Goal: Information Seeking & Learning: Learn about a topic

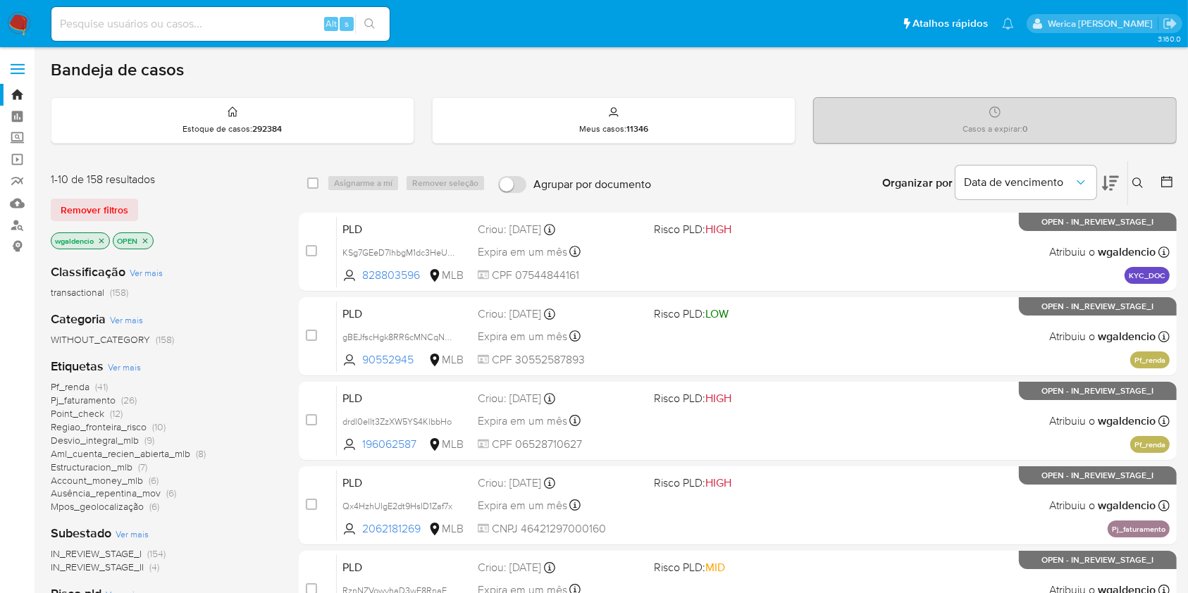
click at [1105, 192] on button at bounding box center [1110, 183] width 17 height 44
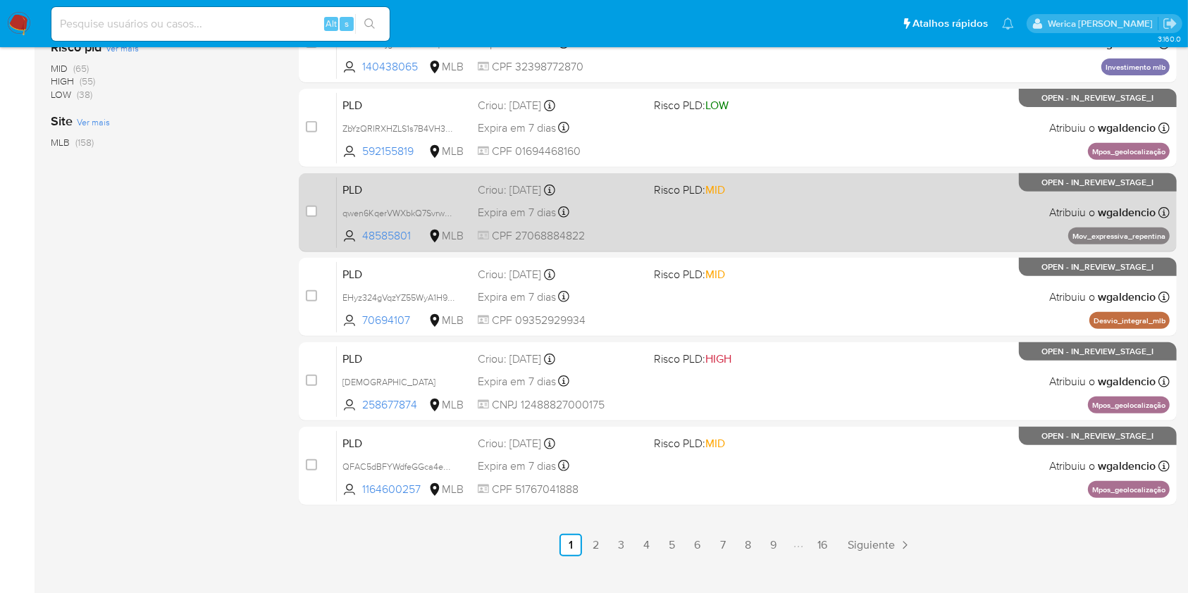
scroll to position [564, 0]
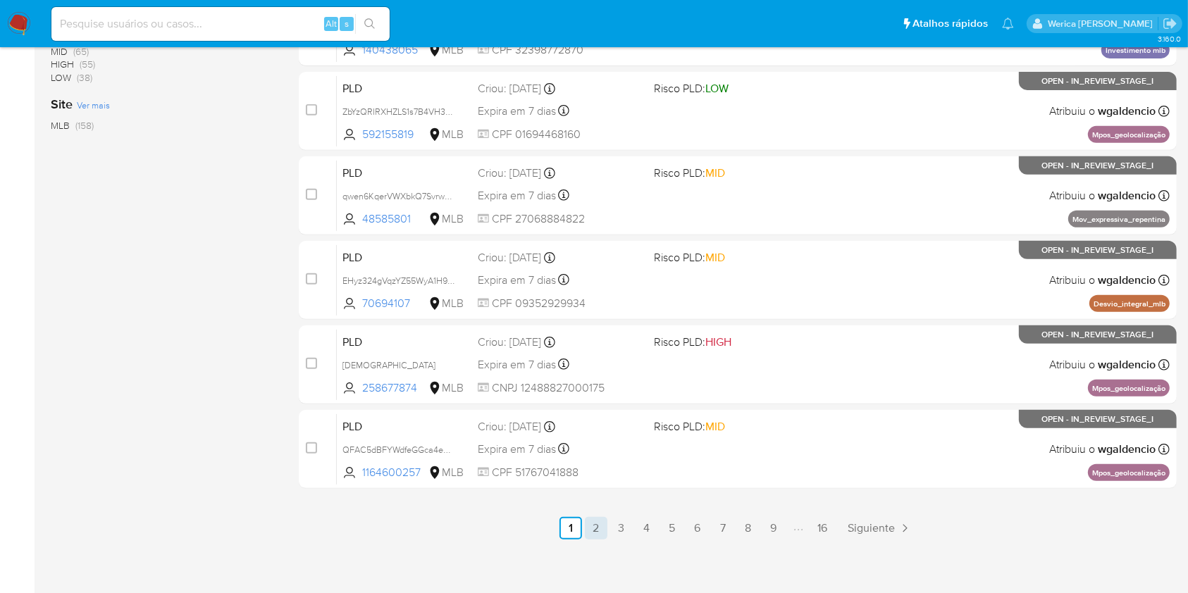
click at [604, 527] on link "2" at bounding box center [596, 528] width 23 height 23
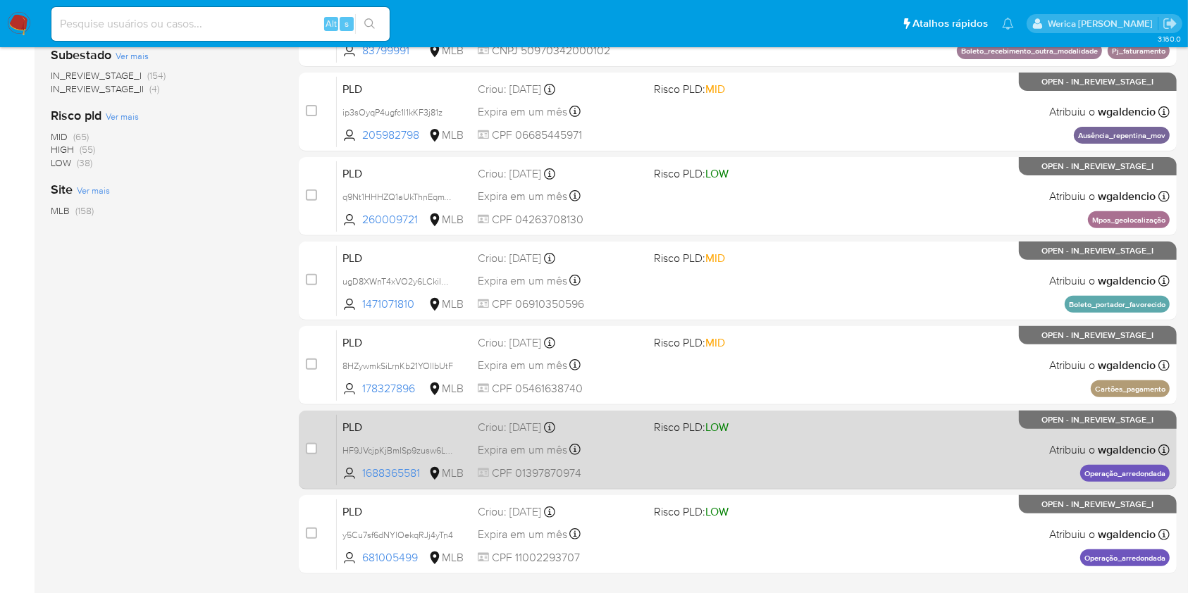
scroll to position [569, 0]
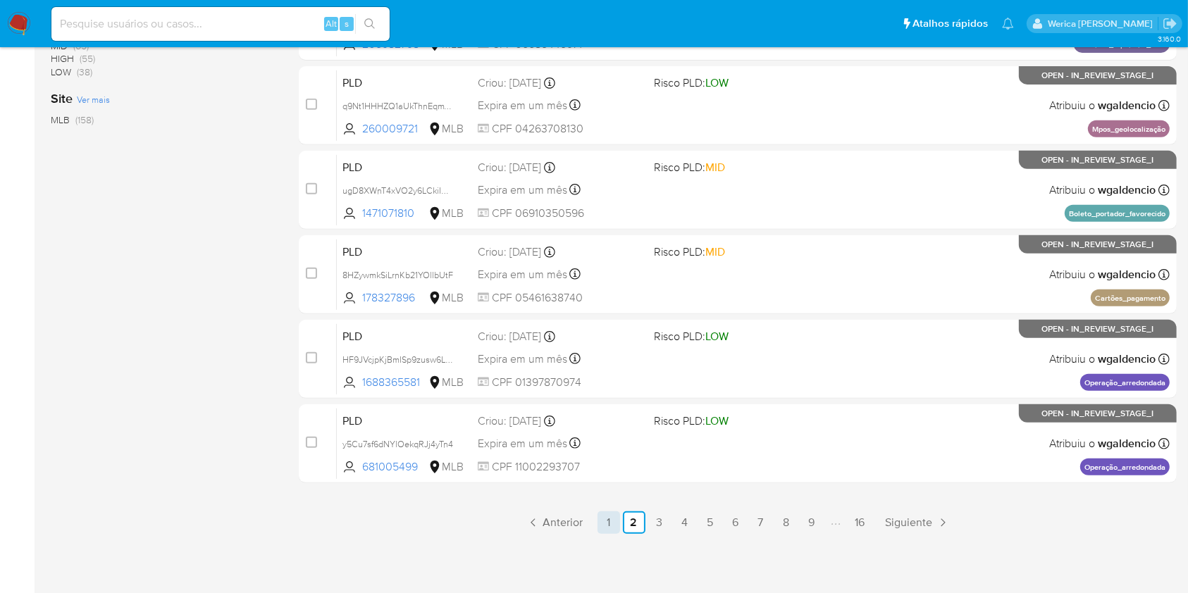
click at [619, 520] on link "1" at bounding box center [609, 523] width 23 height 23
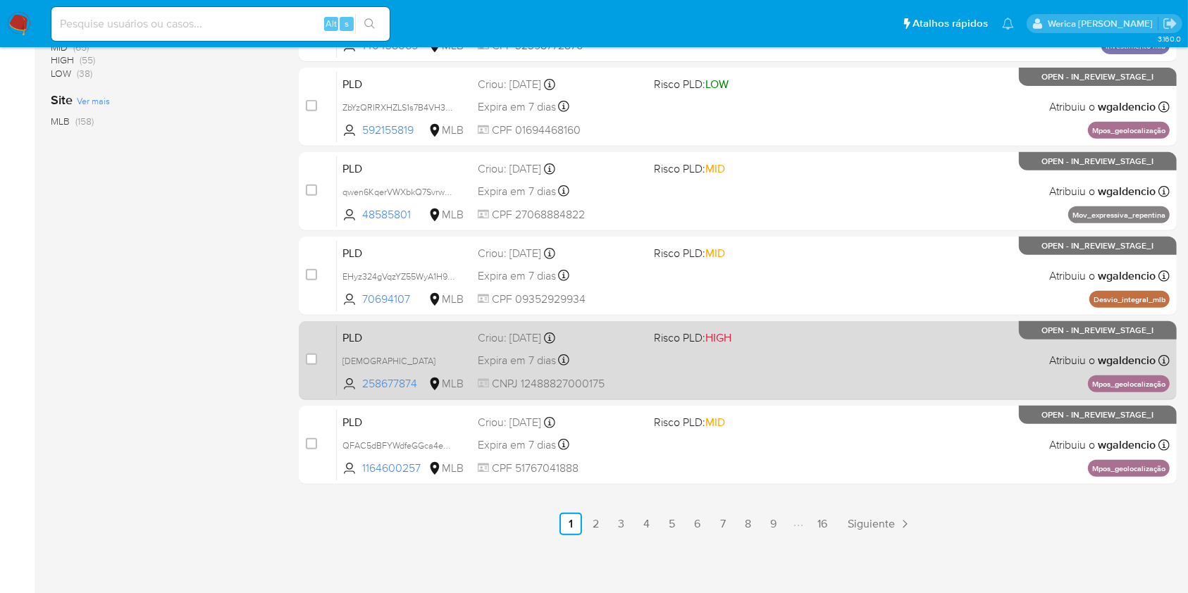
scroll to position [569, 0]
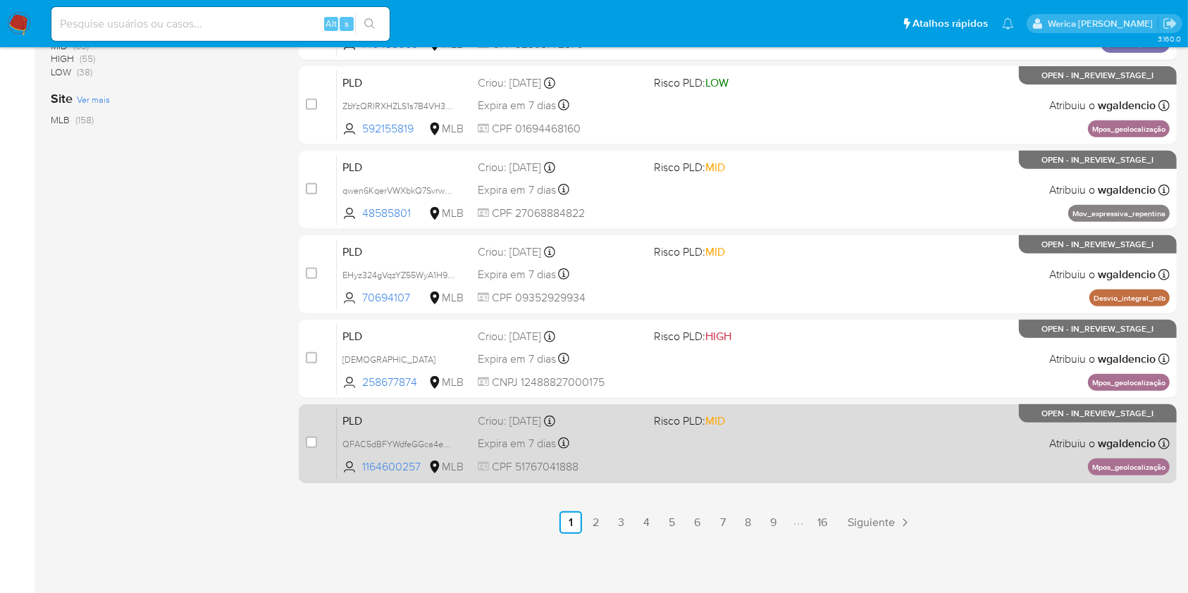
click at [818, 441] on div "PLD QFAC5dBFYWdfeGGca4eo5coc 1164600257 MLB Risco PLD: MID Criou: 12/08/2025 Cr…" at bounding box center [753, 443] width 833 height 71
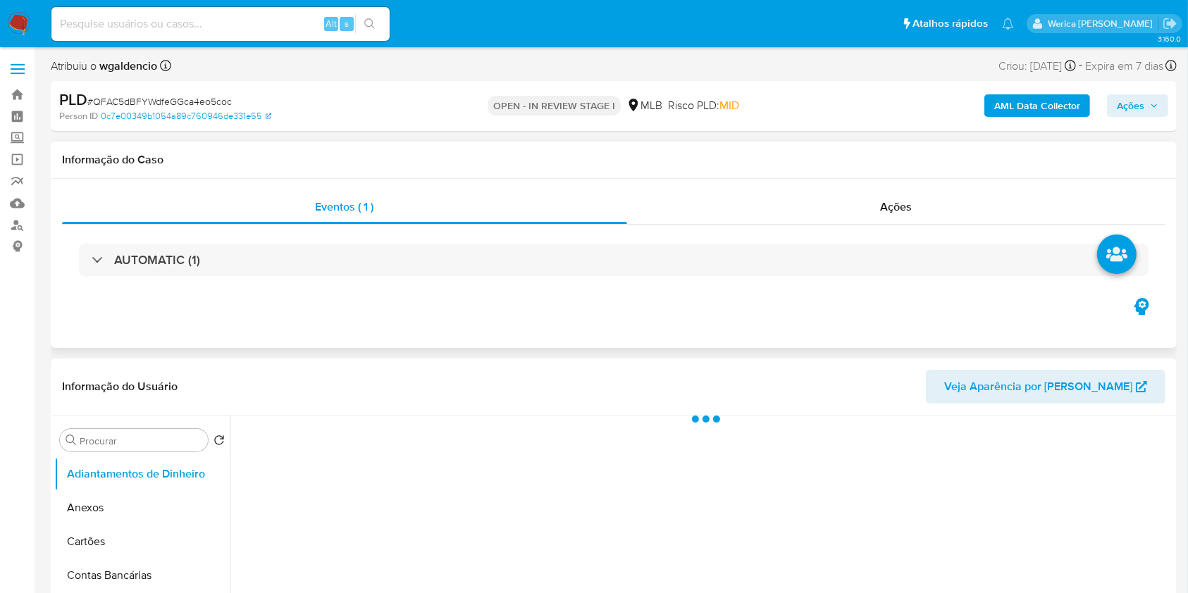
select select "10"
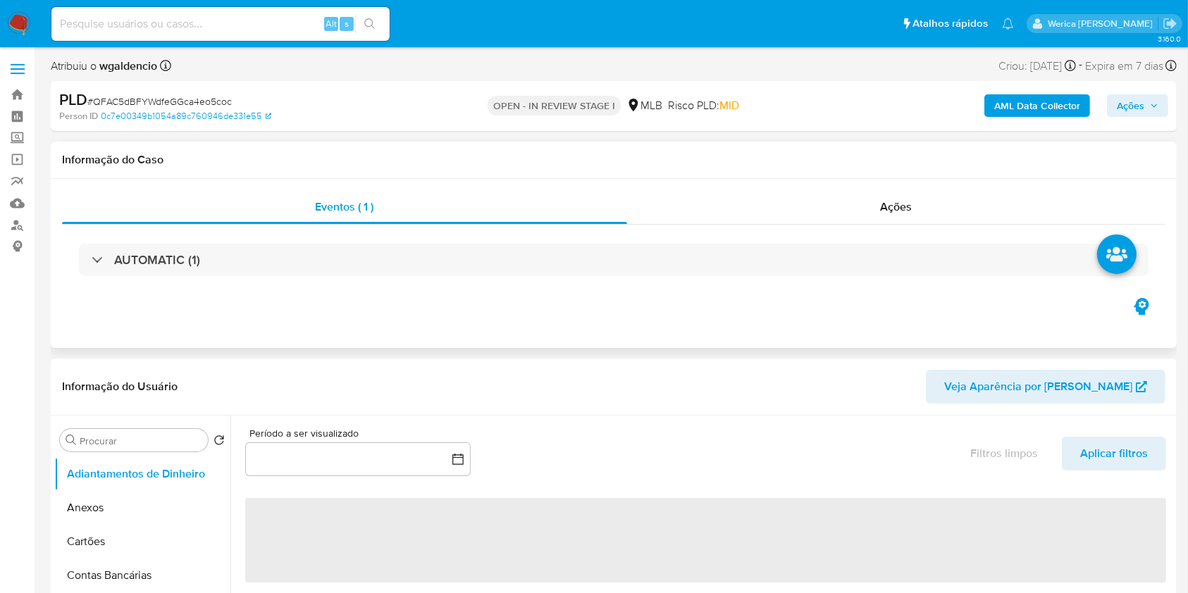
click at [337, 238] on div "AUTOMATIC (1)" at bounding box center [614, 260] width 1104 height 70
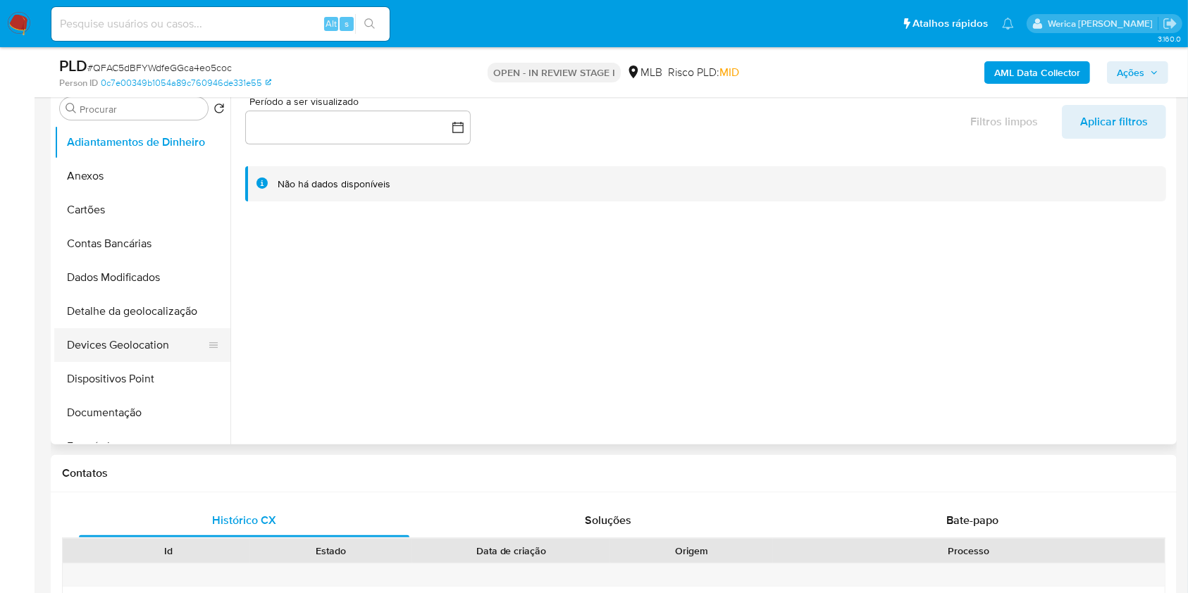
scroll to position [282, 0]
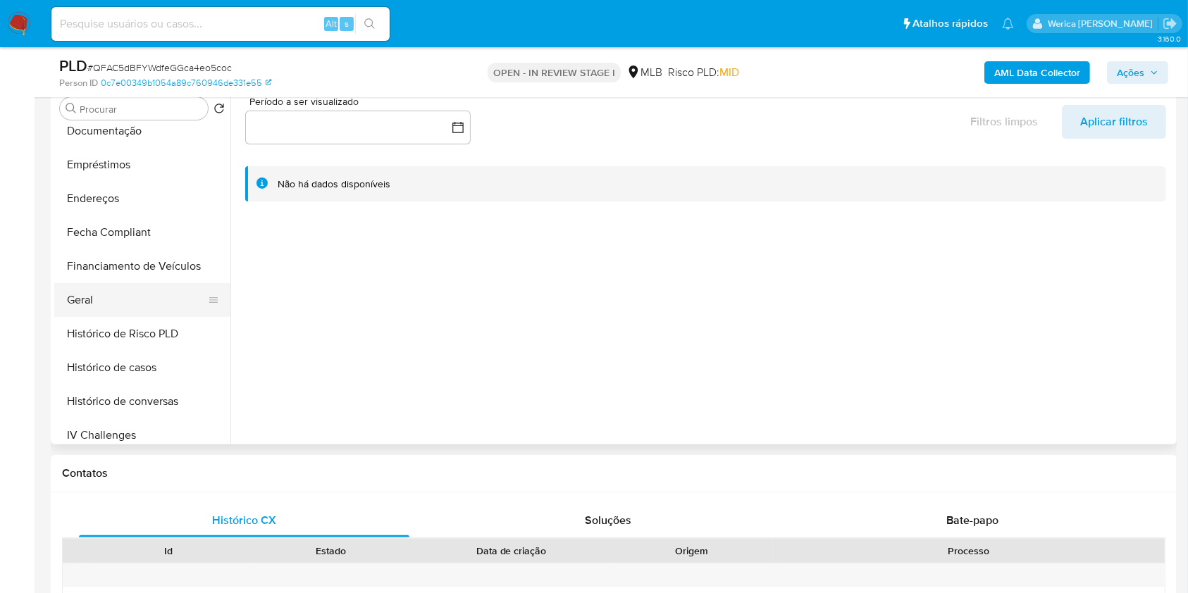
click at [102, 303] on button "Geral" at bounding box center [136, 300] width 165 height 34
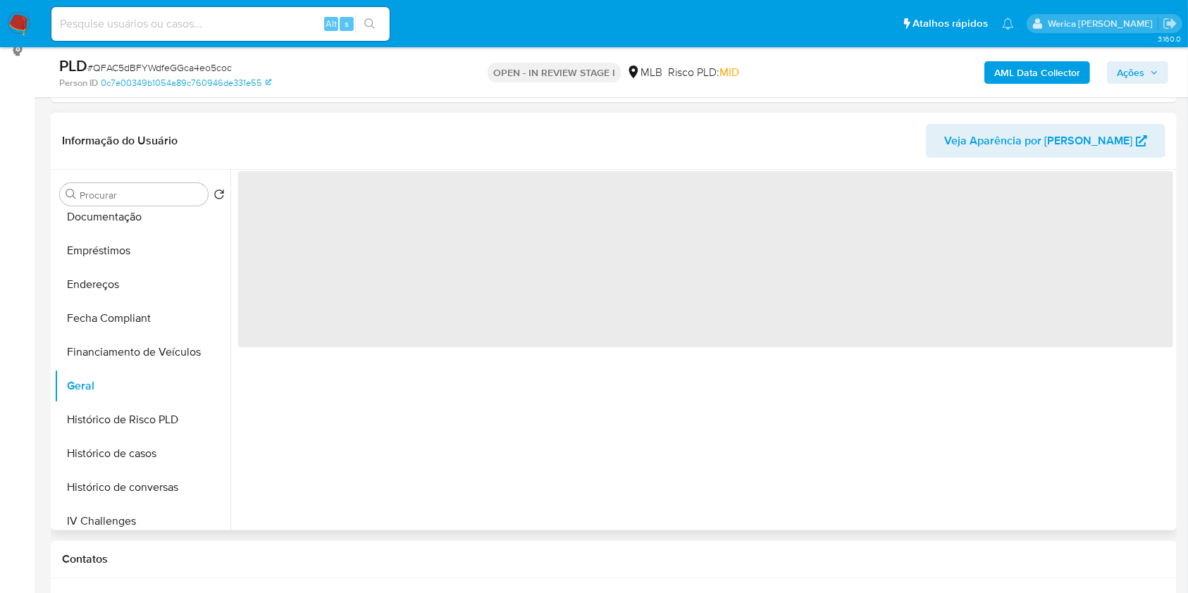
scroll to position [94, 0]
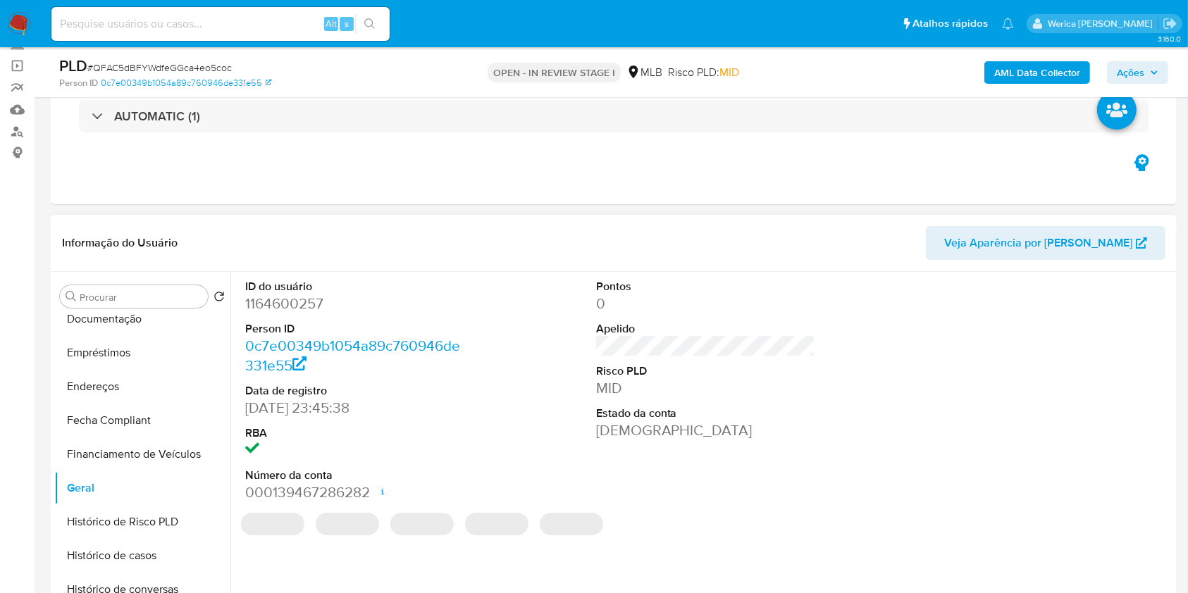
click at [301, 306] on dd "1164600257" at bounding box center [355, 304] width 220 height 20
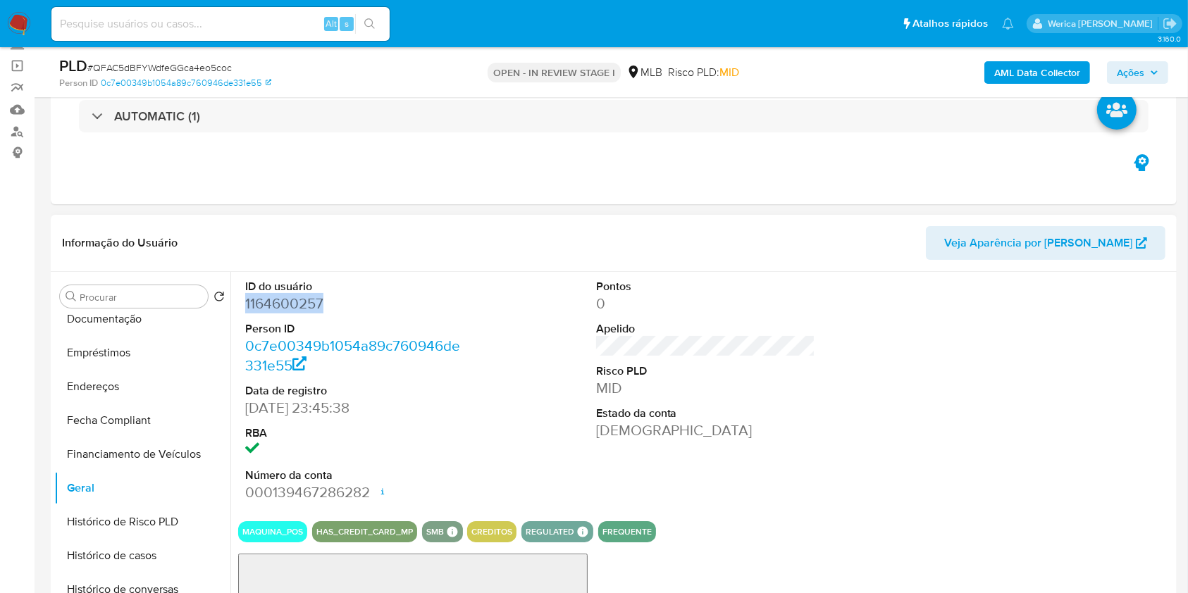
copy dd "1164600257"
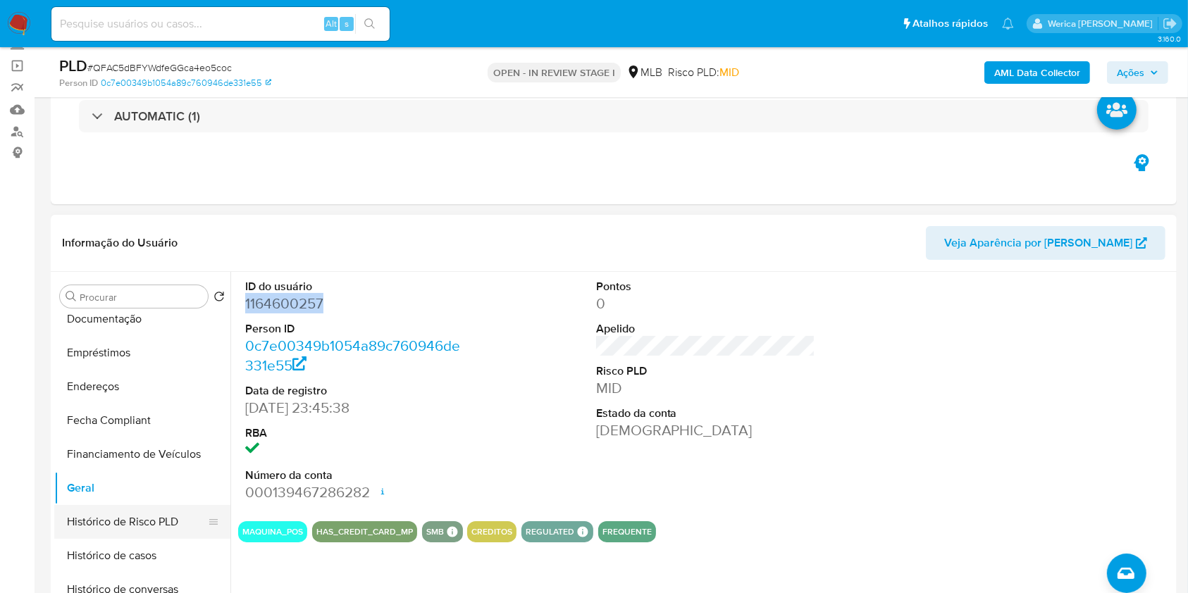
click at [135, 535] on button "Histórico de Risco PLD" at bounding box center [136, 522] width 165 height 34
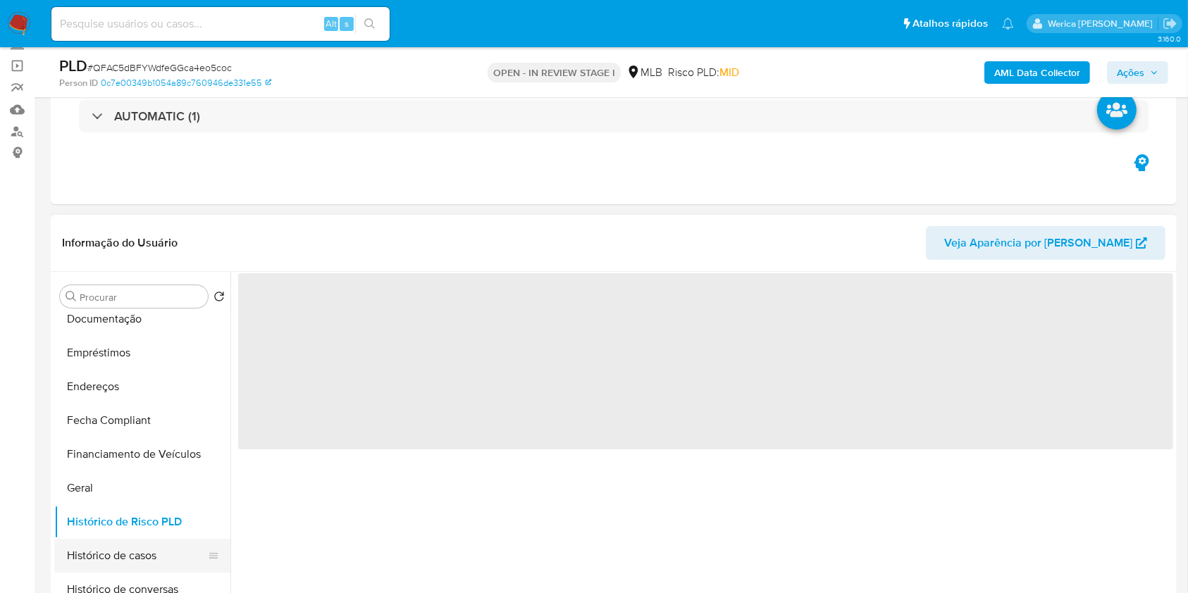
click at [134, 554] on button "Histórico de casos" at bounding box center [136, 556] width 165 height 34
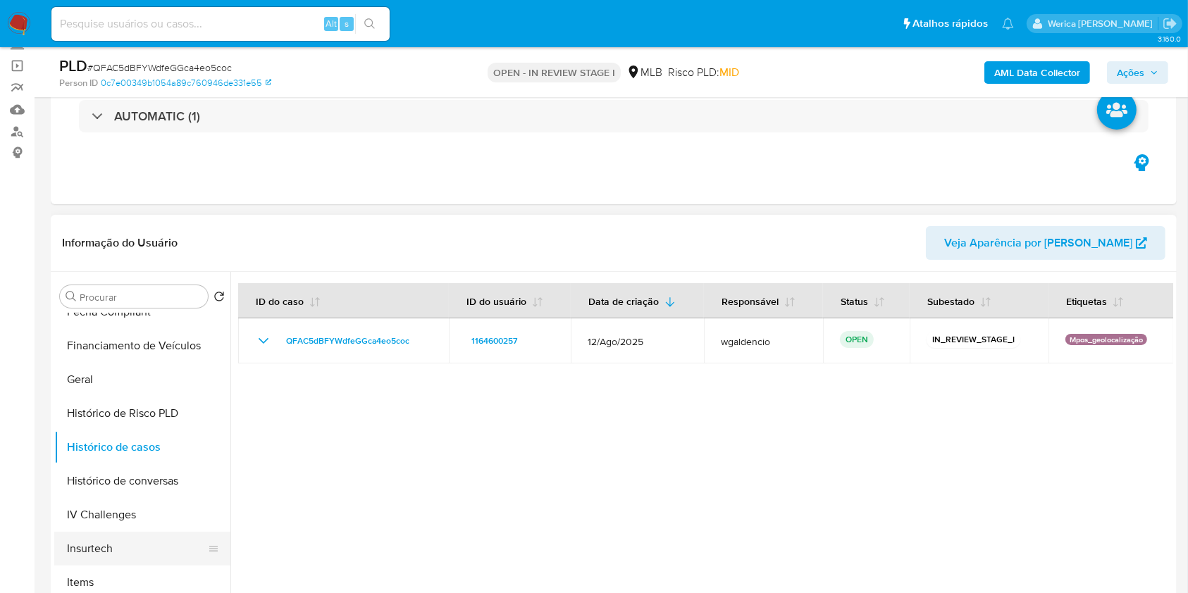
scroll to position [469, 0]
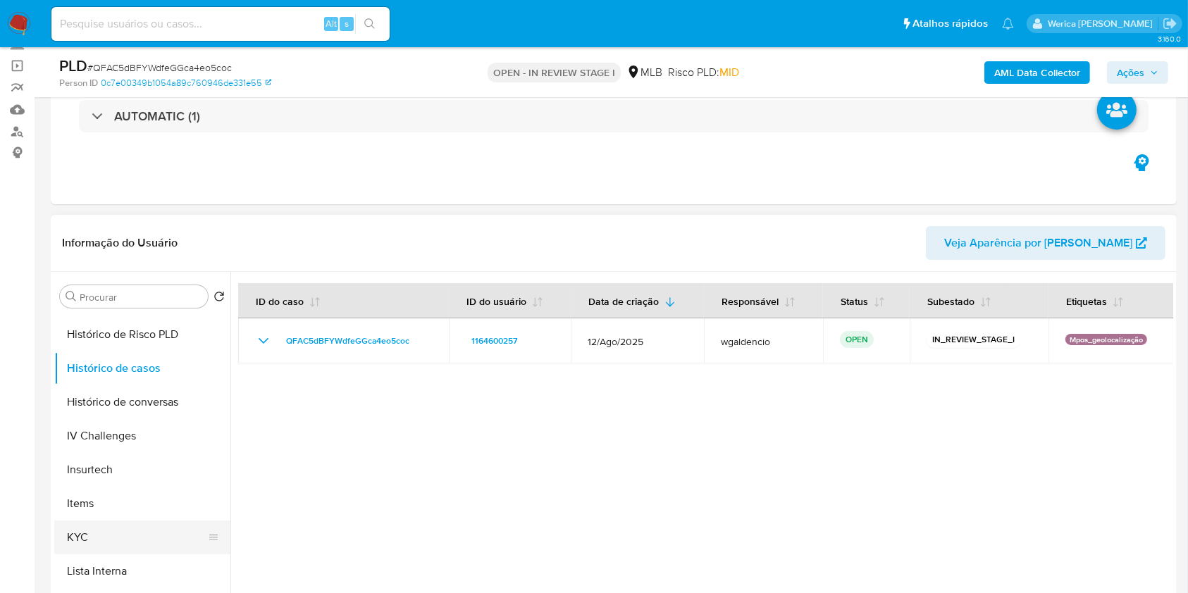
click at [125, 542] on button "KYC" at bounding box center [136, 538] width 165 height 34
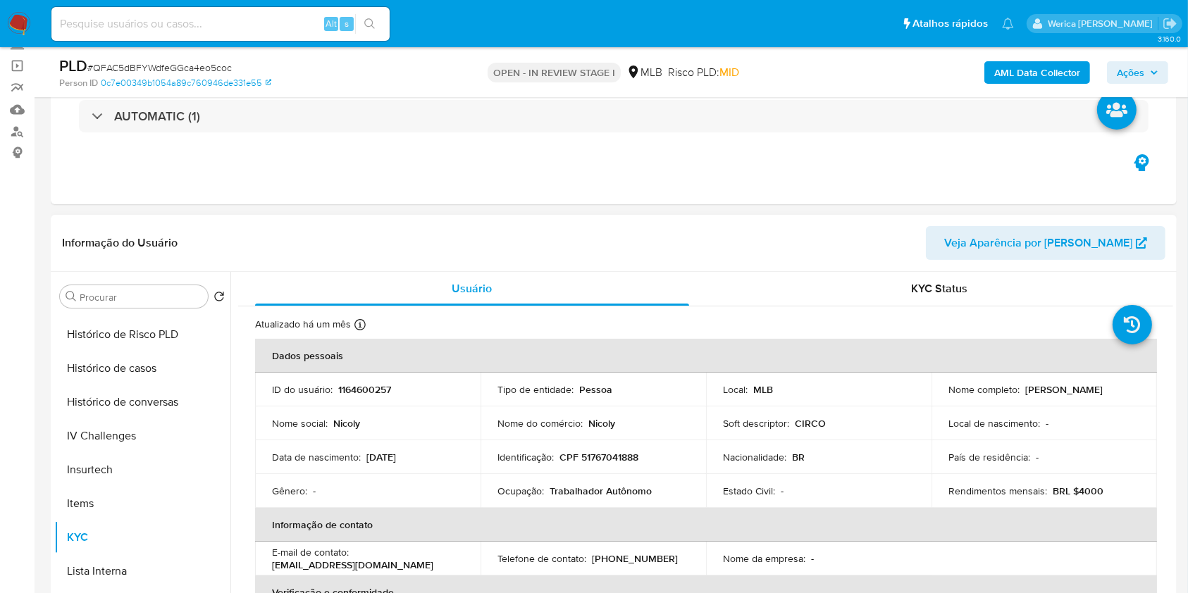
click at [558, 490] on p "Trabalhador Autônomo" at bounding box center [601, 491] width 102 height 13
copy div "Ocupação : Trabalhador Autônomo"
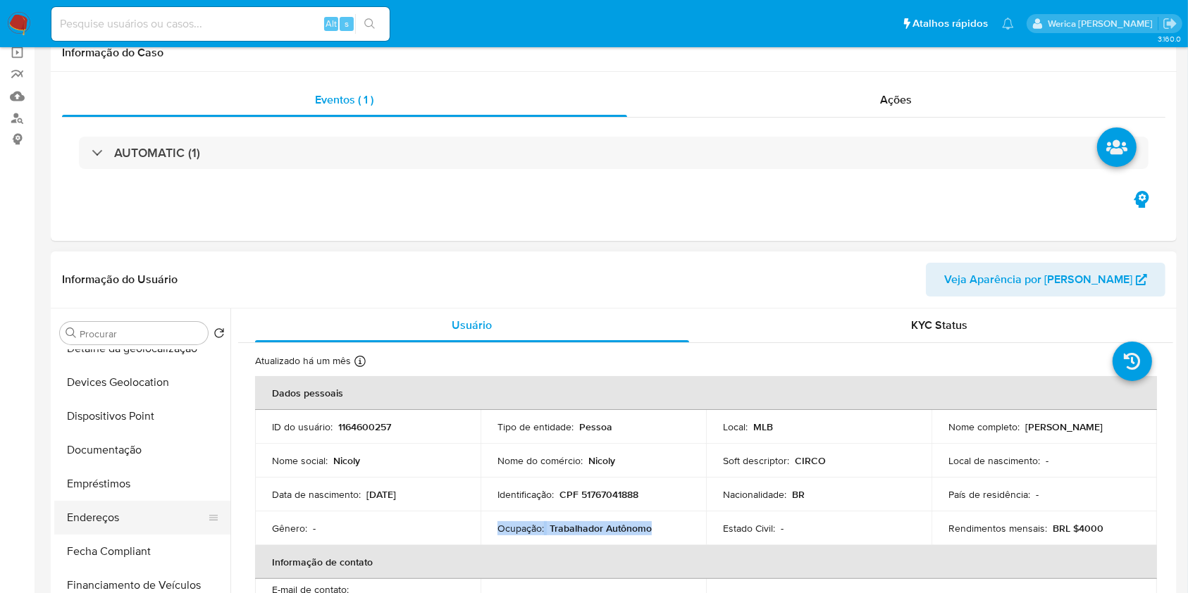
scroll to position [187, 0]
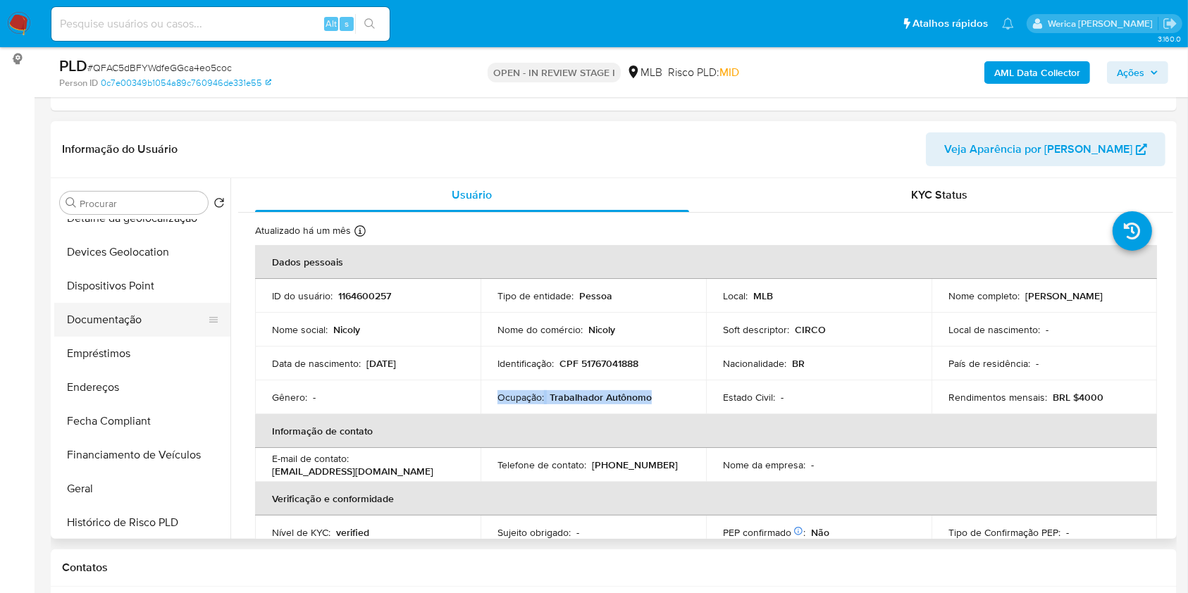
click at [168, 309] on button "Documentação" at bounding box center [136, 320] width 165 height 34
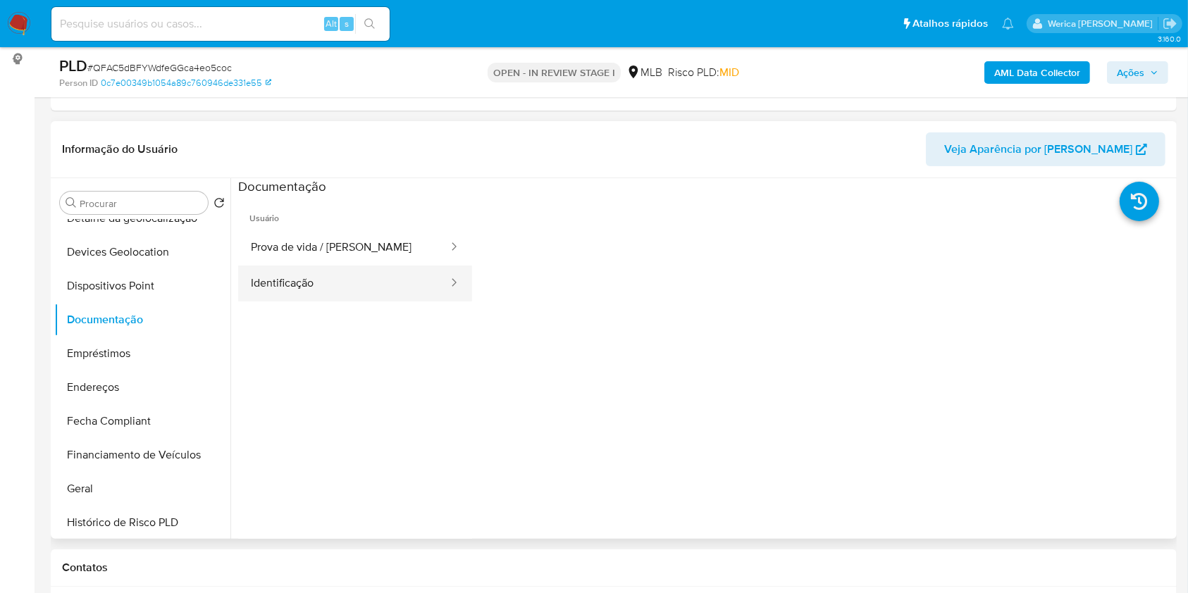
click at [397, 292] on button "Identificação" at bounding box center [343, 284] width 211 height 36
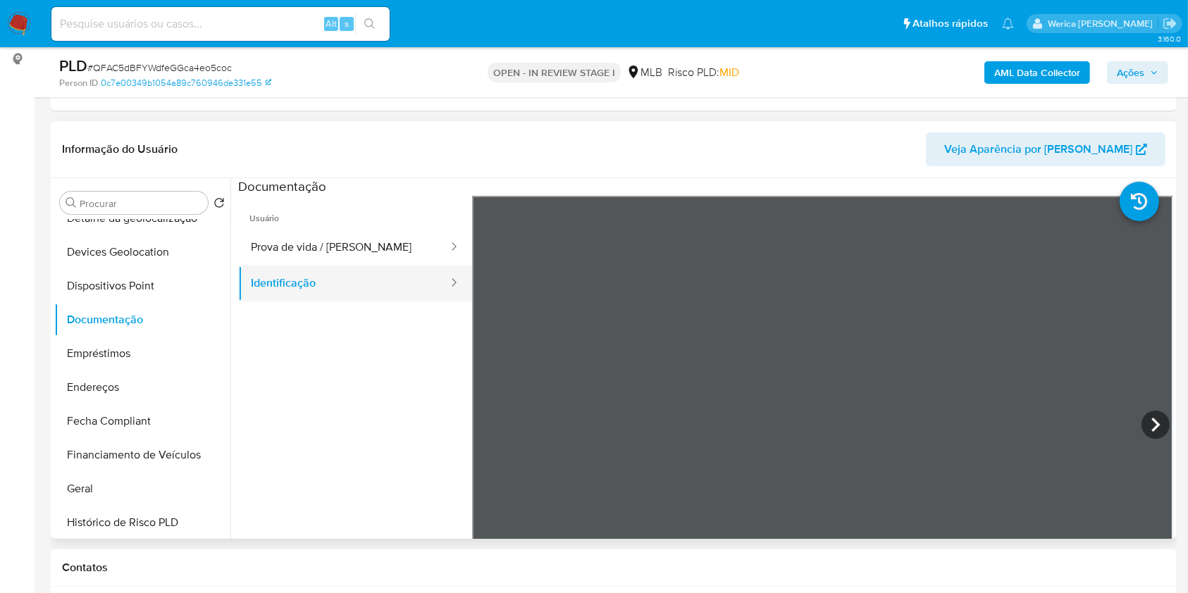
click at [380, 269] on button "Identificação" at bounding box center [343, 284] width 211 height 36
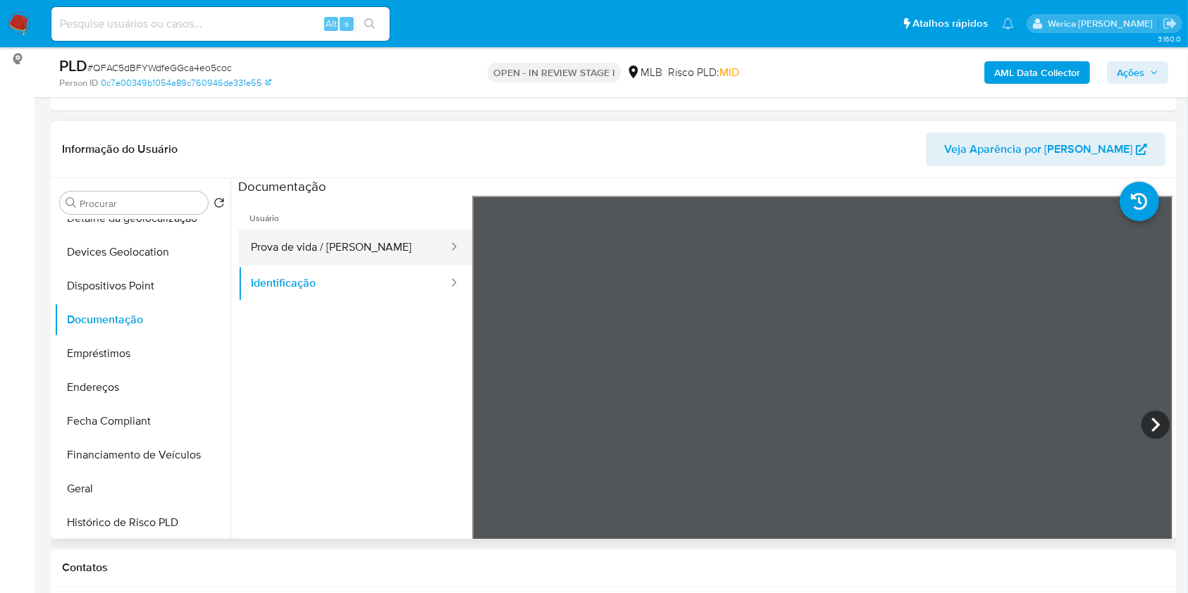
click at [391, 239] on button "Prova de vida / Selfie" at bounding box center [343, 248] width 211 height 36
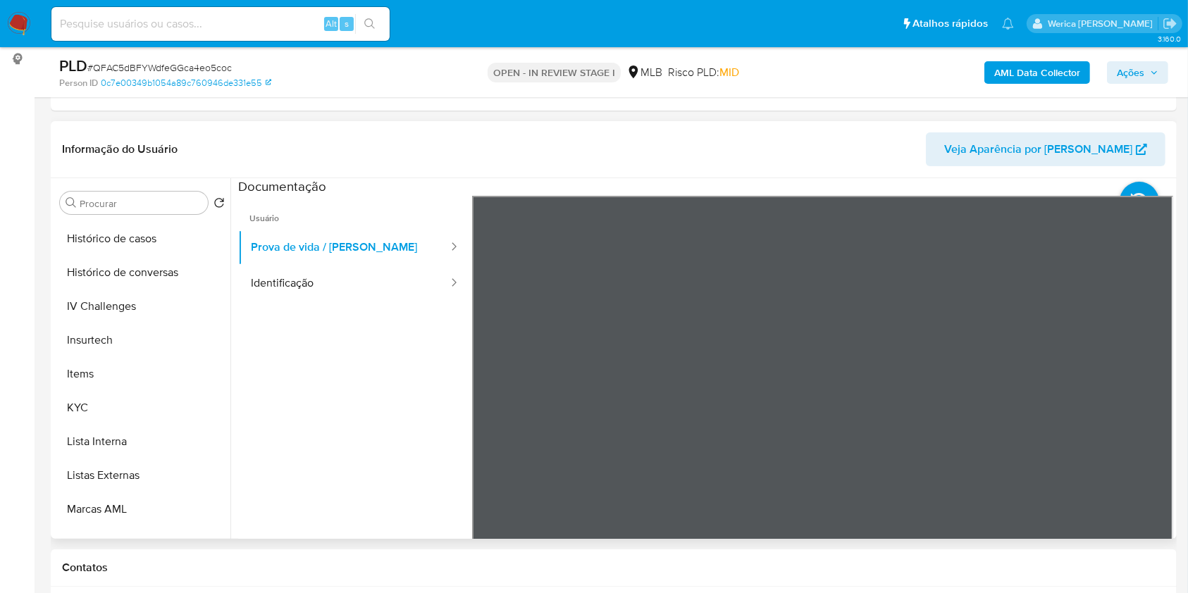
scroll to position [564, 0]
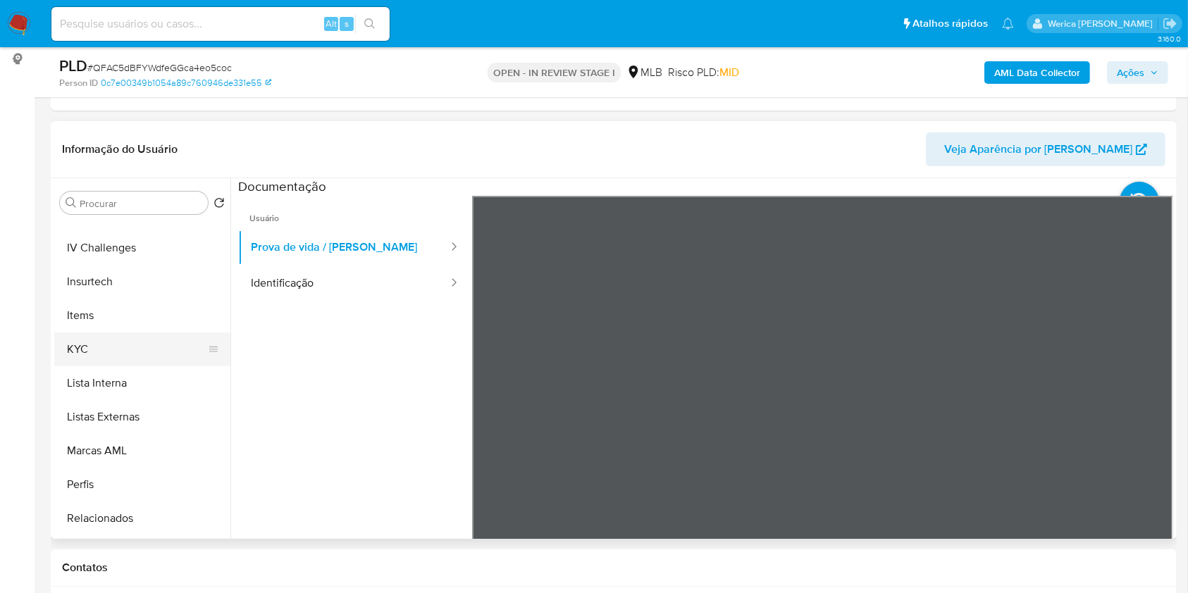
click at [124, 352] on button "KYC" at bounding box center [136, 350] width 165 height 34
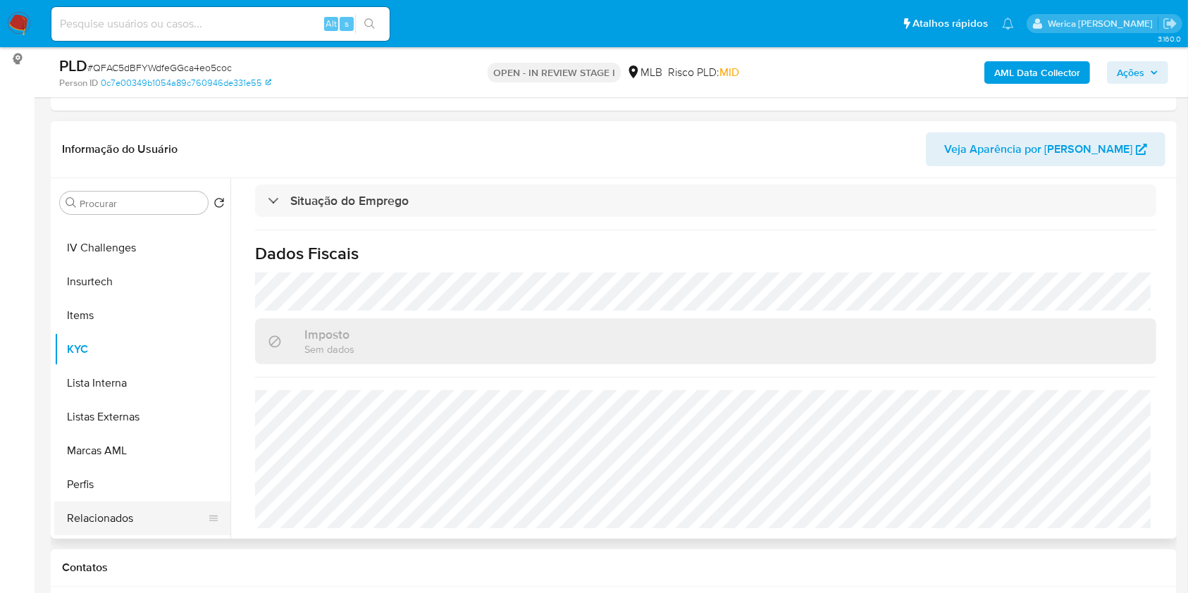
scroll to position [663, 0]
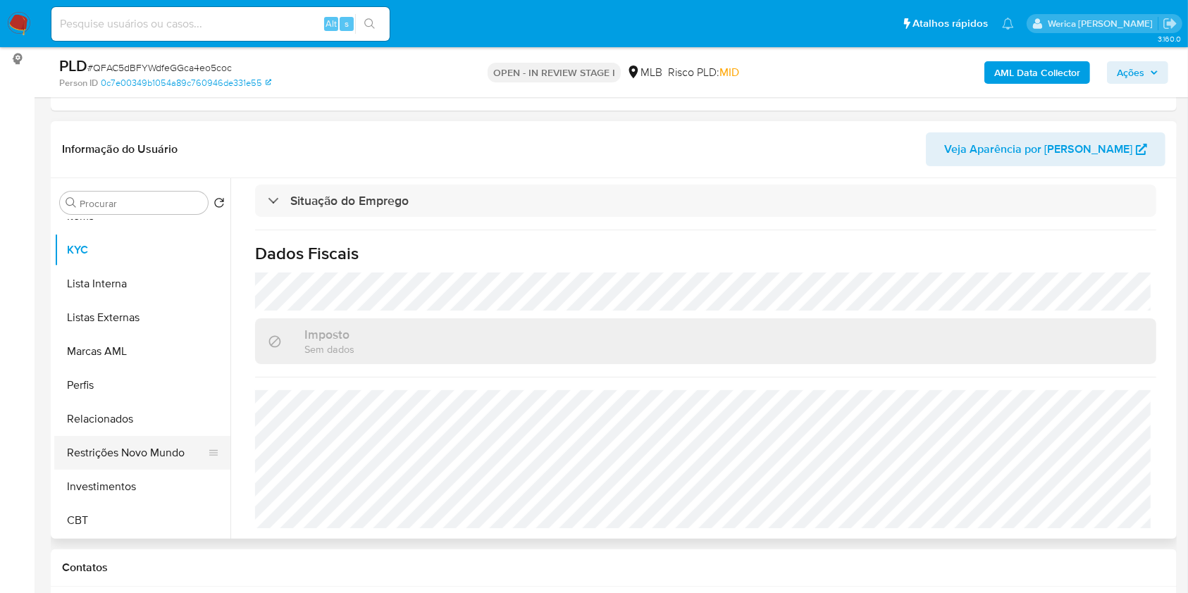
click at [158, 464] on button "Restrições Novo Mundo" at bounding box center [136, 453] width 165 height 34
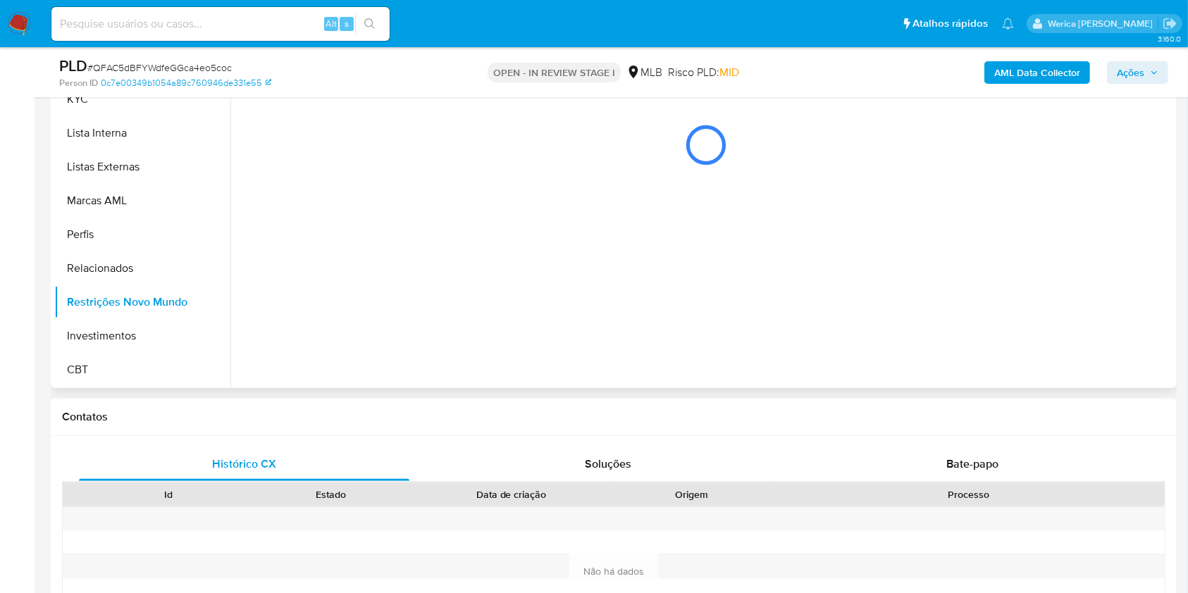
scroll to position [244, 0]
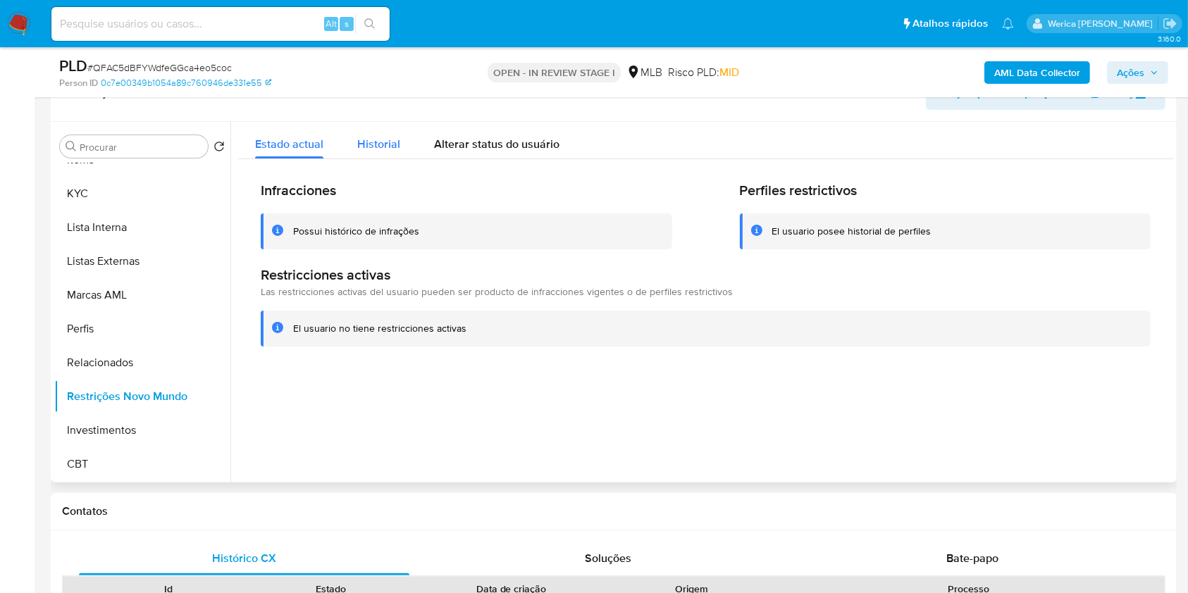
click at [393, 147] on span "Historial" at bounding box center [378, 144] width 43 height 16
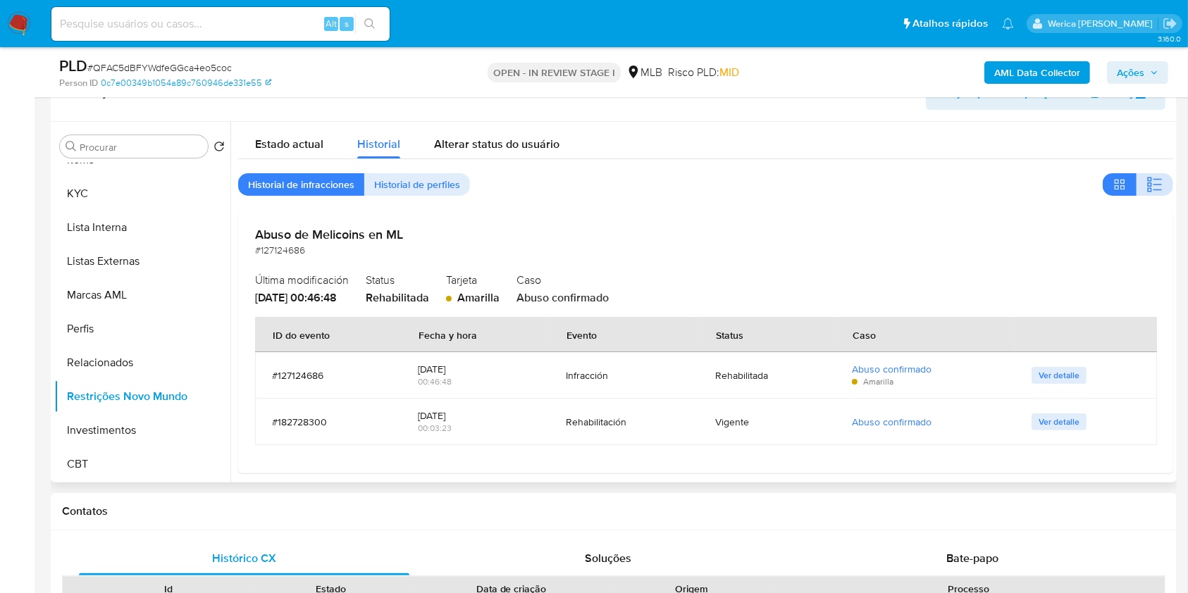
click at [1141, 183] on button "button" at bounding box center [1155, 184] width 37 height 23
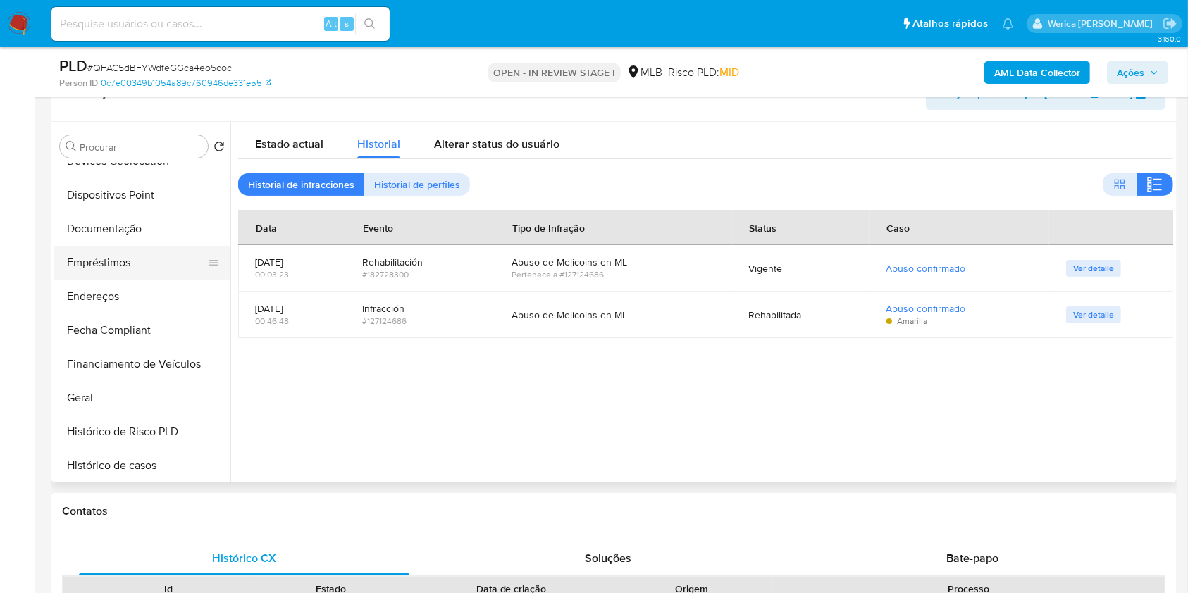
scroll to position [193, 0]
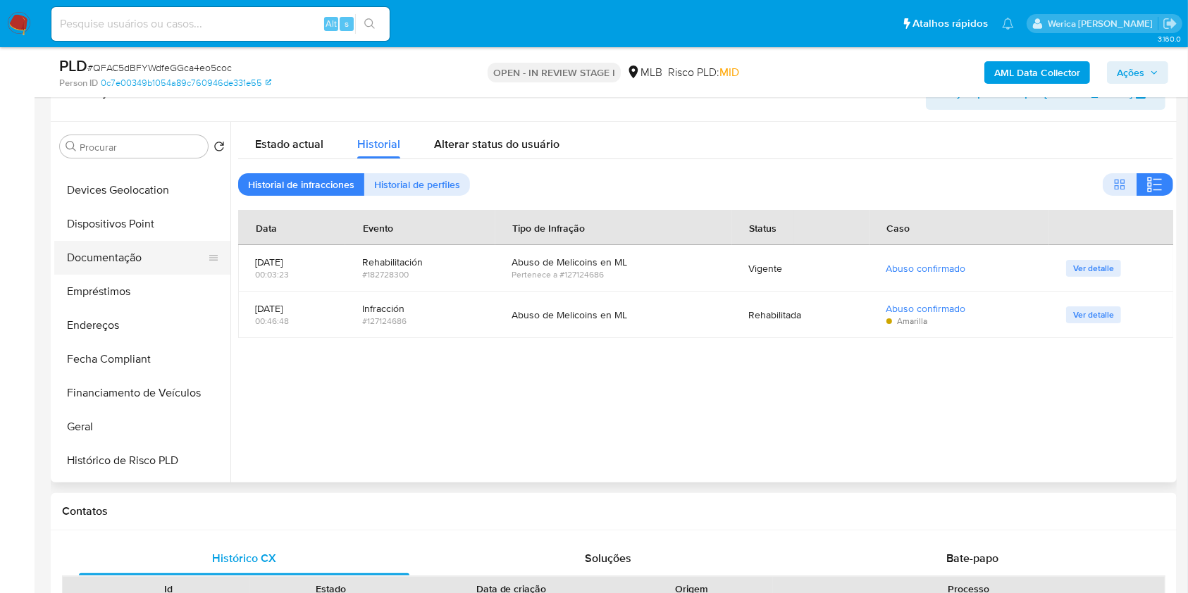
click at [91, 248] on button "Documentação" at bounding box center [136, 258] width 165 height 34
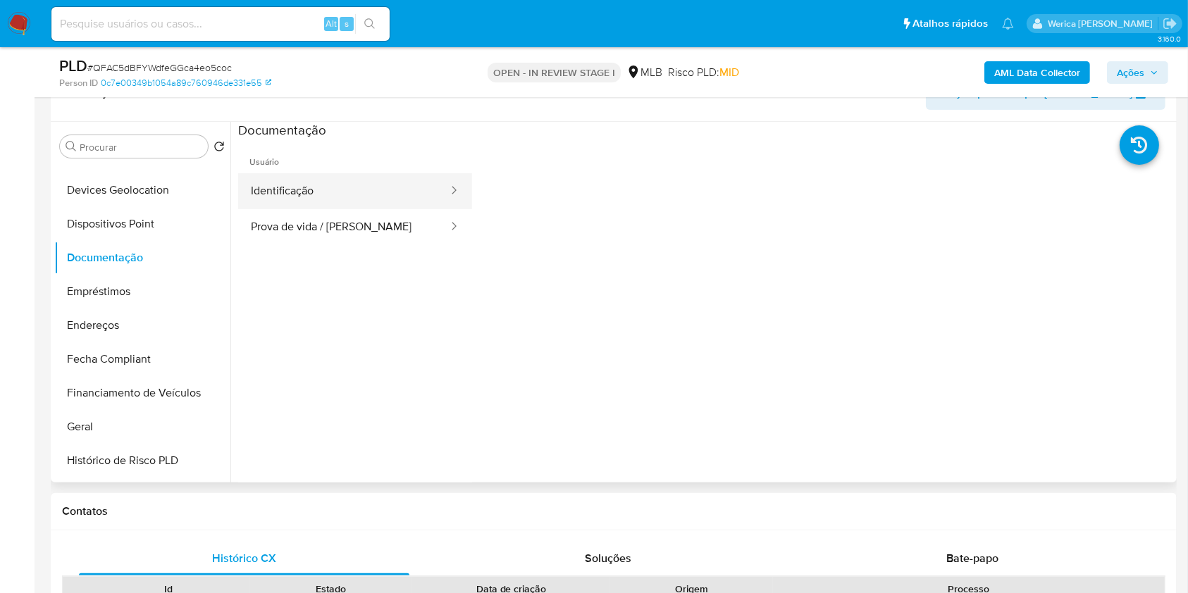
drag, startPoint x: 213, startPoint y: 250, endPoint x: 350, endPoint y: 199, distance: 146.1
click at [350, 199] on button "Identificação" at bounding box center [343, 191] width 211 height 36
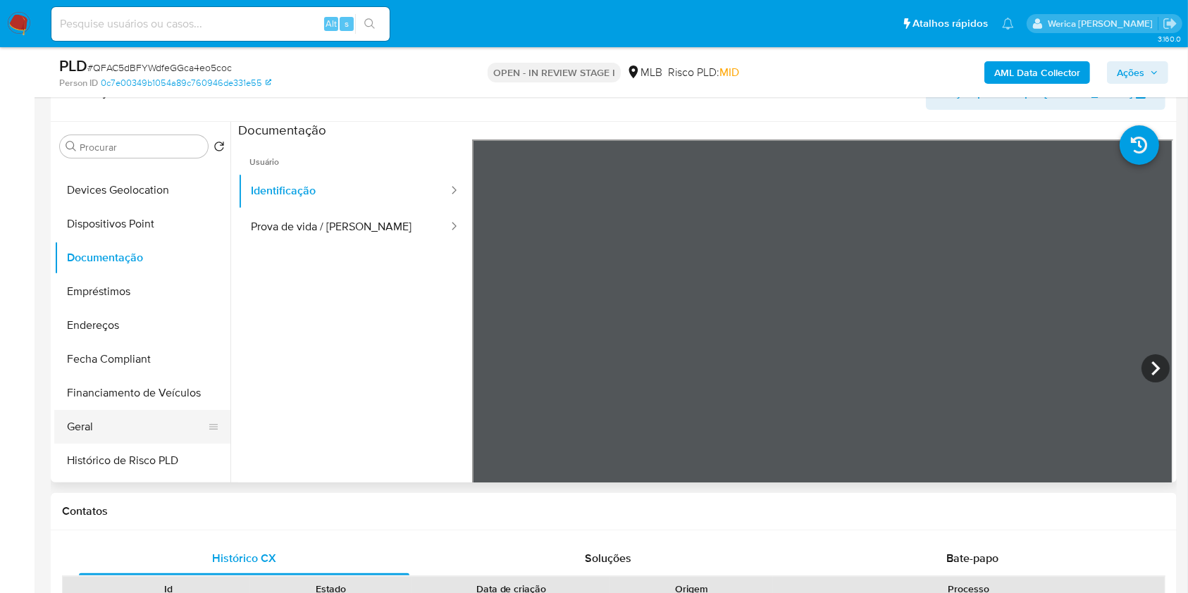
click at [140, 415] on button "Geral" at bounding box center [136, 427] width 165 height 34
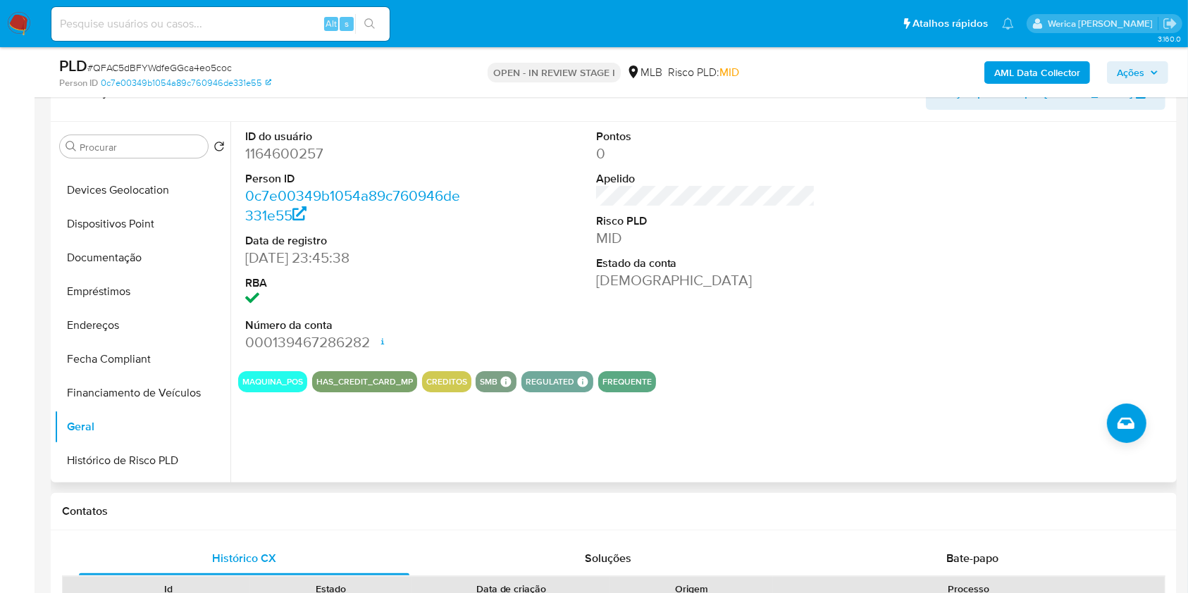
click at [975, 285] on div at bounding box center [1056, 241] width 234 height 238
click at [1043, 168] on div at bounding box center [1056, 241] width 234 height 238
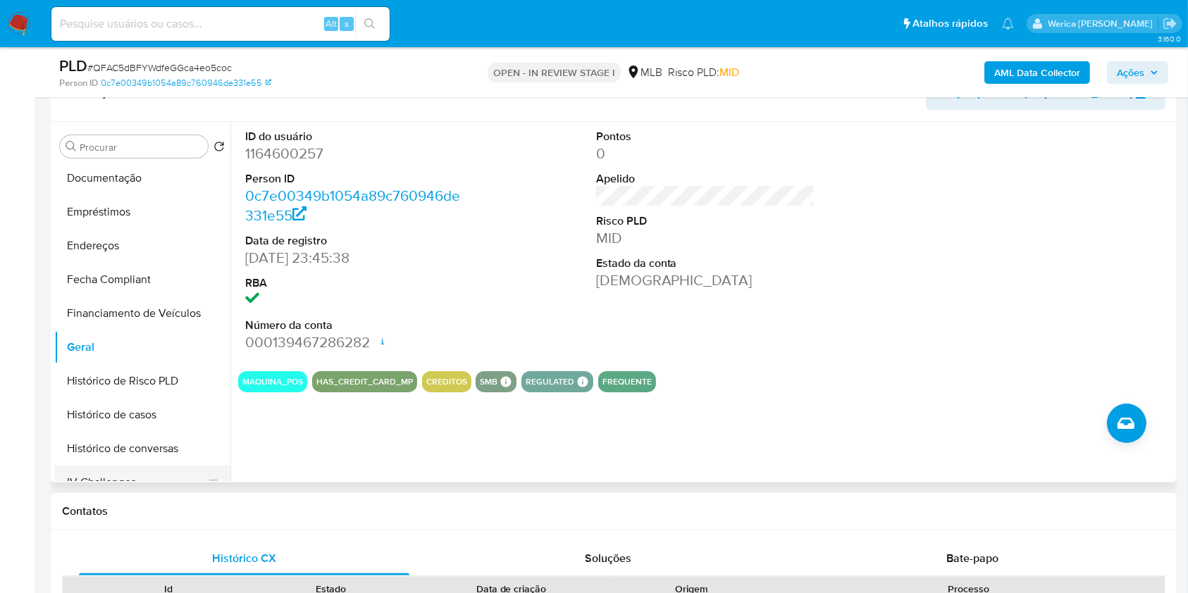
scroll to position [381, 0]
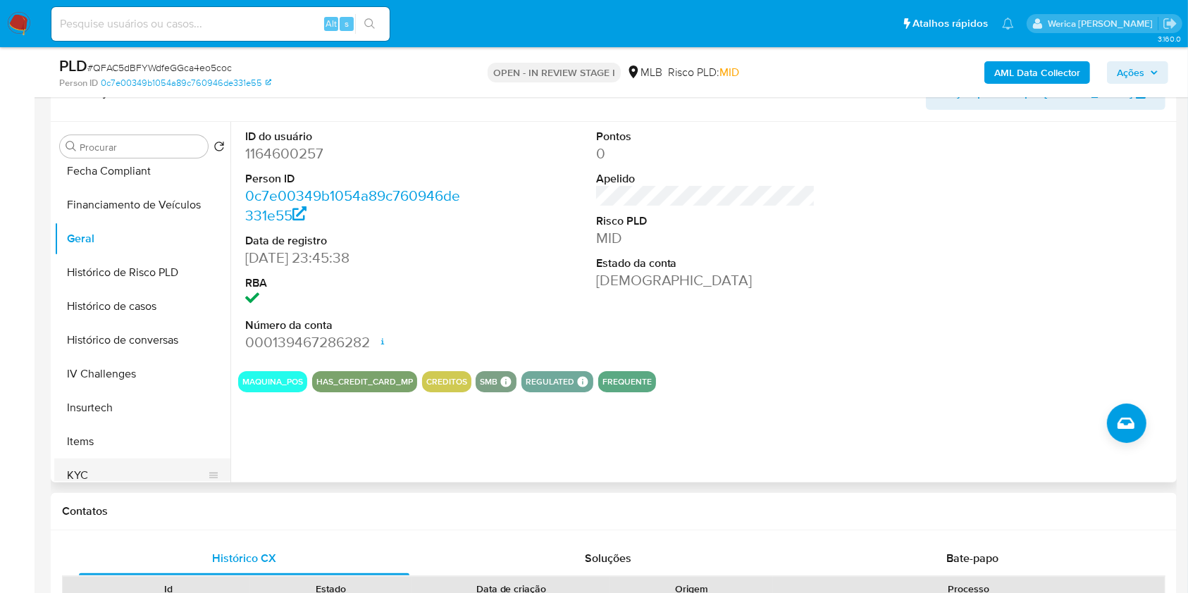
click at [120, 478] on button "KYC" at bounding box center [136, 476] width 165 height 34
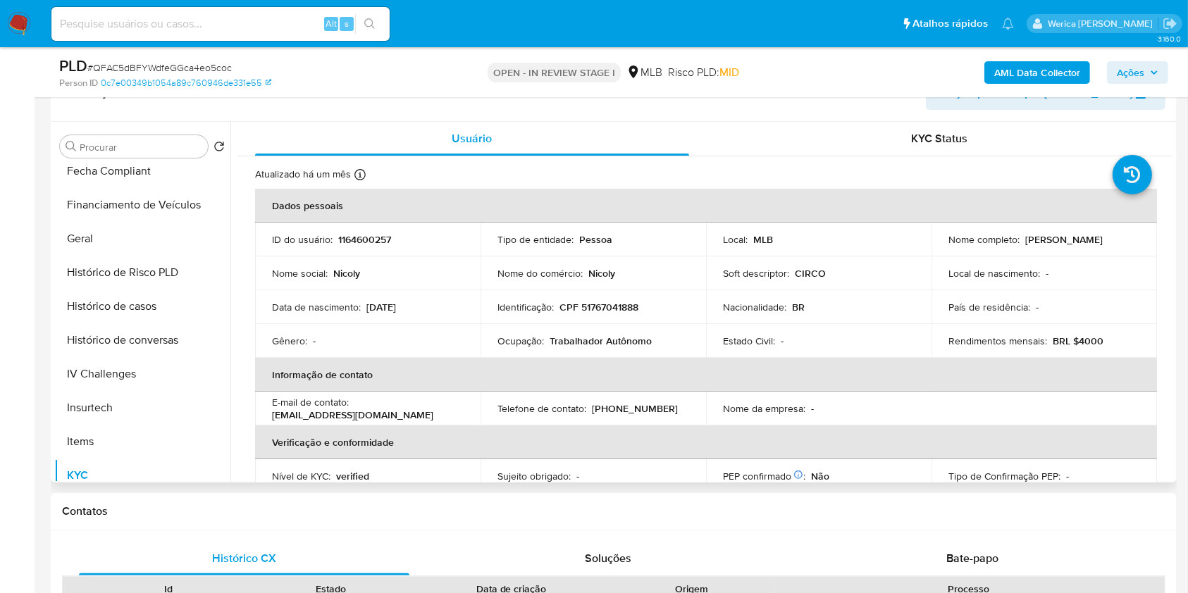
click at [1128, 279] on td "Local de nascimento : -" at bounding box center [1045, 274] width 226 height 34
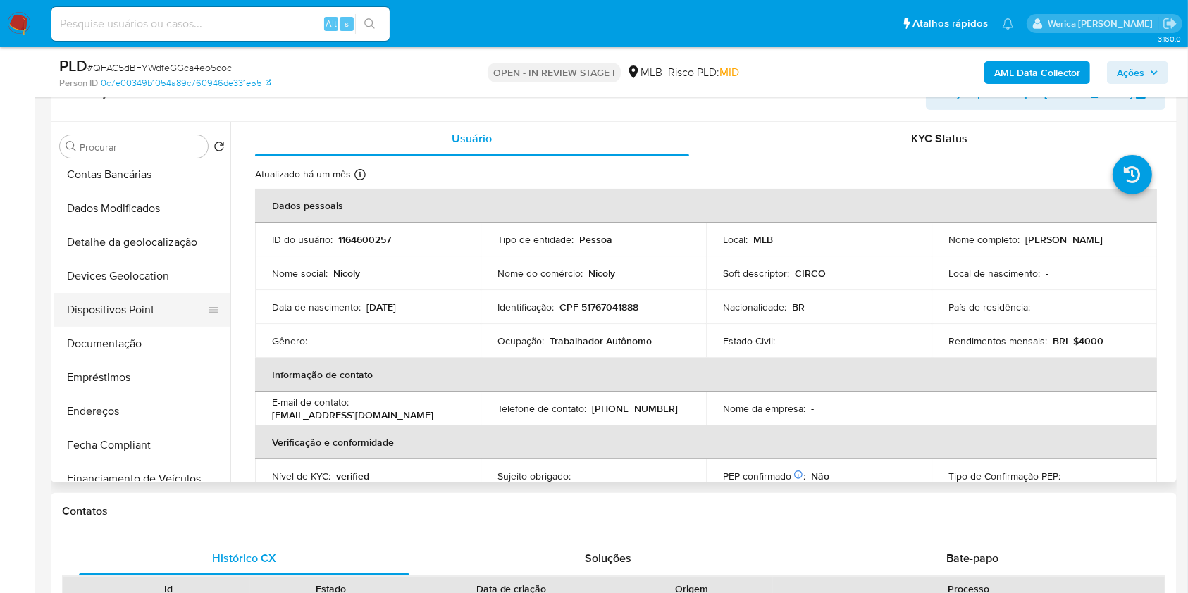
scroll to position [99, 0]
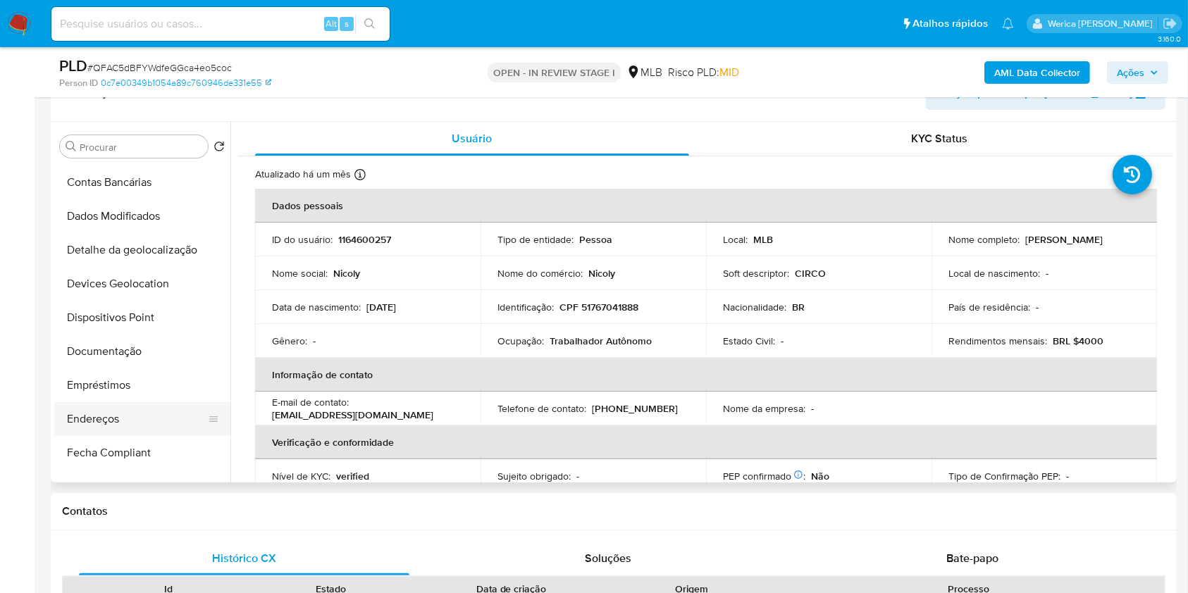
click at [109, 425] on button "Endereços" at bounding box center [136, 419] width 165 height 34
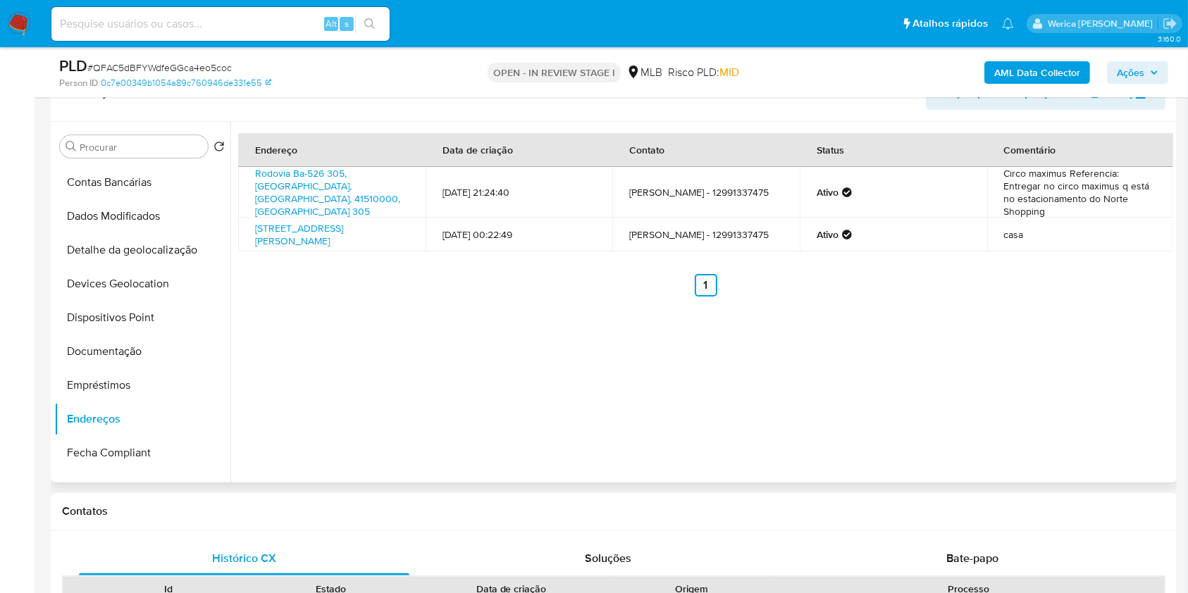
click at [1117, 407] on div "Endereço Data de criação Contato Status Comentário Rodovia Ba-526 305, Salvador…" at bounding box center [701, 302] width 943 height 361
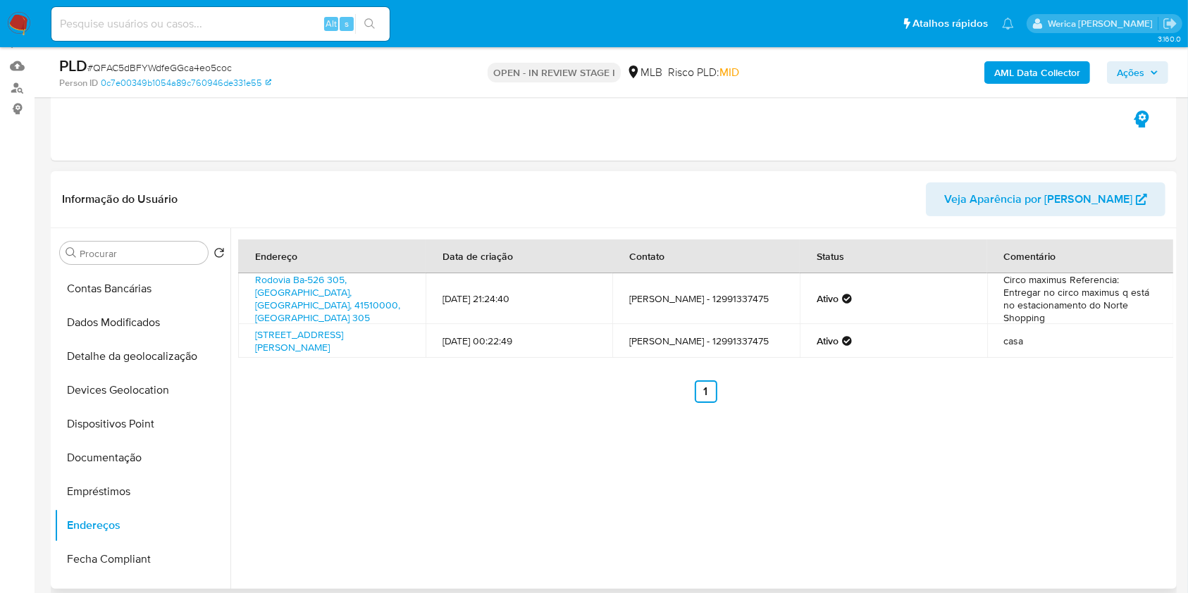
scroll to position [56, 0]
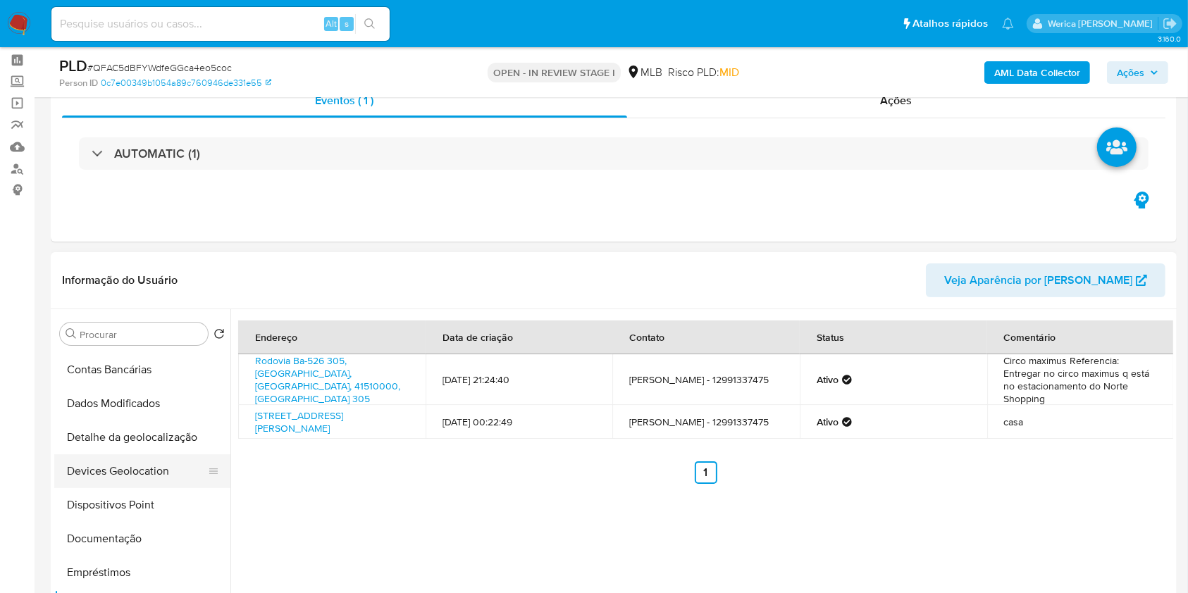
click at [143, 455] on button "Devices Geolocation" at bounding box center [136, 472] width 165 height 34
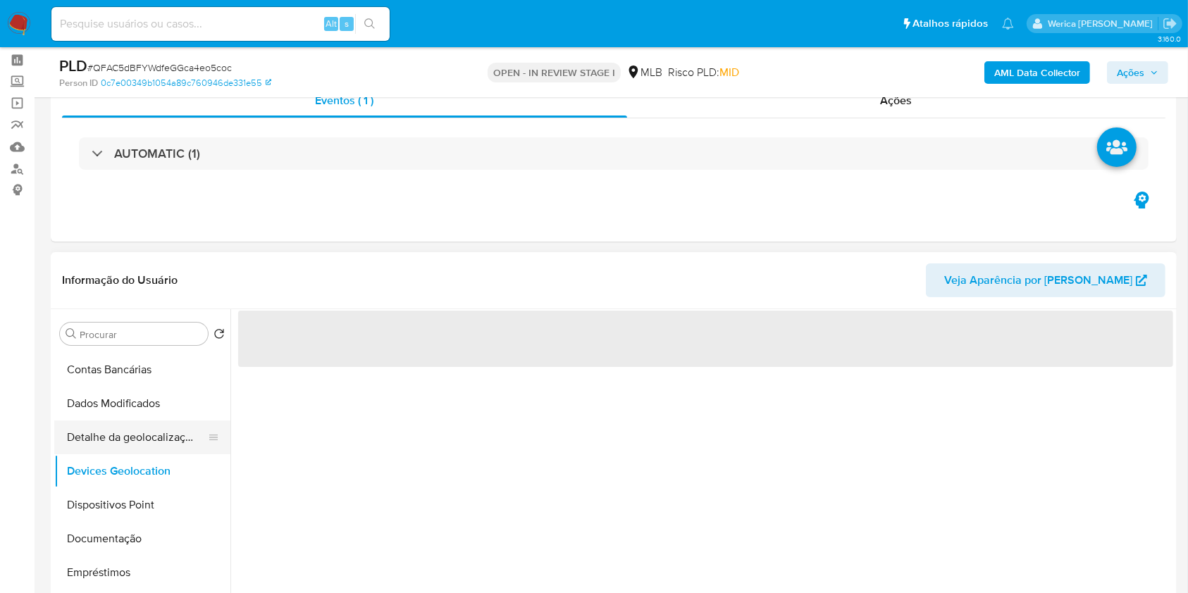
click at [146, 437] on button "Detalhe da geolocalização" at bounding box center [136, 438] width 165 height 34
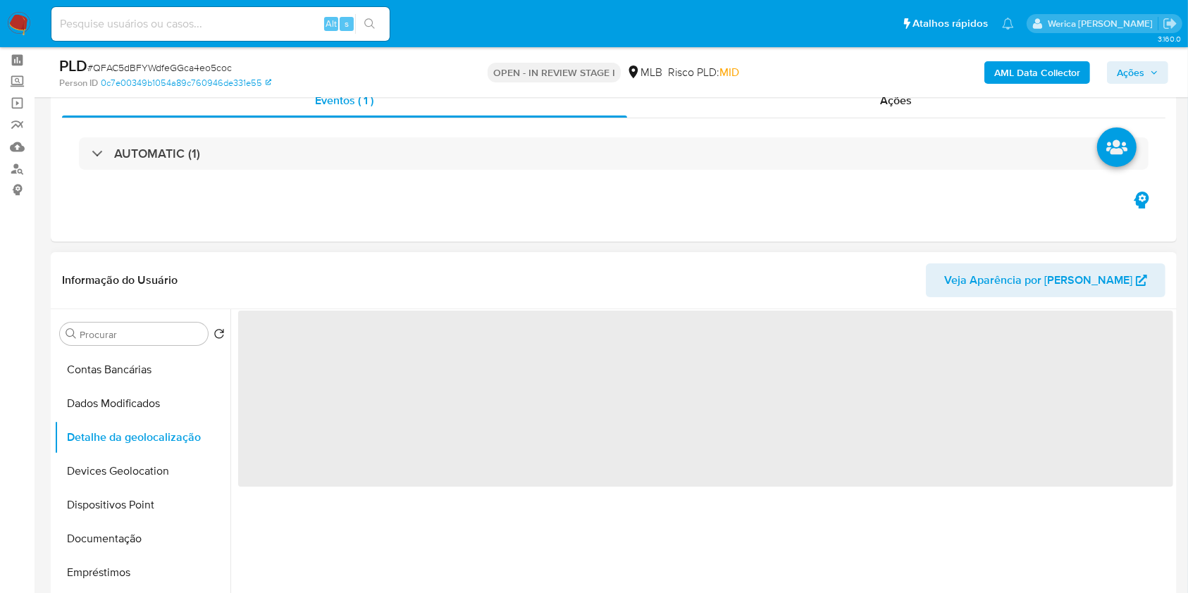
scroll to position [150, 0]
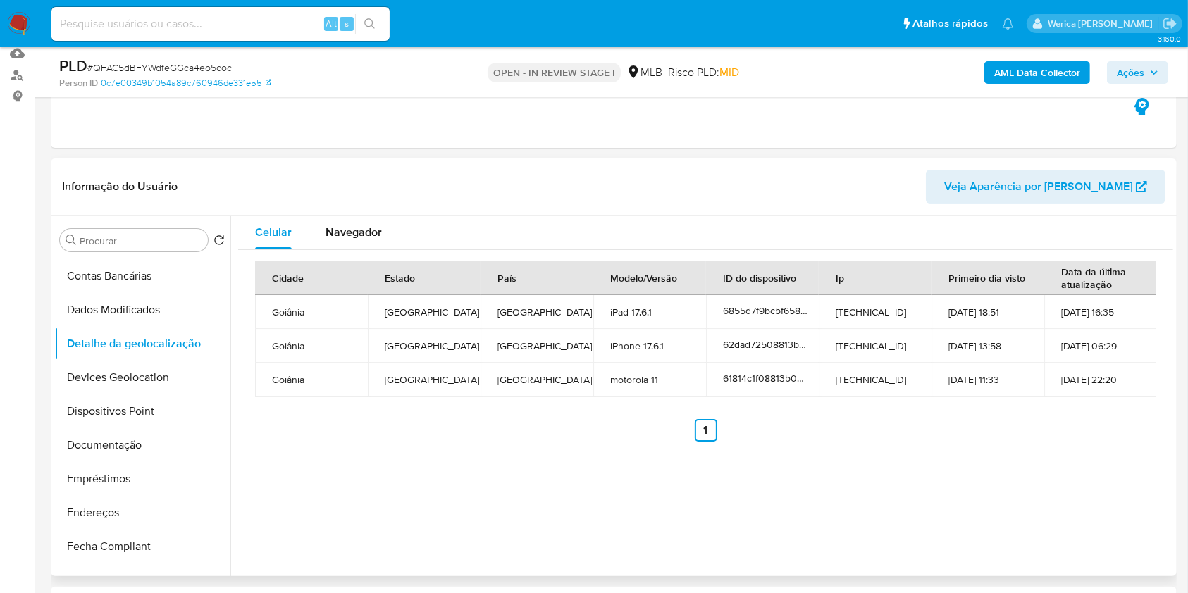
click at [1139, 514] on div "Celular Navegador Cidade Estado País Modelo/Versão ID do dispositivo Ip Primeir…" at bounding box center [701, 396] width 943 height 361
click at [1138, 514] on div "Celular Navegador Cidade Estado País Modelo/Versão ID do dispositivo Ip Primeir…" at bounding box center [701, 396] width 943 height 361
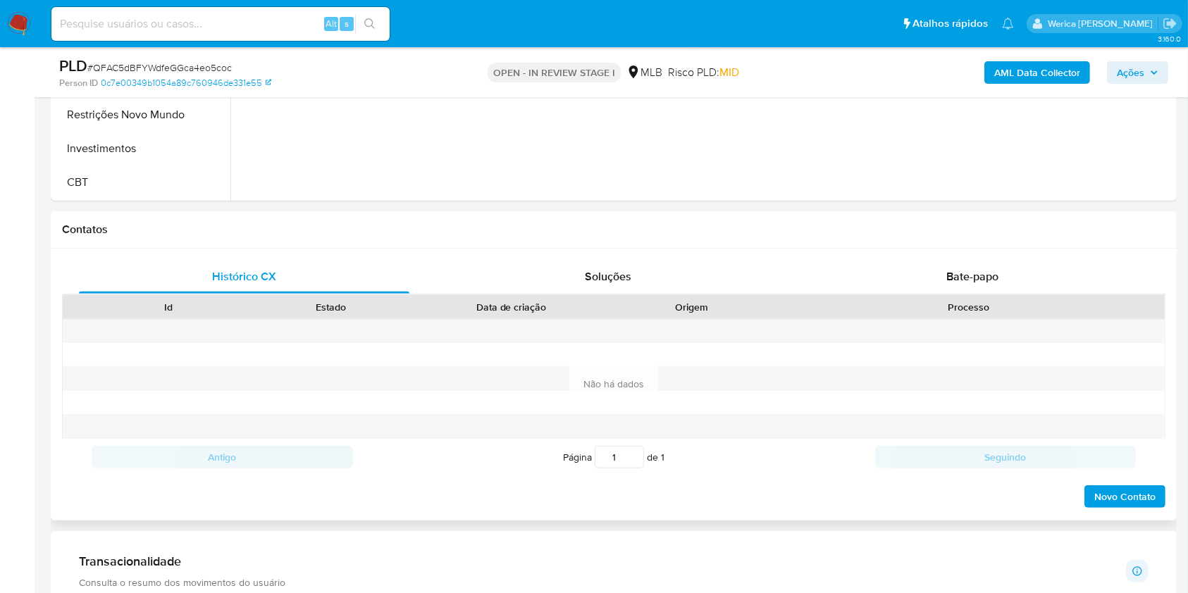
scroll to position [432, 0]
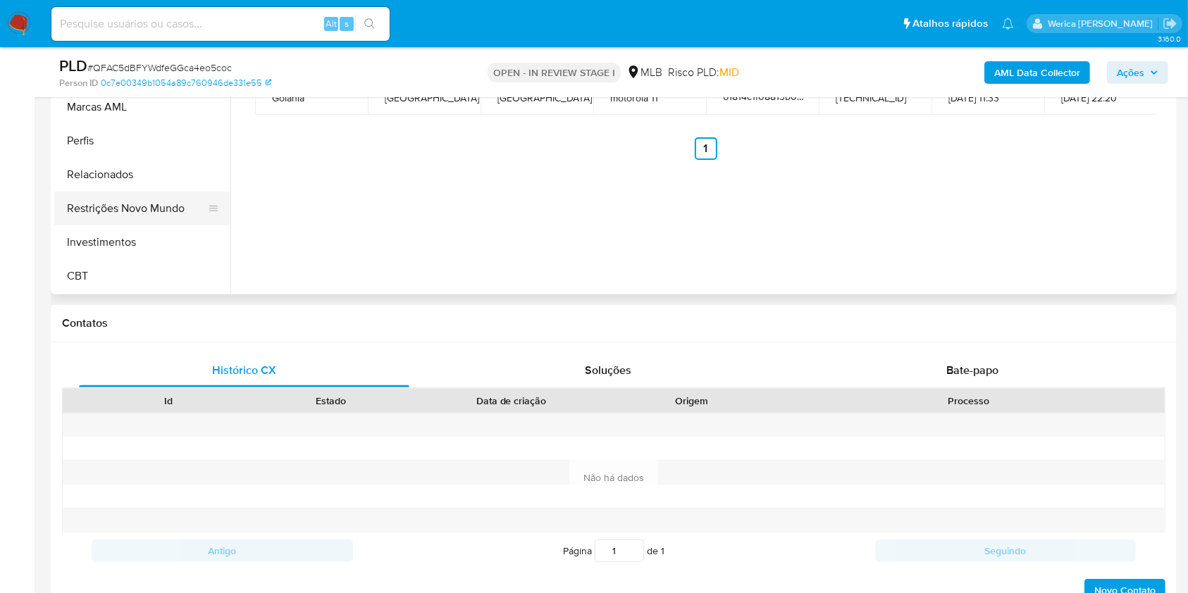
click at [132, 213] on button "Restrições Novo Mundo" at bounding box center [136, 209] width 165 height 34
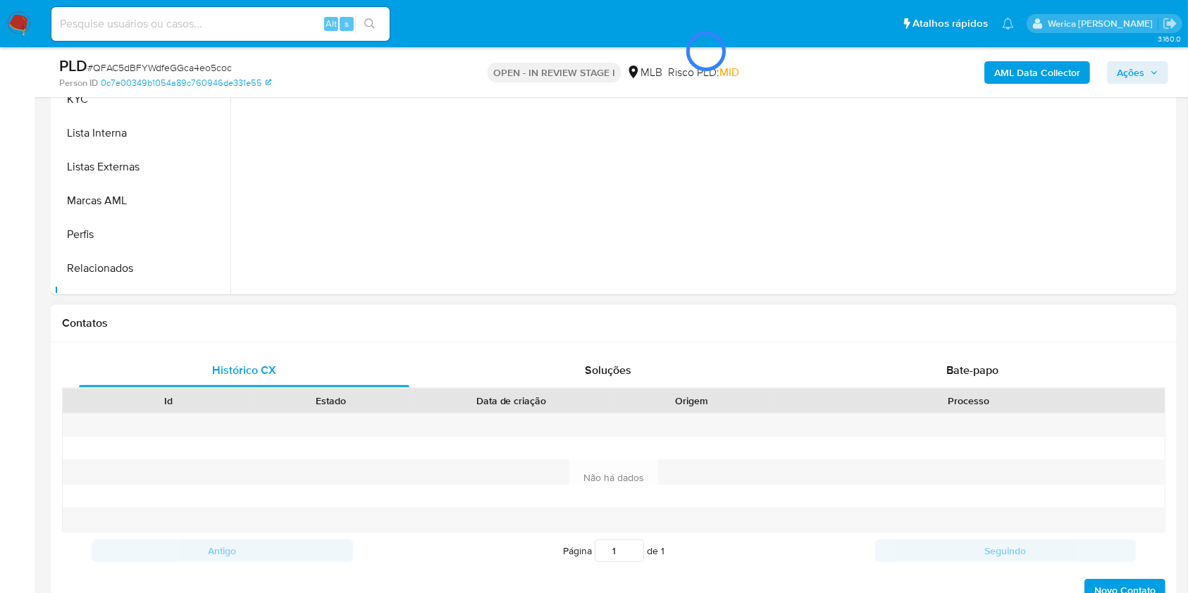
scroll to position [244, 0]
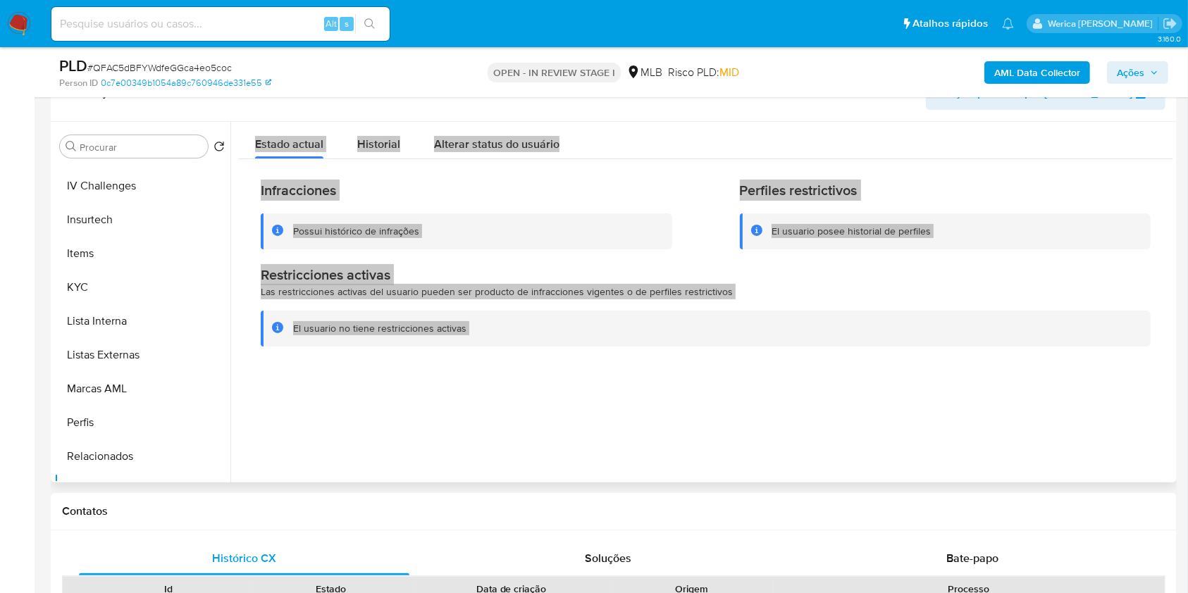
click at [397, 140] on span "Historial" at bounding box center [378, 144] width 43 height 16
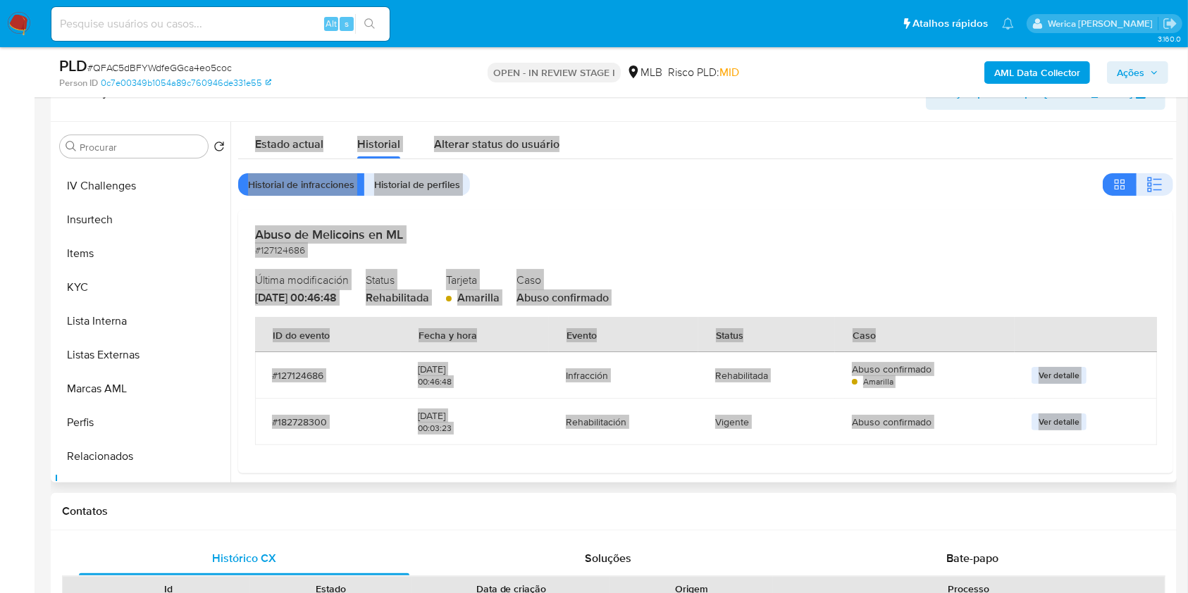
click at [922, 123] on div "Estado actual Historial Alterar status do usuário" at bounding box center [705, 140] width 935 height 37
click at [1147, 180] on icon "button" at bounding box center [1149, 180] width 4 height 4
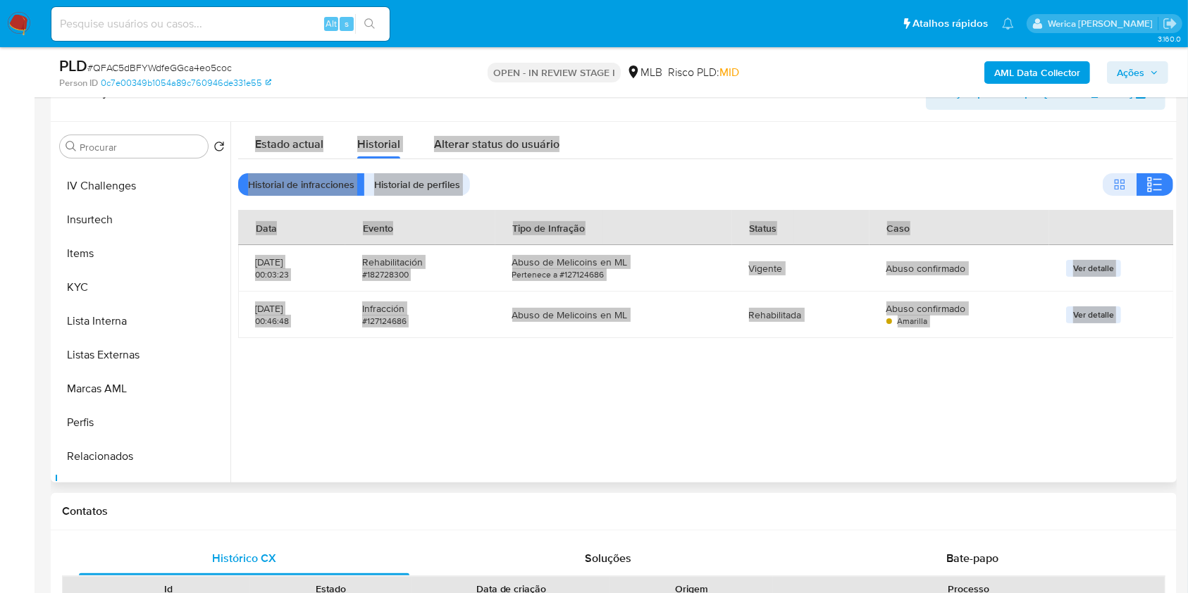
click at [935, 149] on div "Estado actual Historial Alterar status do usuário" at bounding box center [705, 140] width 935 height 37
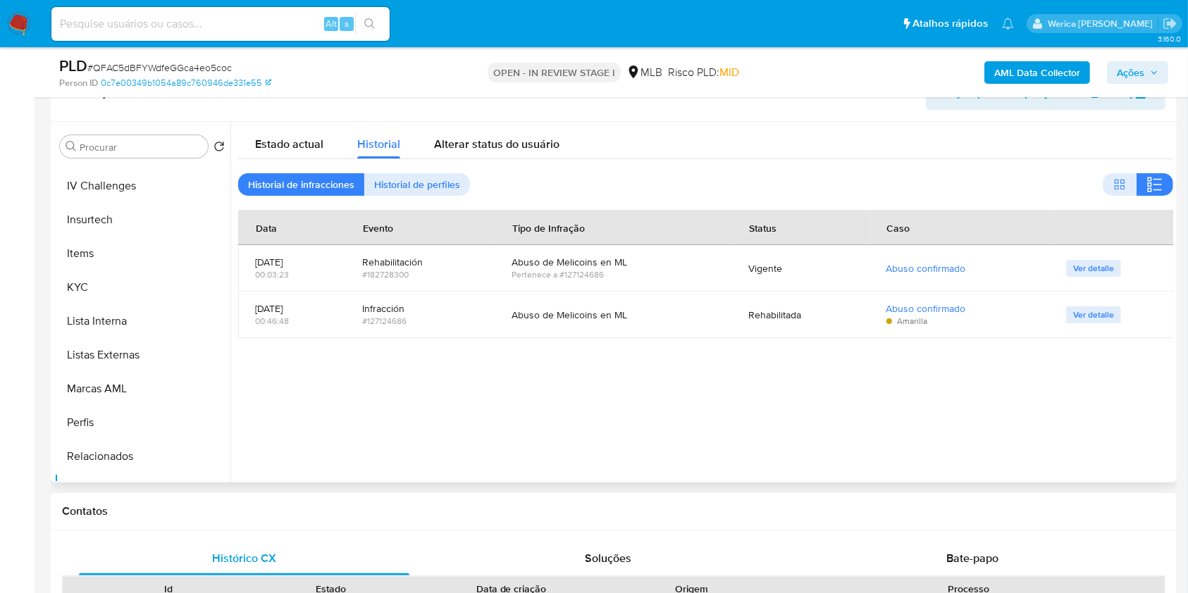
click at [894, 109] on div "Informação do Usuário Veja Aparência por Pessoa" at bounding box center [614, 93] width 1126 height 57
click at [1073, 474] on div at bounding box center [701, 302] width 943 height 361
click at [1073, 479] on div at bounding box center [701, 302] width 943 height 361
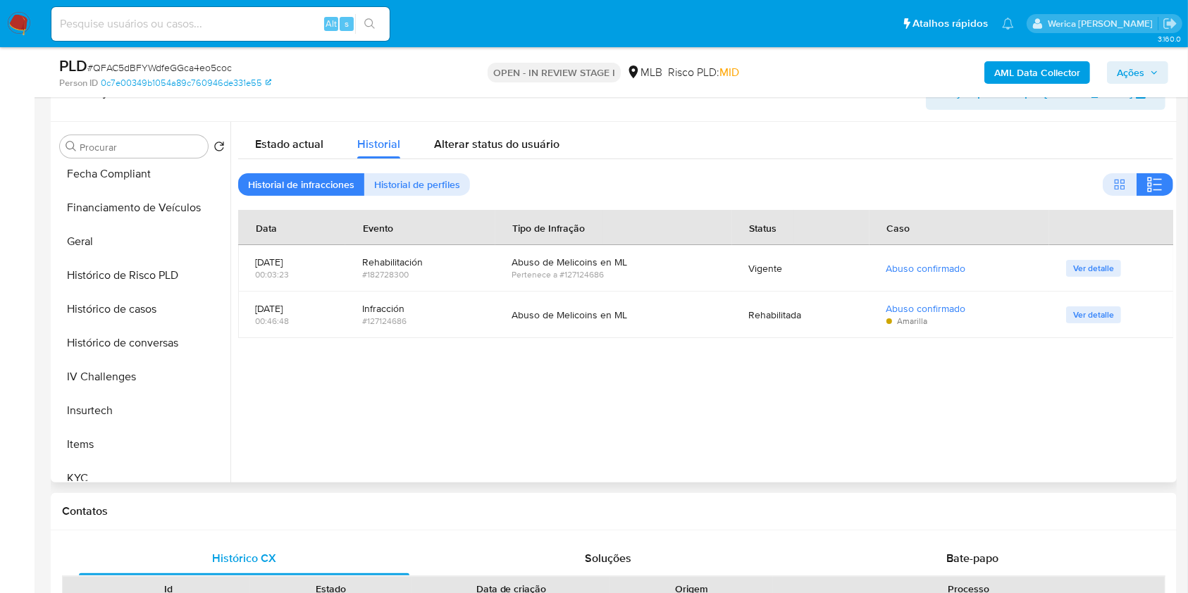
scroll to position [193, 0]
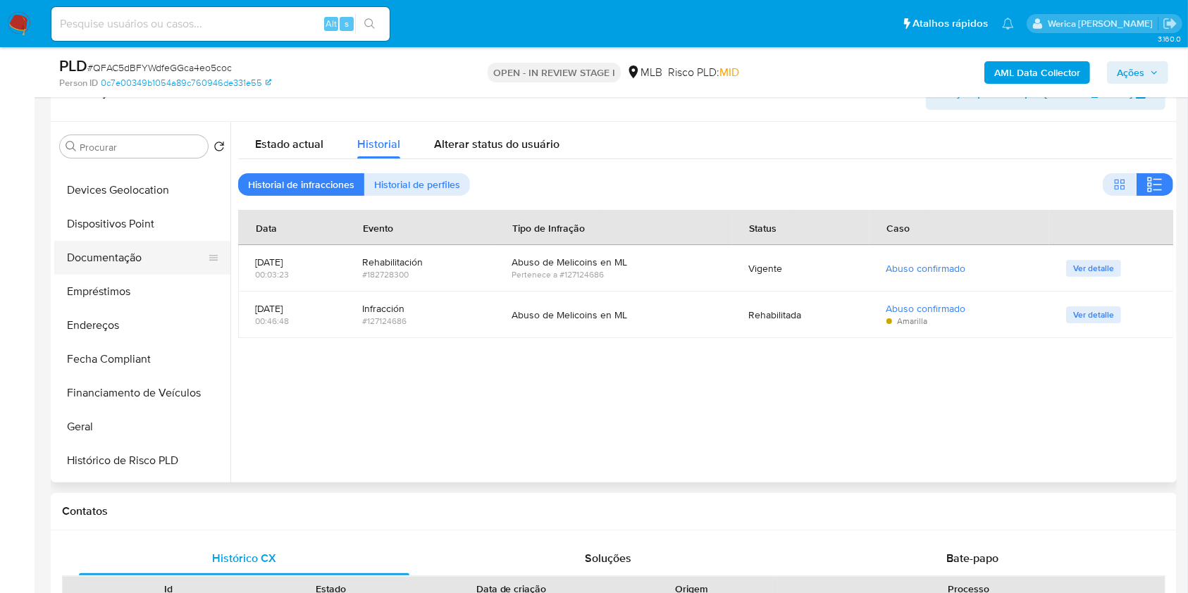
click at [101, 241] on button "Documentação" at bounding box center [136, 258] width 165 height 34
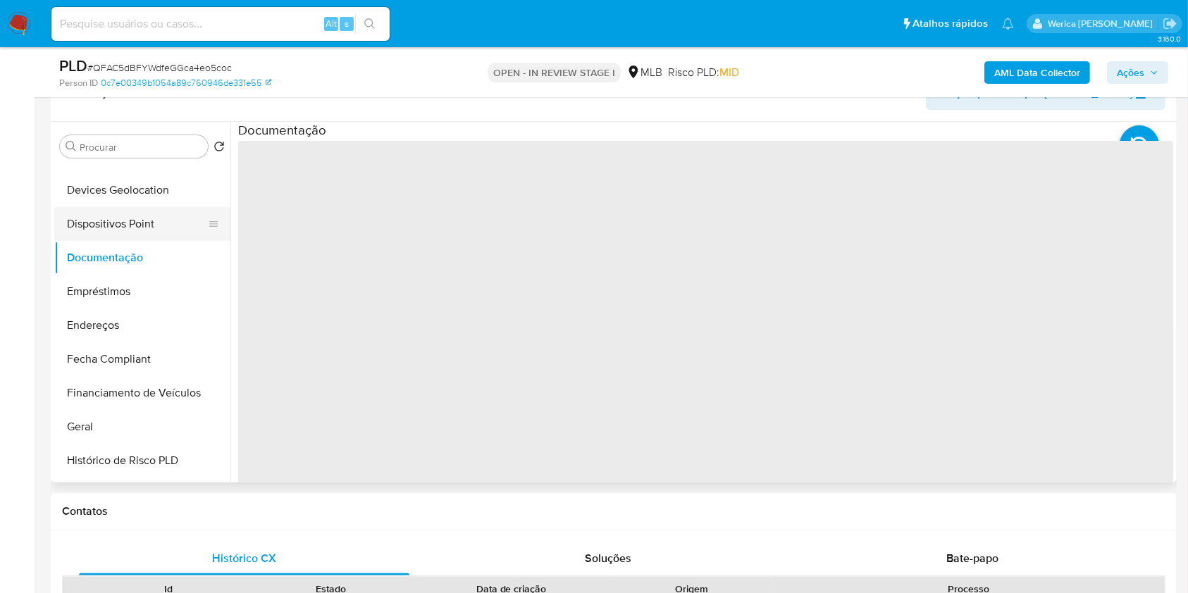
click at [106, 237] on button "Dispositivos Point" at bounding box center [136, 224] width 165 height 34
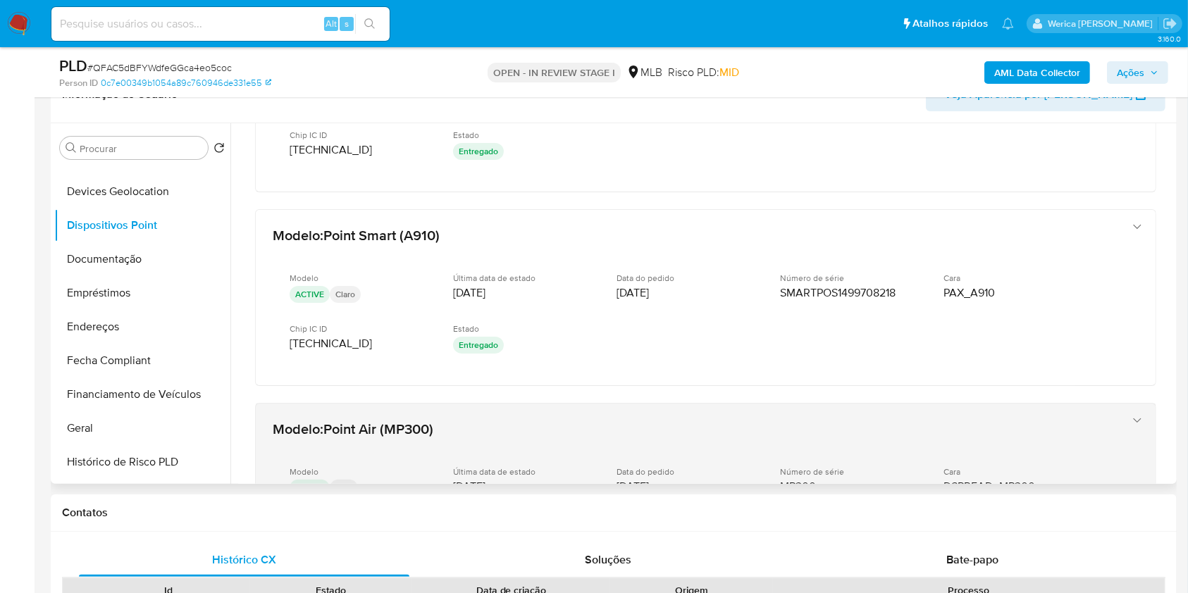
scroll to position [606, 0]
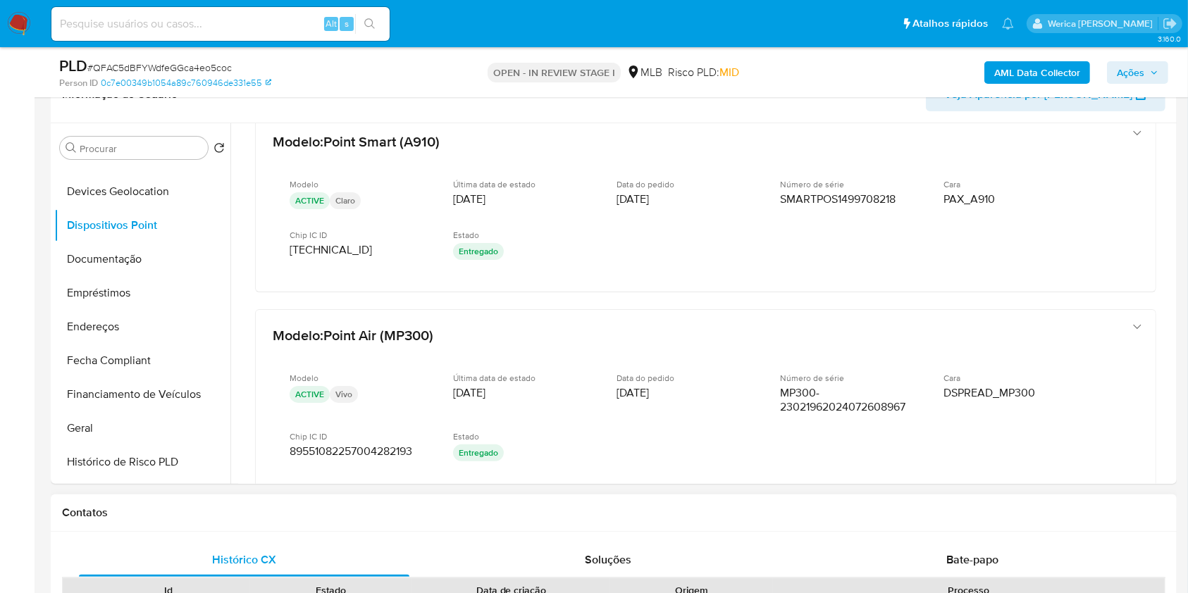
click at [1166, 502] on div "Contatos" at bounding box center [614, 513] width 1126 height 37
click at [129, 433] on button "Geral" at bounding box center [136, 429] width 165 height 34
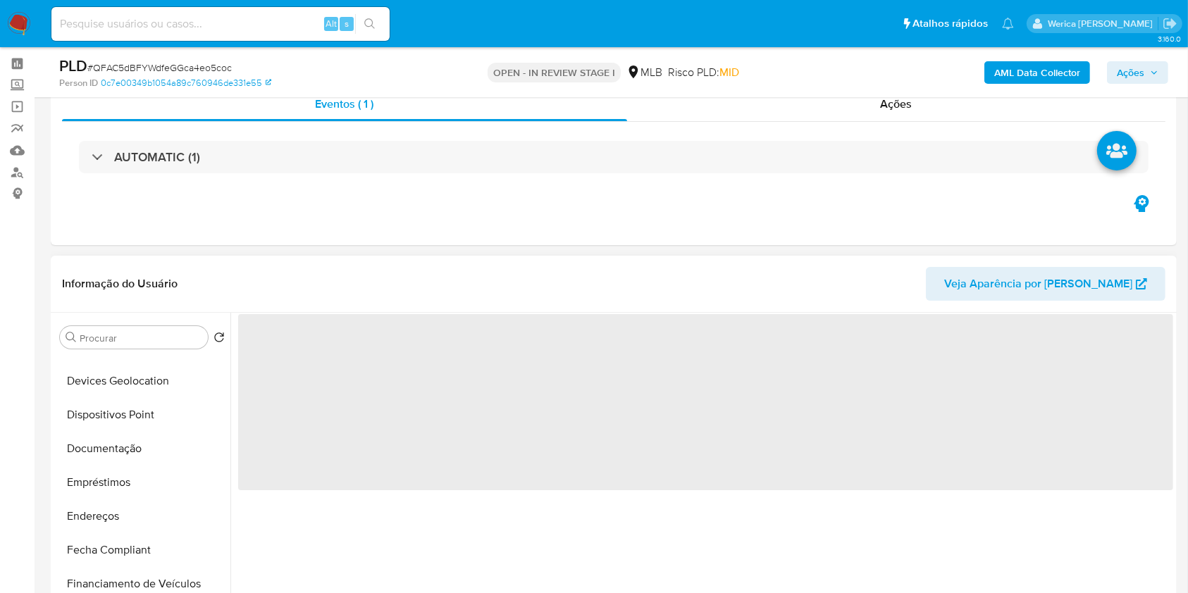
scroll to position [0, 0]
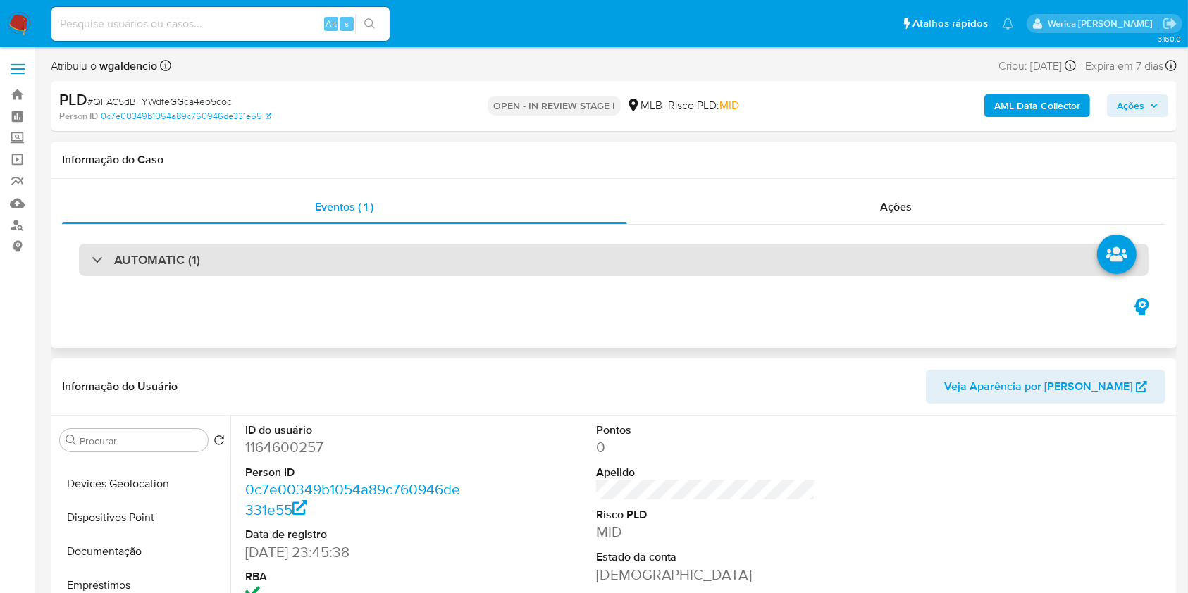
click at [467, 269] on div "AUTOMATIC (1)" at bounding box center [614, 260] width 1070 height 32
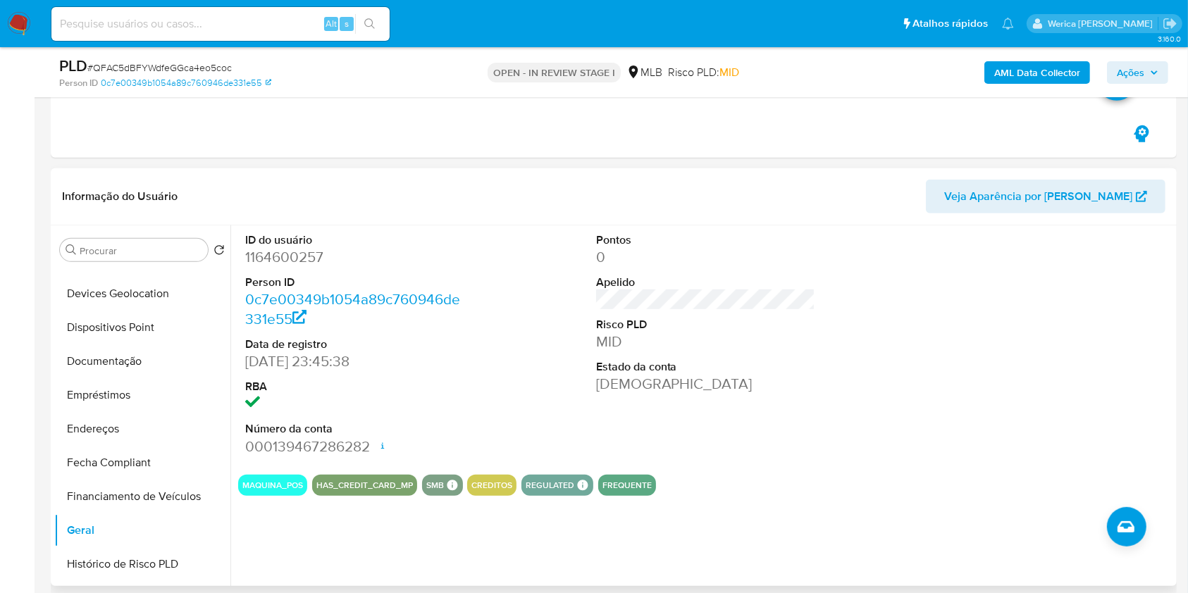
scroll to position [846, 0]
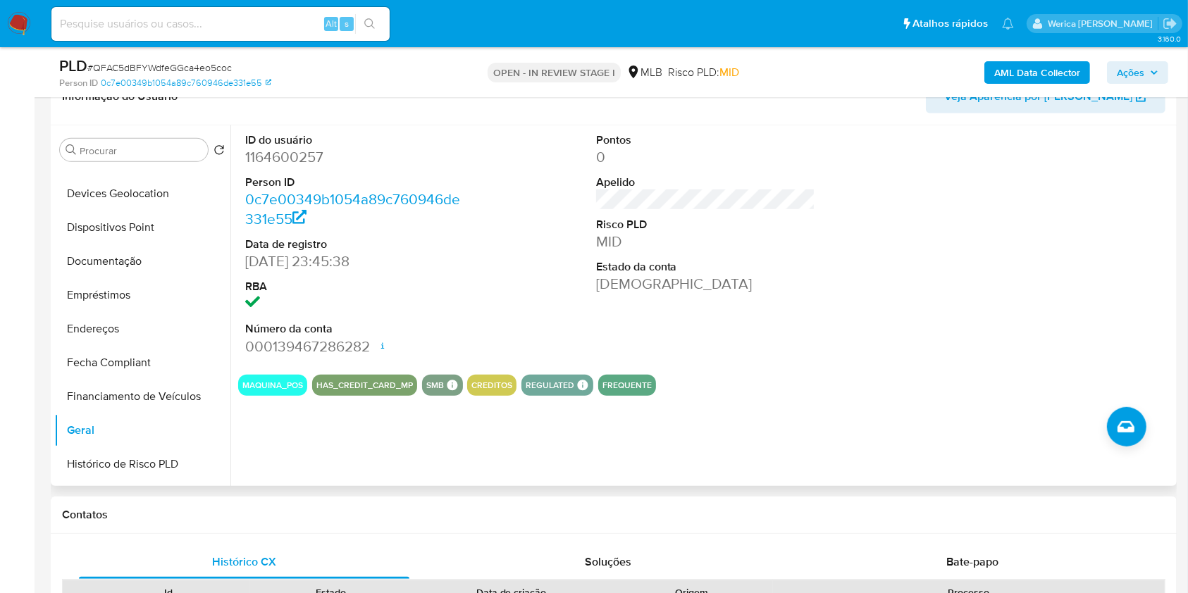
click at [276, 149] on dd "1164600257" at bounding box center [355, 157] width 220 height 20
copy dd "1164600257"
click at [144, 259] on button "Documentação" at bounding box center [136, 262] width 165 height 34
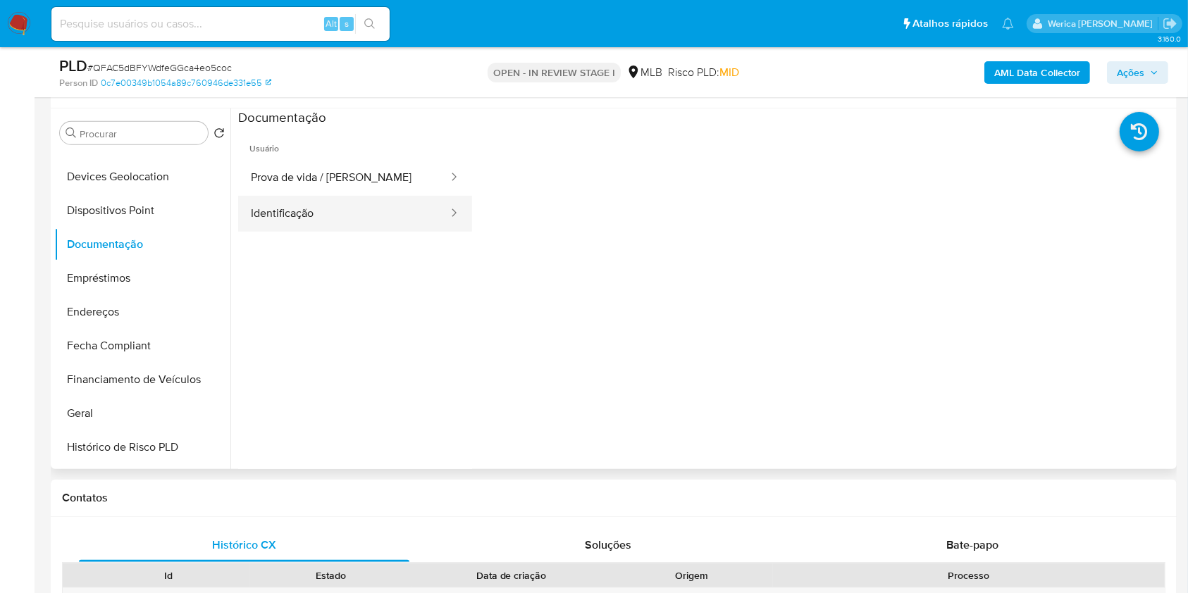
click at [334, 218] on button "Identificação" at bounding box center [343, 214] width 211 height 36
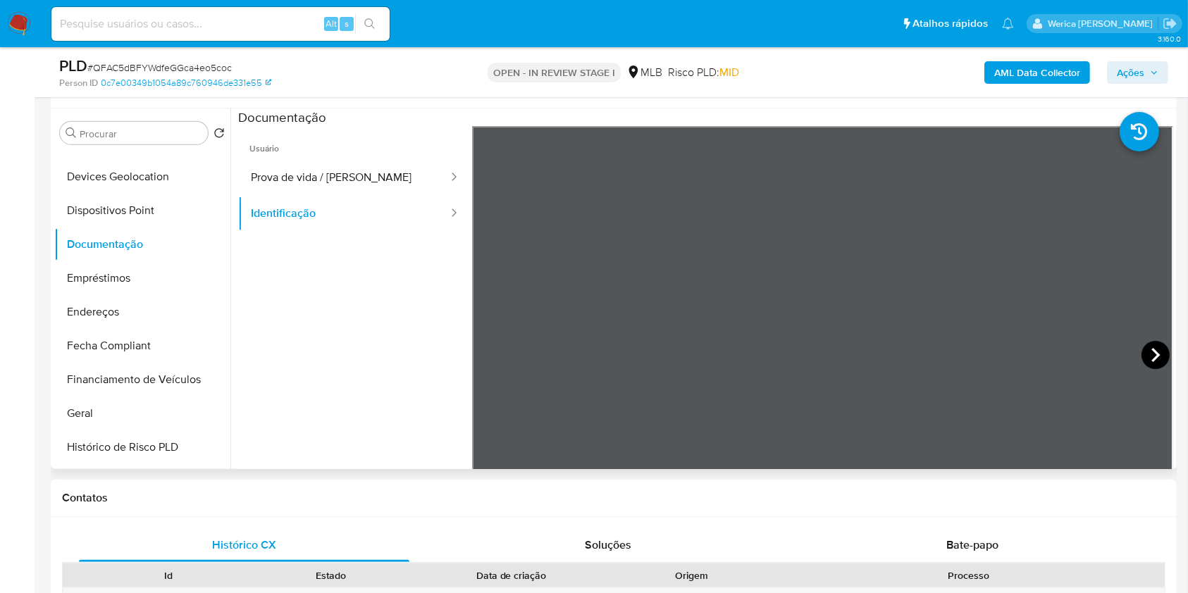
click at [1161, 347] on icon at bounding box center [1156, 355] width 28 height 28
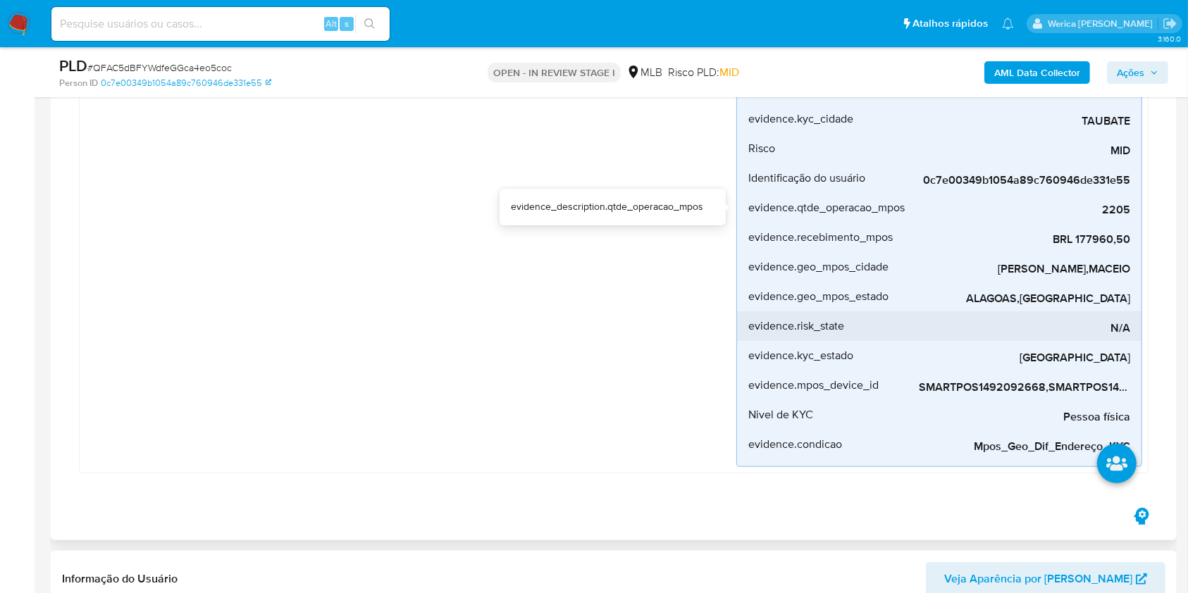
scroll to position [376, 0]
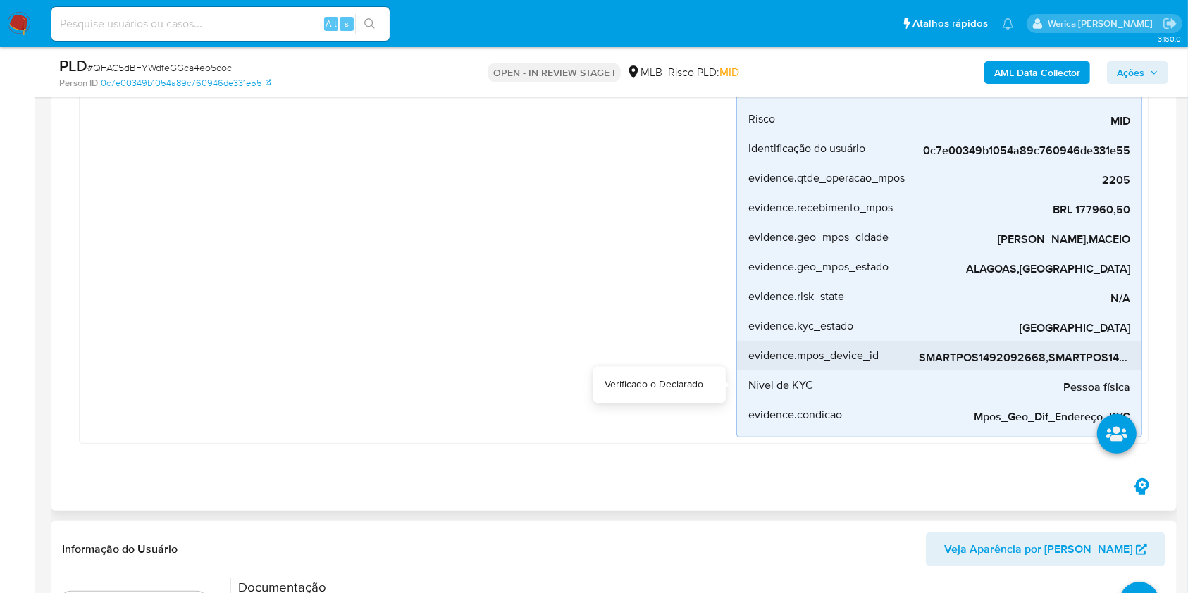
drag, startPoint x: 1042, startPoint y: 371, endPoint x: 1094, endPoint y: 368, distance: 53.0
click at [1117, 371] on div "Pessoa física" at bounding box center [1024, 386] width 211 height 30
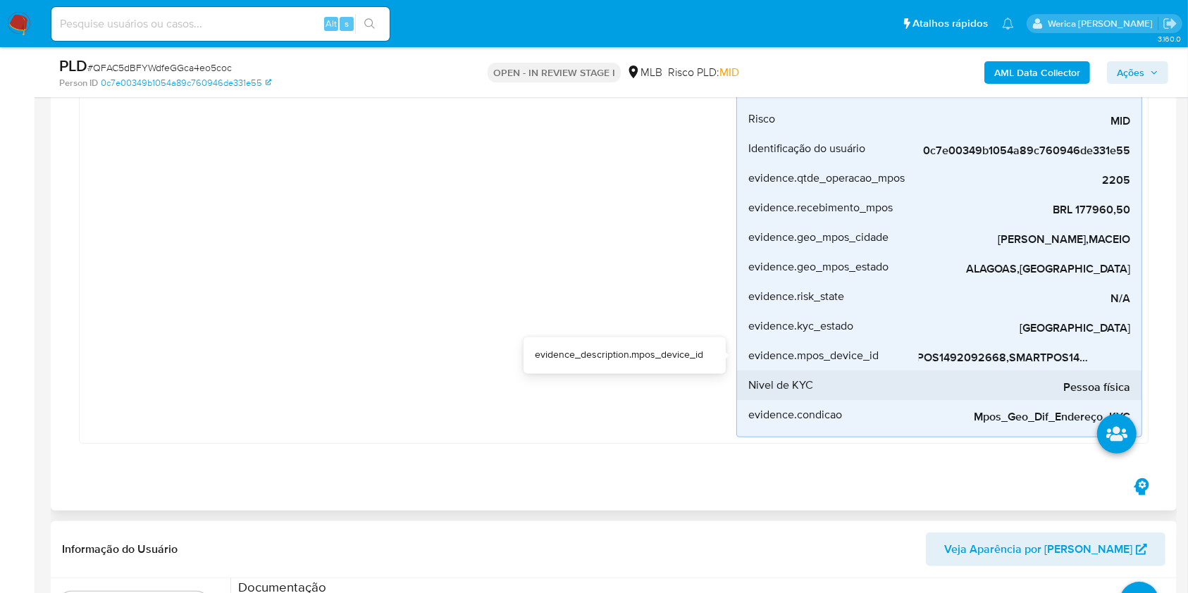
scroll to position [0, 0]
drag, startPoint x: 1079, startPoint y: 369, endPoint x: 1061, endPoint y: 379, distance: 20.8
click at [1061, 379] on div "Pessoa física" at bounding box center [1024, 386] width 211 height 30
click at [1072, 358] on span "SMARTPOS1492092668,SMARTPOS1490890403" at bounding box center [1024, 358] width 211 height 14
drag, startPoint x: 973, startPoint y: 358, endPoint x: 1042, endPoint y: 363, distance: 69.2
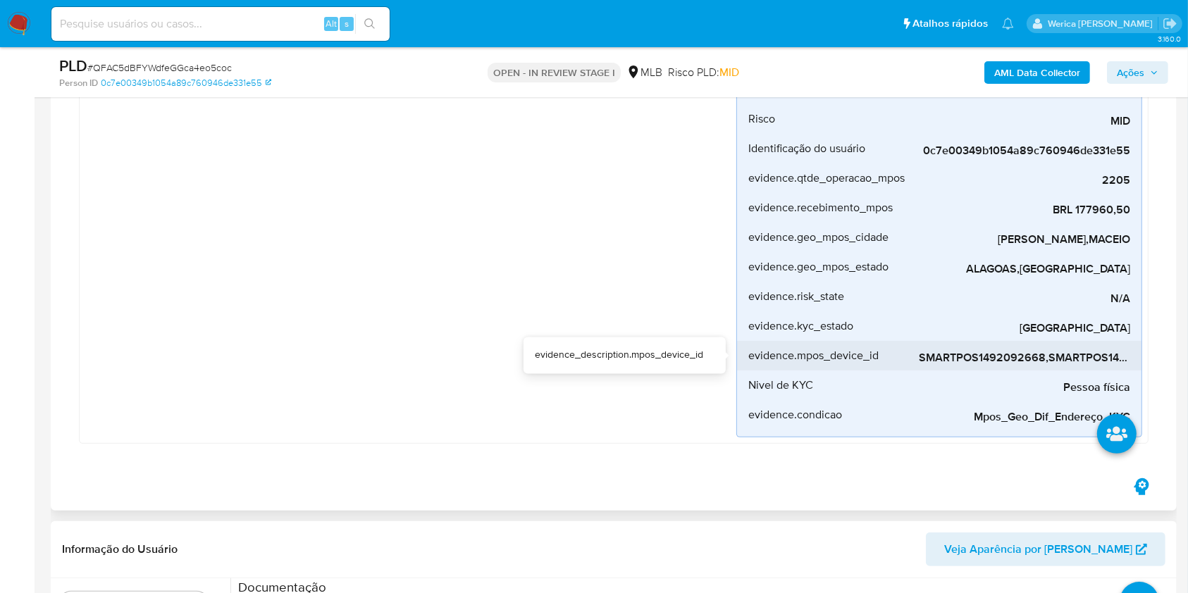
click at [1042, 363] on span "SMARTPOS1492092668,SMARTPOS1490890403" at bounding box center [1024, 358] width 211 height 14
drag, startPoint x: 990, startPoint y: 369, endPoint x: 1027, endPoint y: 369, distance: 37.4
click at [1027, 369] on div "evidence.desvio_renda 4349% evidence_description.desvio_renda evidence.media_tr…" at bounding box center [939, 163] width 406 height 548
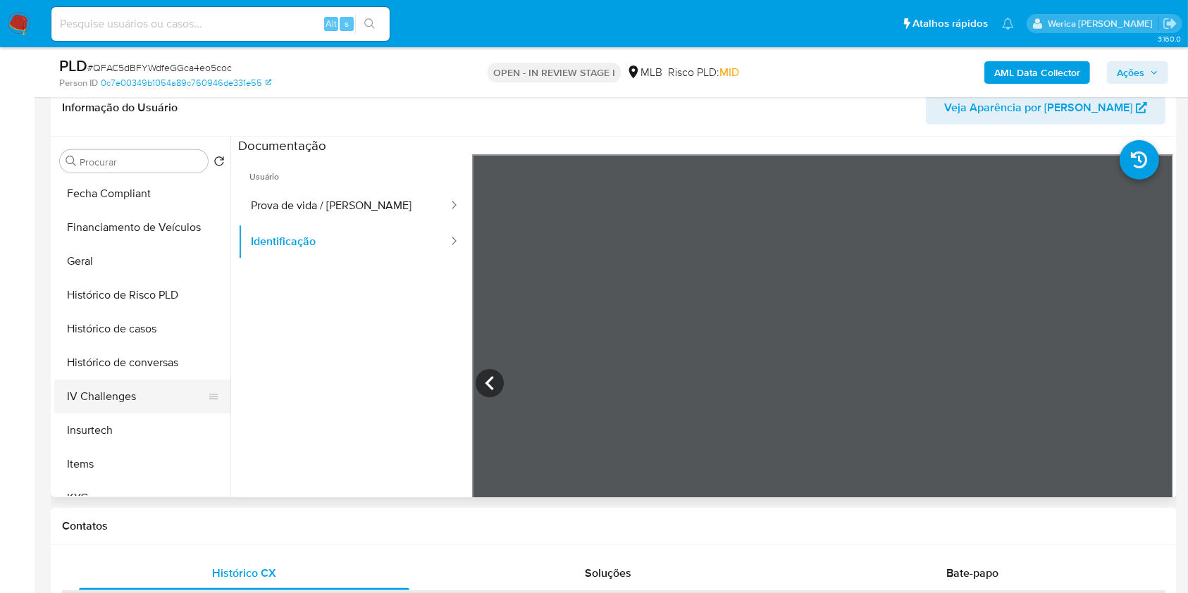
scroll to position [381, 0]
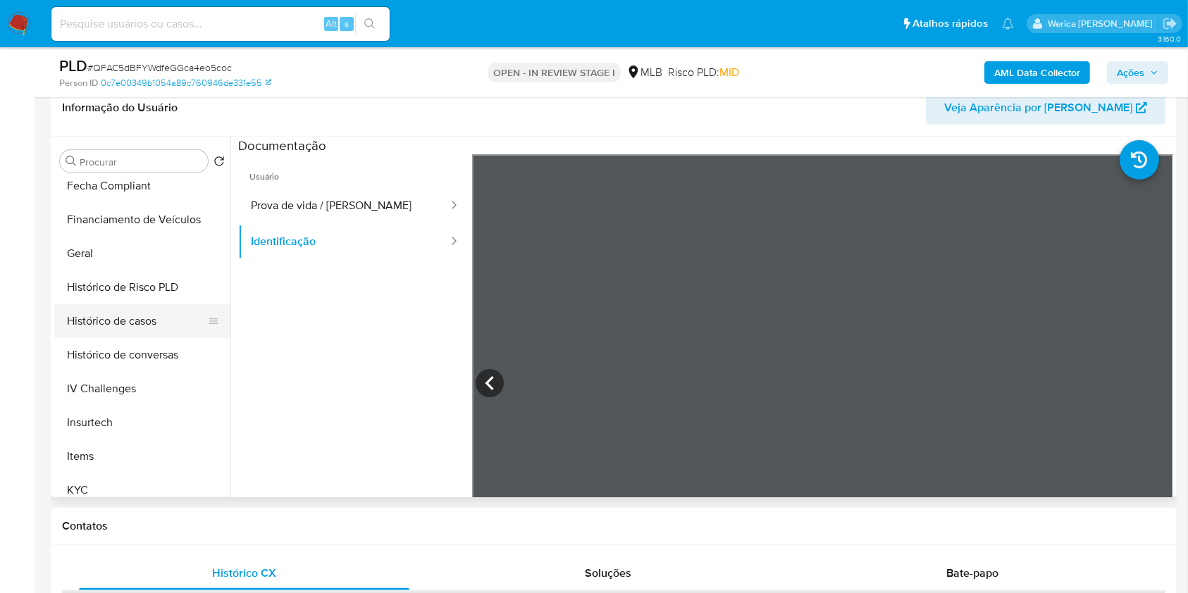
click at [125, 324] on button "Histórico de casos" at bounding box center [136, 321] width 165 height 34
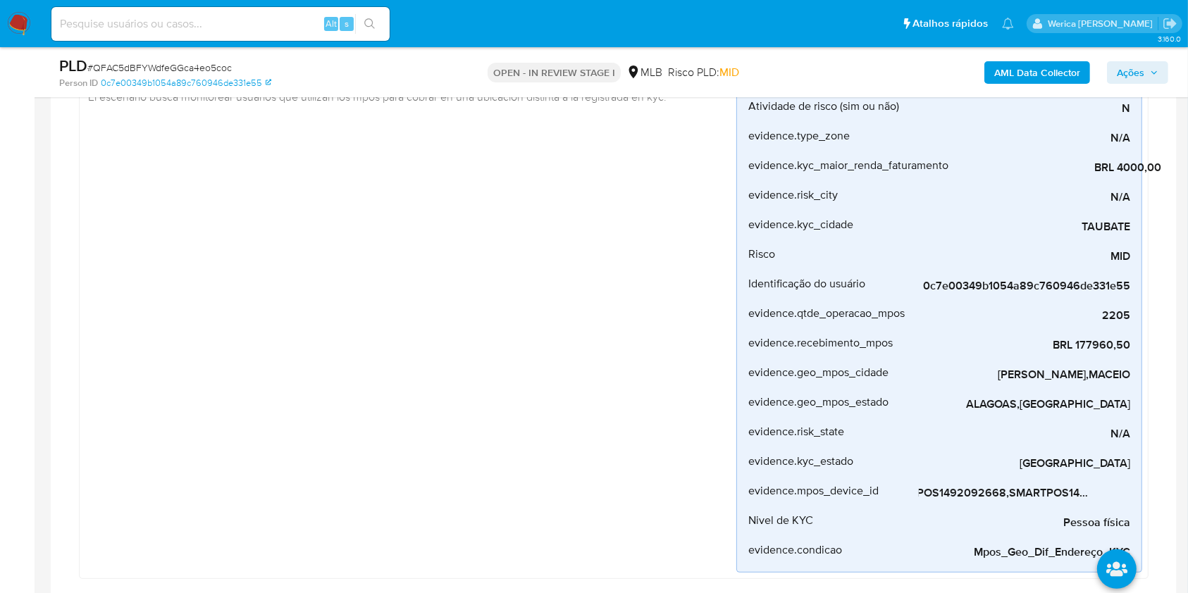
scroll to position [282, 0]
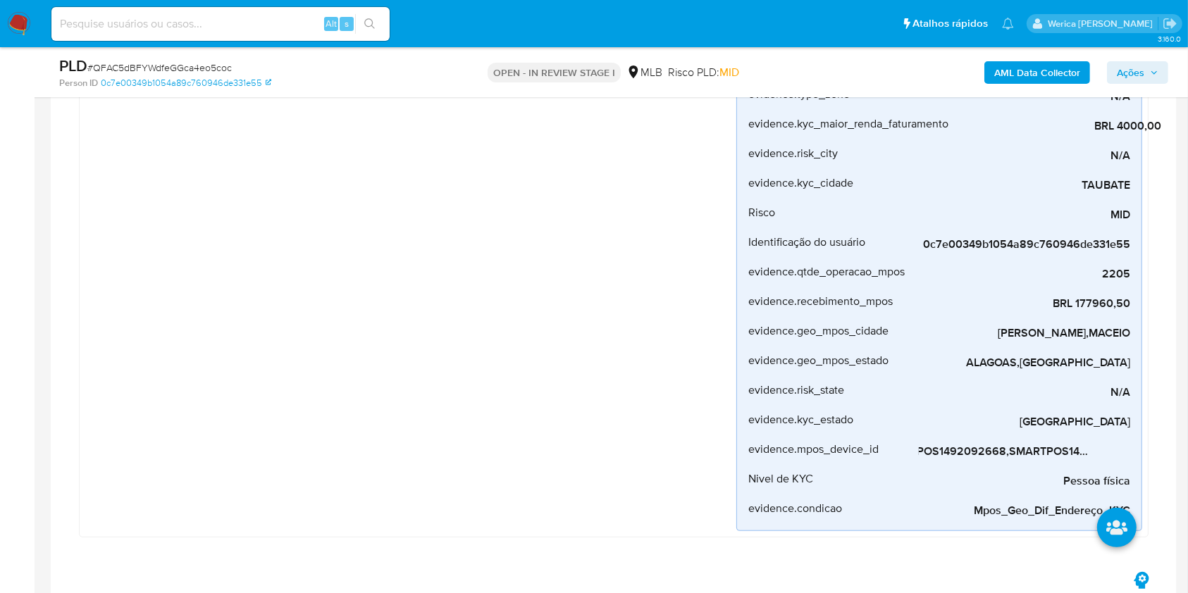
click at [575, 340] on div "Mpos_geolocalização Criado há um mês Criado: 12/08/2025 00:31:39 Origem: rules-…" at bounding box center [410, 243] width 651 height 575
drag, startPoint x: 1035, startPoint y: 465, endPoint x: 992, endPoint y: 476, distance: 44.4
click at [992, 476] on div "Pessoa física" at bounding box center [1024, 479] width 211 height 30
click at [390, 307] on div "Mpos_geolocalização Criado há um mês Criado: 12/08/2025 00:31:39 Origem: rules-…" at bounding box center [410, 243] width 651 height 575
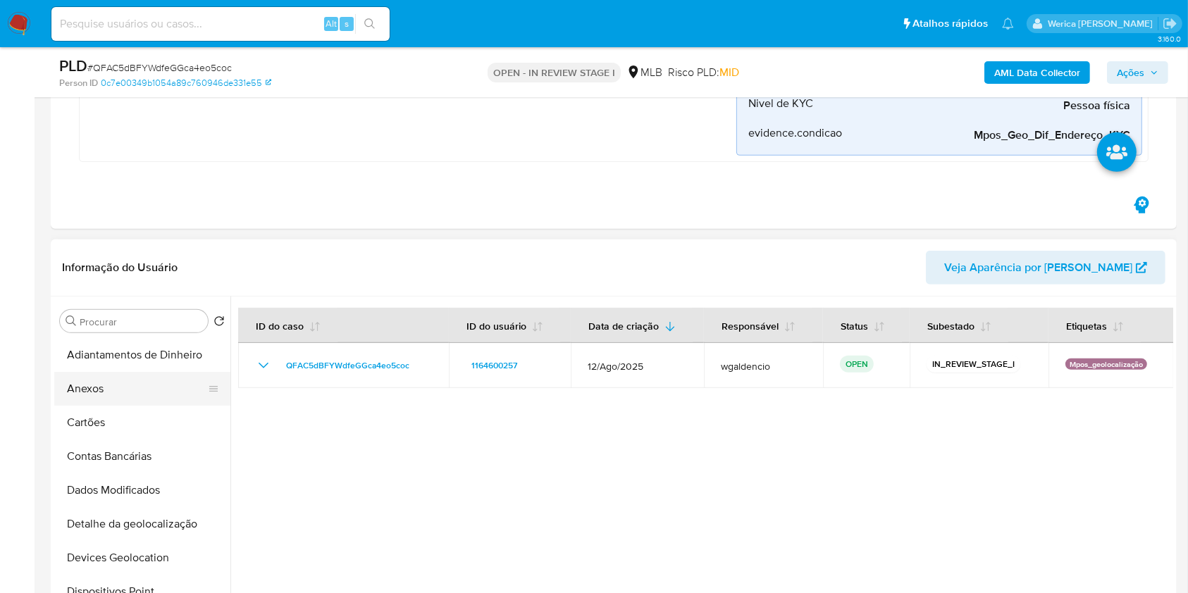
click at [141, 384] on button "Anexos" at bounding box center [136, 389] width 165 height 34
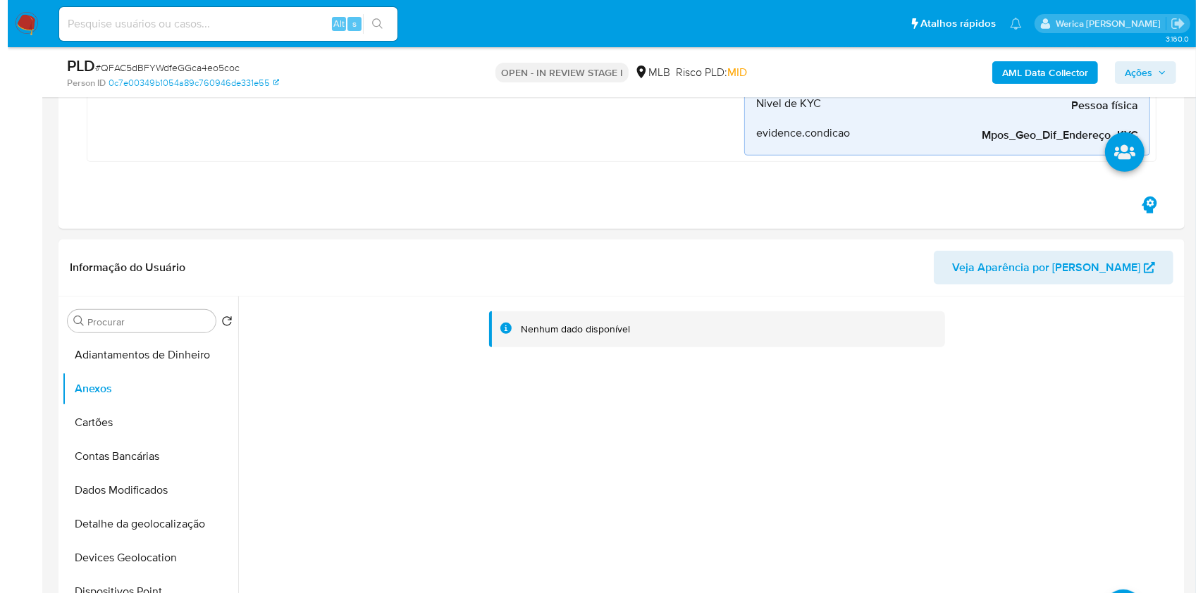
scroll to position [846, 0]
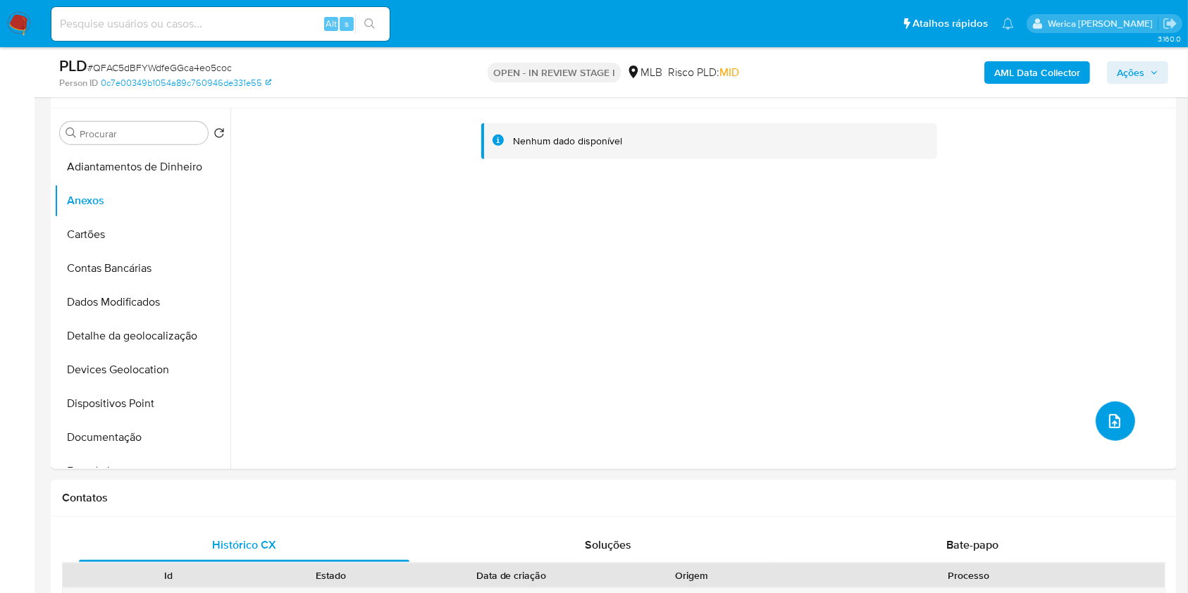
click at [1122, 417] on button "upload-file" at bounding box center [1115, 421] width 39 height 39
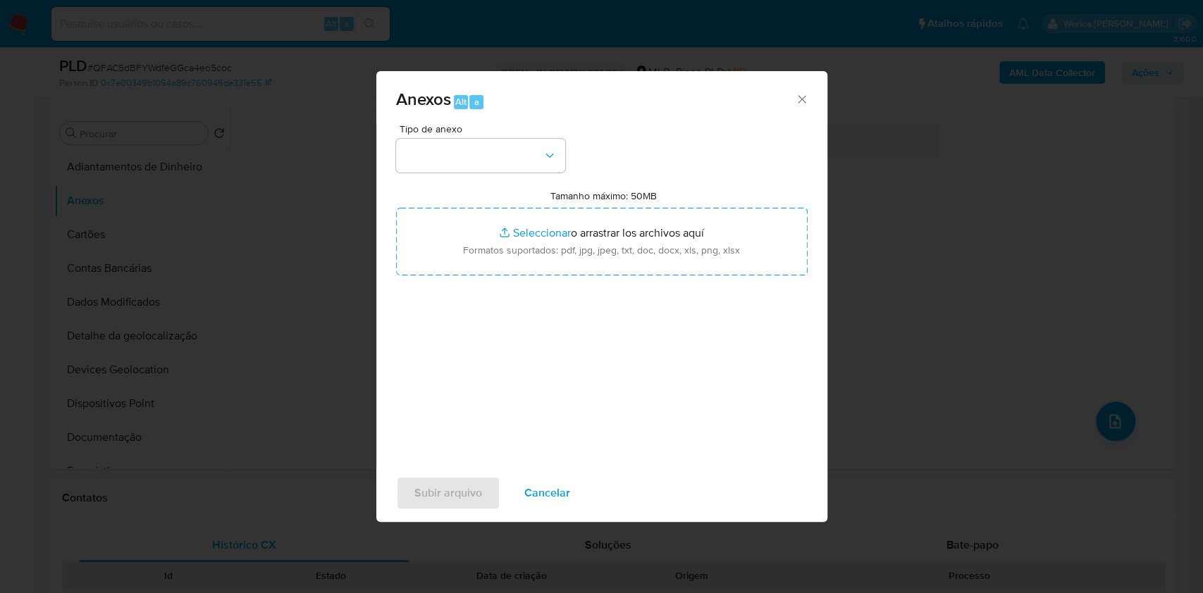
click at [516, 125] on span "Tipo de anexo" at bounding box center [484, 129] width 169 height 10
click at [527, 136] on div "Tipo de anexo" at bounding box center [480, 148] width 169 height 49
click at [529, 159] on button "button" at bounding box center [480, 156] width 169 height 34
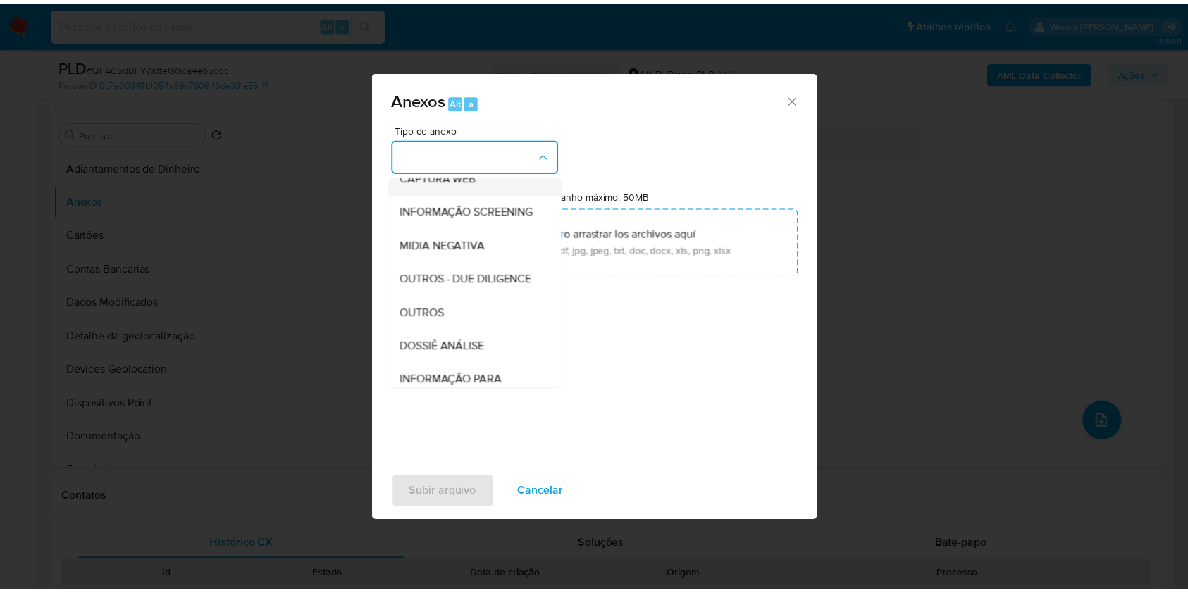
scroll to position [216, 0]
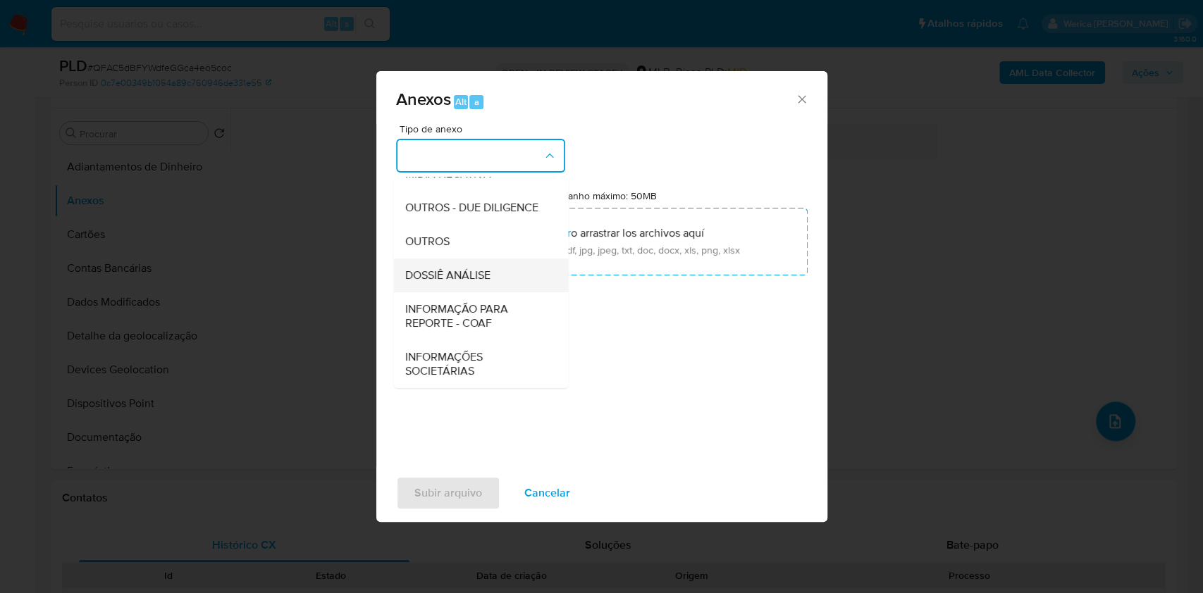
click at [497, 280] on div "DOSSIÊ ANÁLISE" at bounding box center [477, 276] width 144 height 34
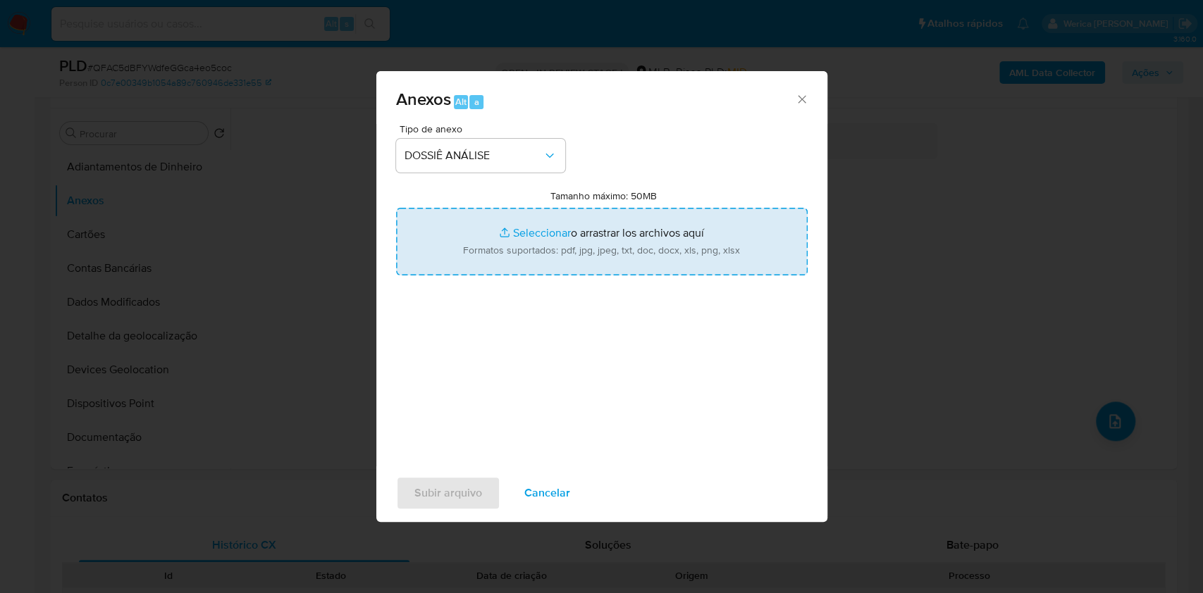
click at [636, 235] on input "Tamanho máximo: 50MB Seleccionar archivos" at bounding box center [602, 242] width 412 height 68
click at [649, 244] on input "Tamanho máximo: 50MB Seleccionar archivos" at bounding box center [602, 242] width 412 height 68
type input "C:\fakepath\SAR - XXXX - CPF 51767041888 - NICOLY DE OLIVEIRA BARRETO.pdf"
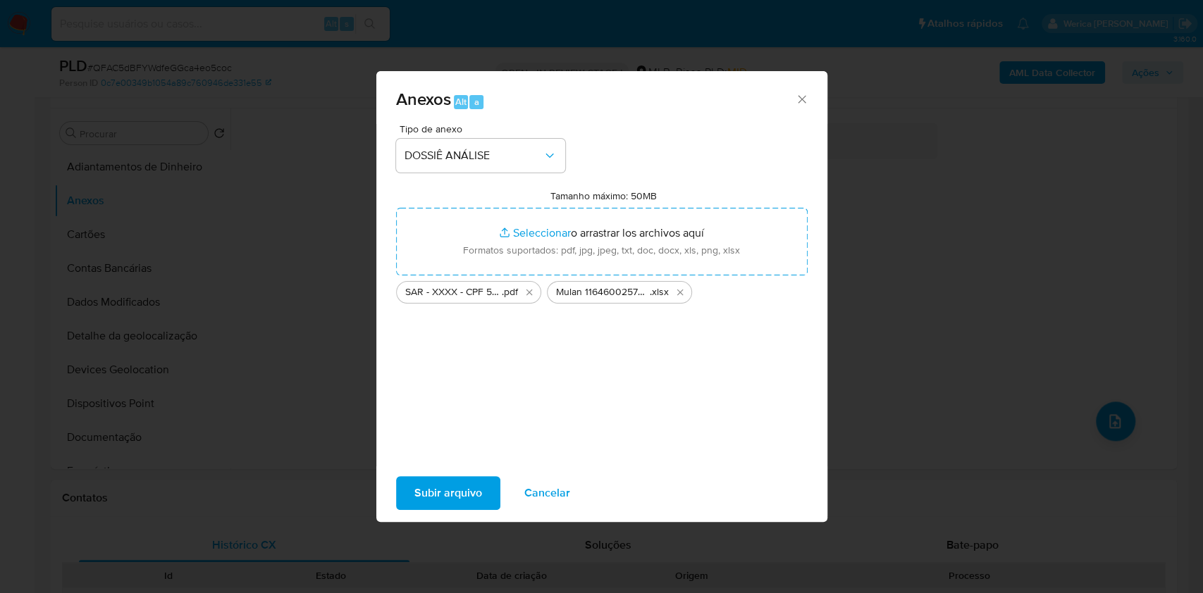
click at [463, 499] on span "Subir arquivo" at bounding box center [448, 493] width 68 height 31
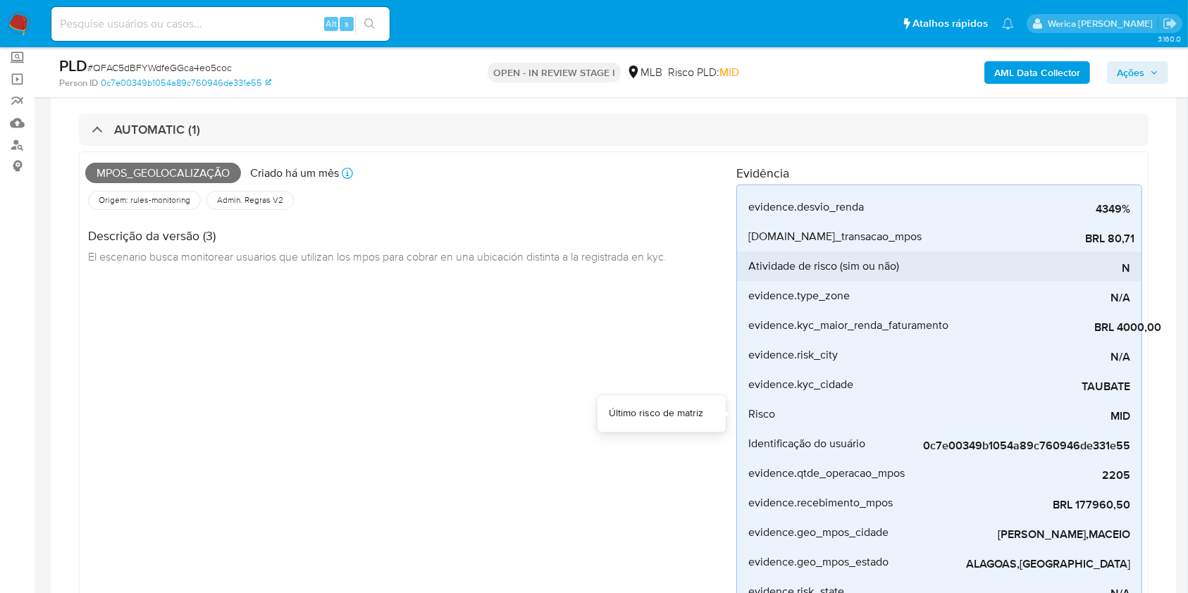
scroll to position [0, 0]
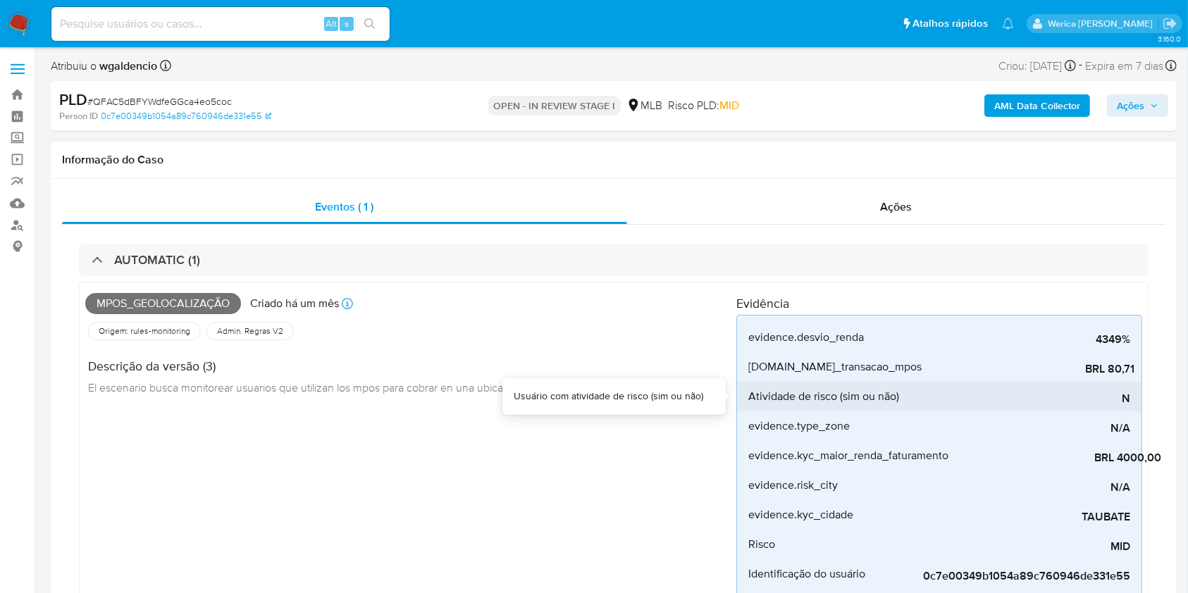
click at [851, 213] on div "Ações" at bounding box center [896, 207] width 538 height 34
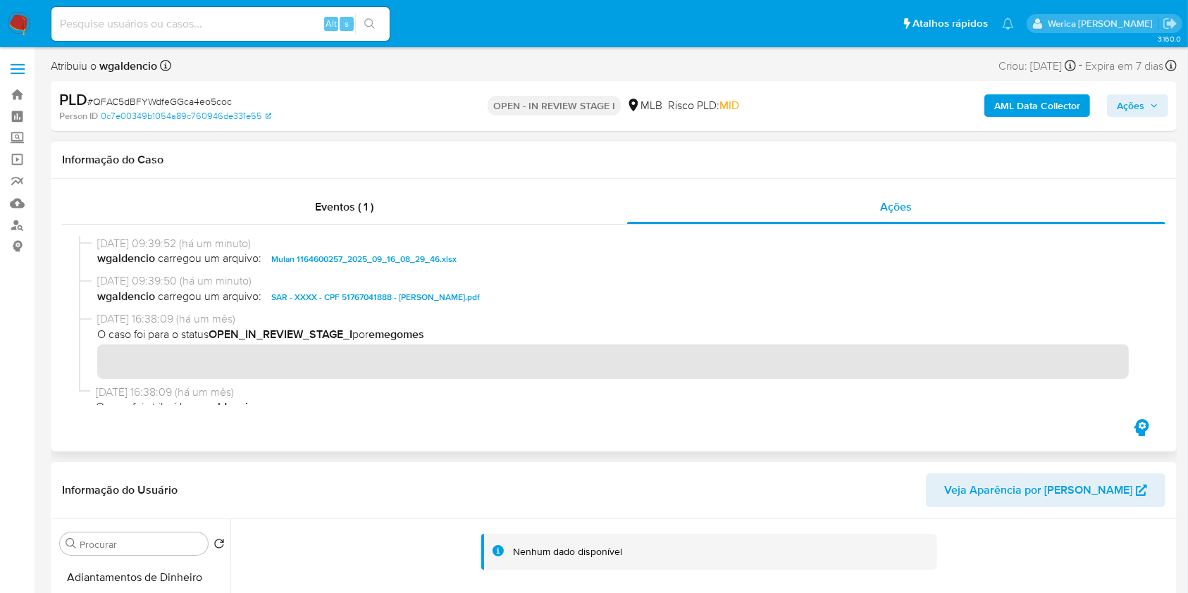
click at [1082, 112] on button "AML Data Collector" at bounding box center [1038, 105] width 106 height 23
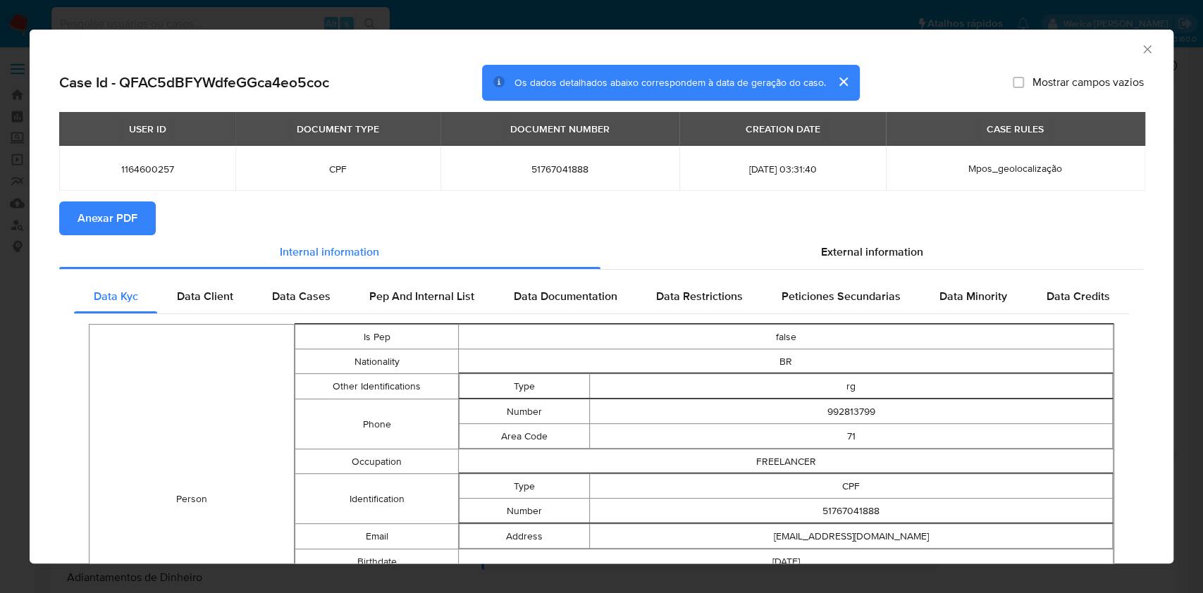
click at [124, 214] on span "Anexar PDF" at bounding box center [108, 218] width 60 height 31
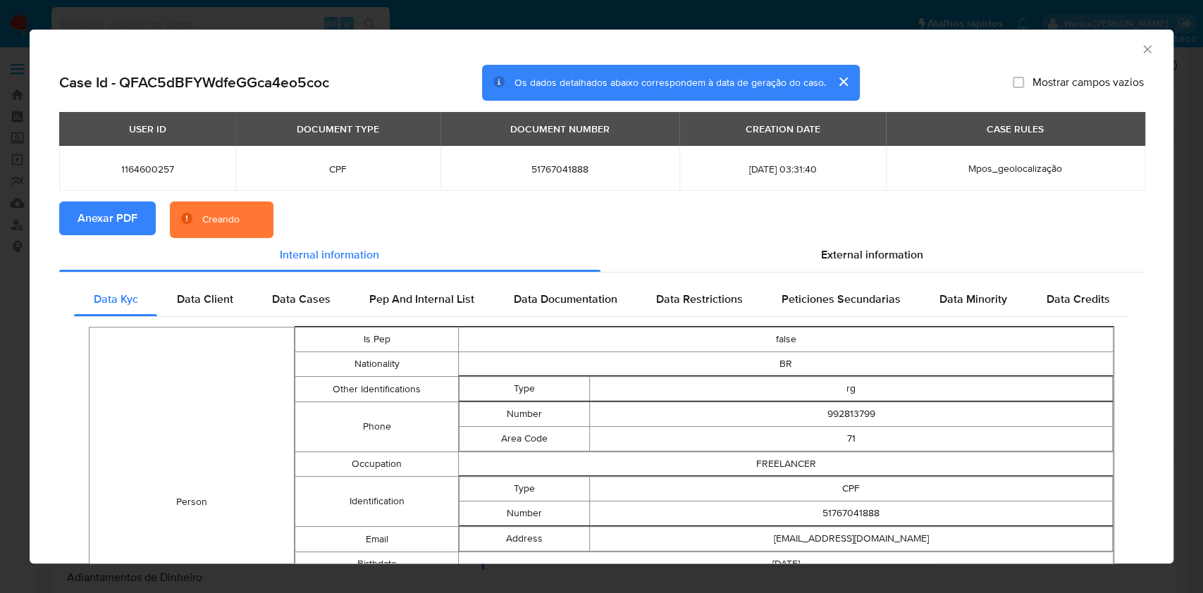
click at [1139, 54] on div "AML Data Collector" at bounding box center [602, 47] width 1144 height 35
click at [1140, 50] on icon "Fechar a janela" at bounding box center [1147, 49] width 14 height 14
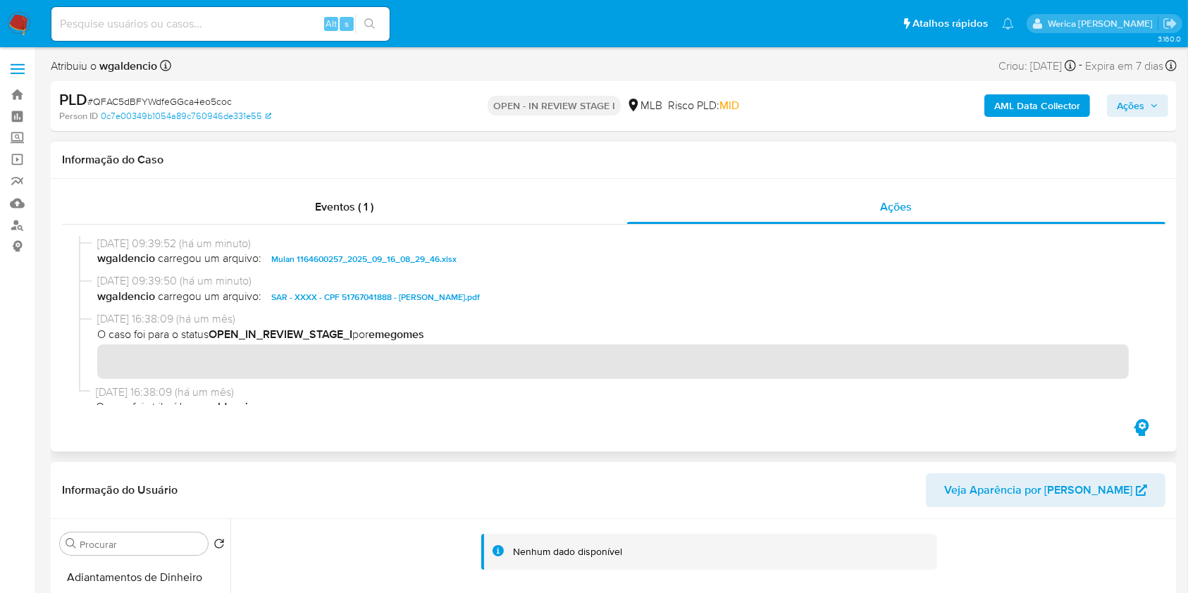
drag, startPoint x: 1131, startPoint y: 104, endPoint x: 1124, endPoint y: 107, distance: 7.9
click at [1128, 105] on span "Ações" at bounding box center [1130, 105] width 27 height 23
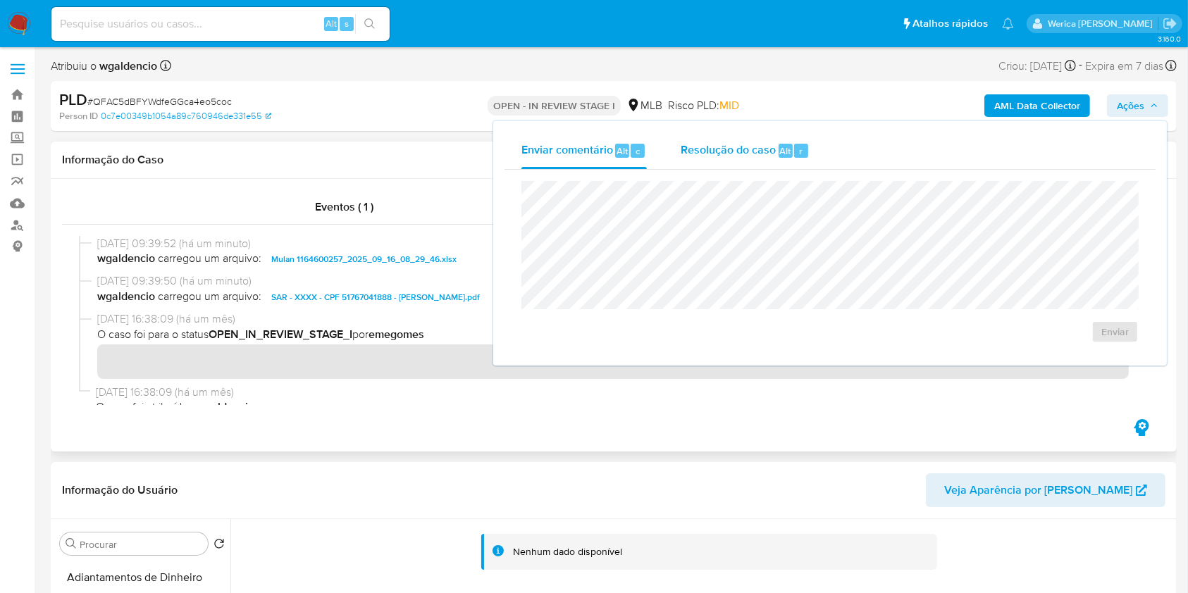
click at [744, 144] on span "Resolução do caso" at bounding box center [728, 150] width 95 height 16
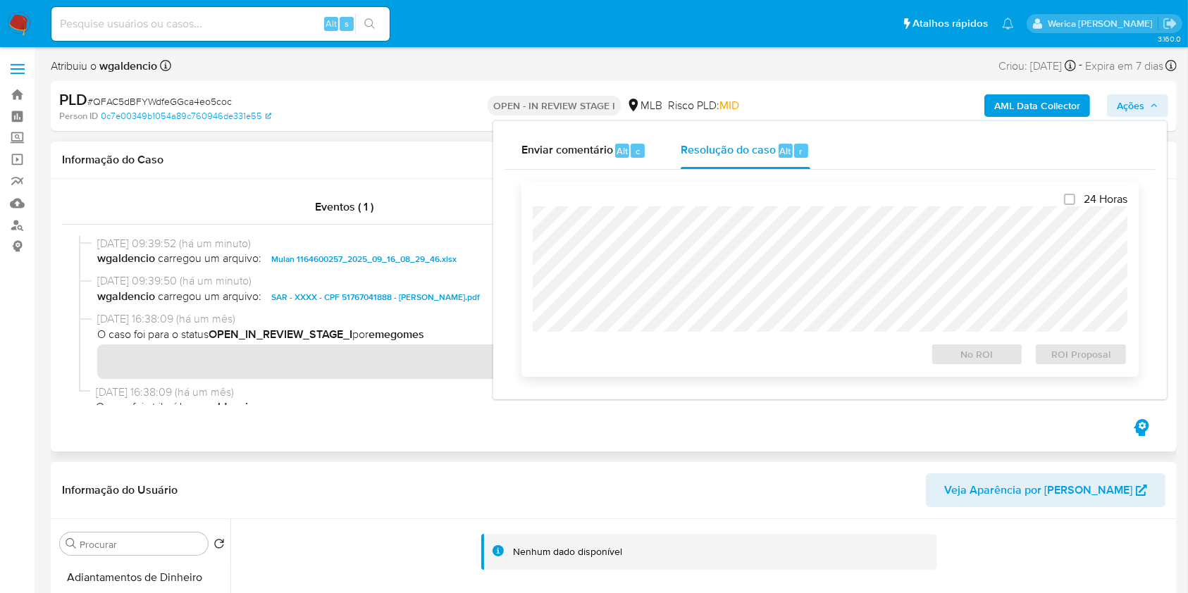
click at [755, 207] on div at bounding box center [830, 268] width 595 height 125
click at [1070, 354] on span "ROI Proposal" at bounding box center [1080, 355] width 73 height 20
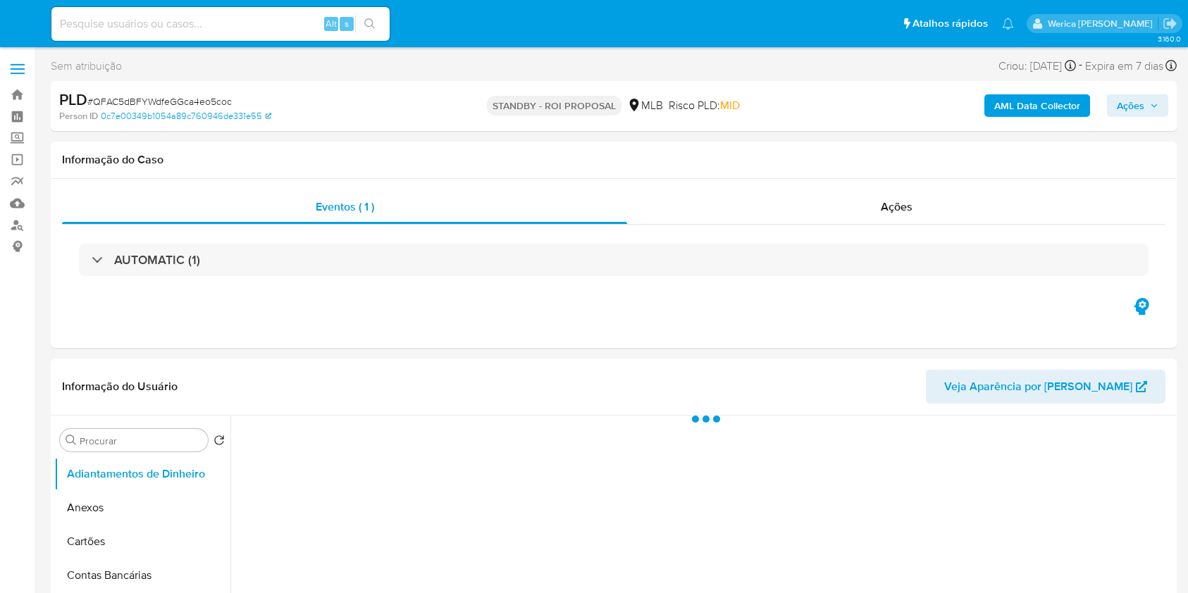
select select "10"
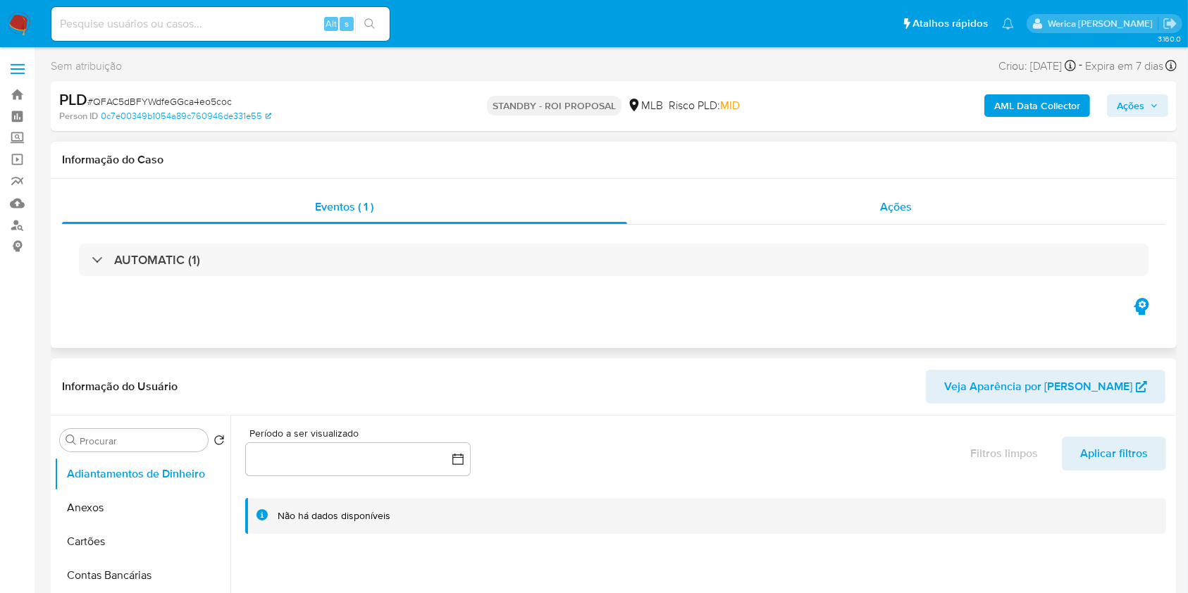
click at [933, 221] on div "Ações" at bounding box center [896, 207] width 538 height 34
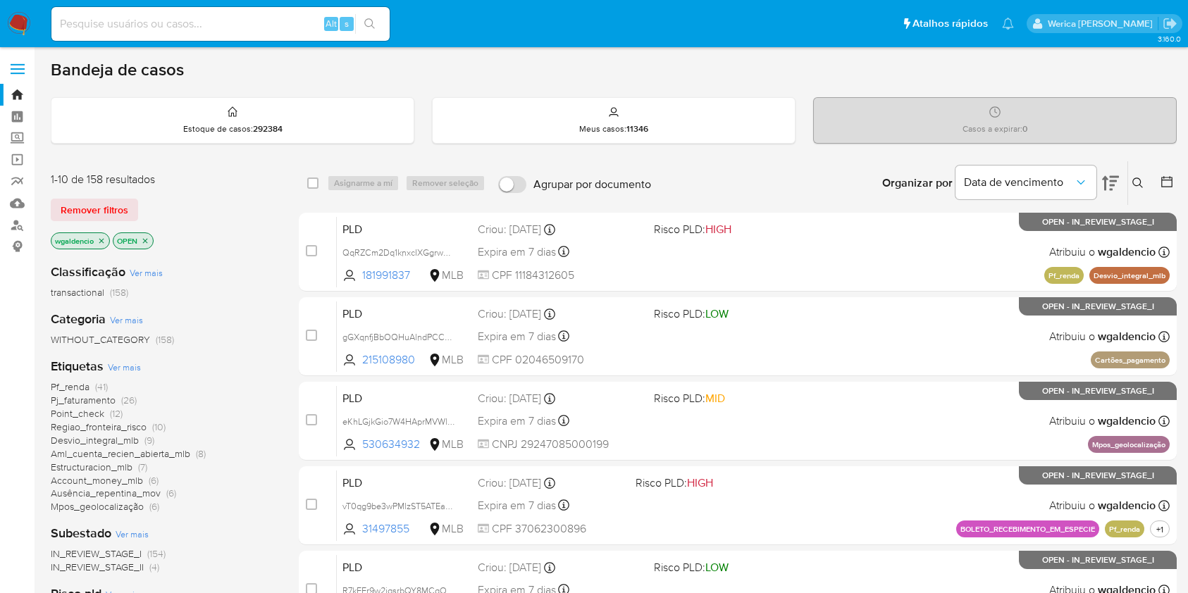
scroll to position [569, 0]
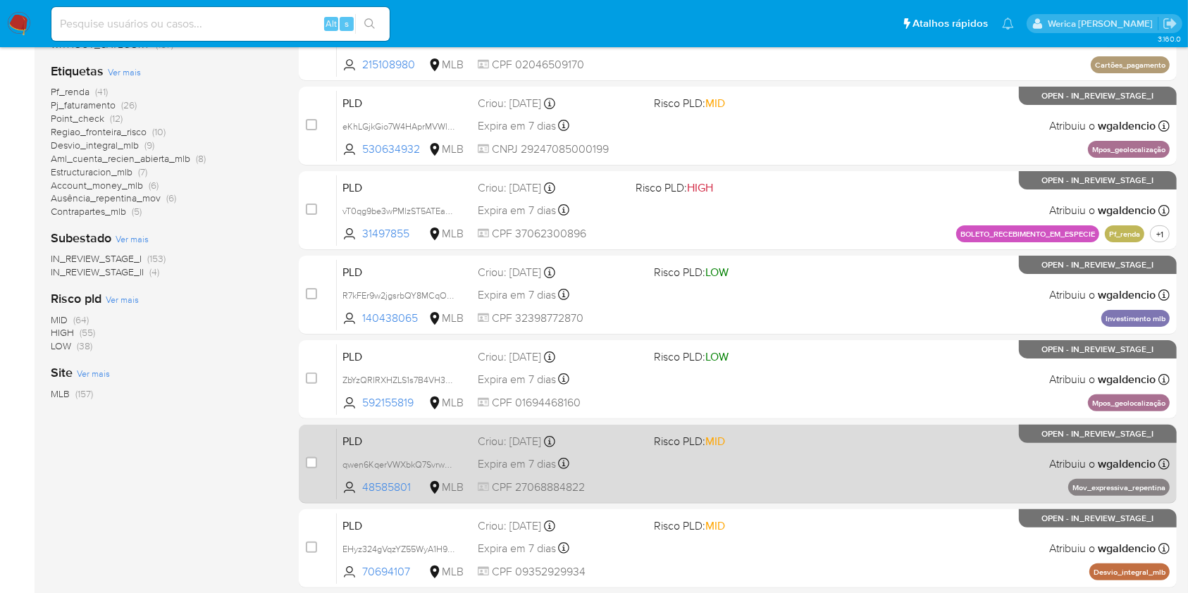
scroll to position [282, 0]
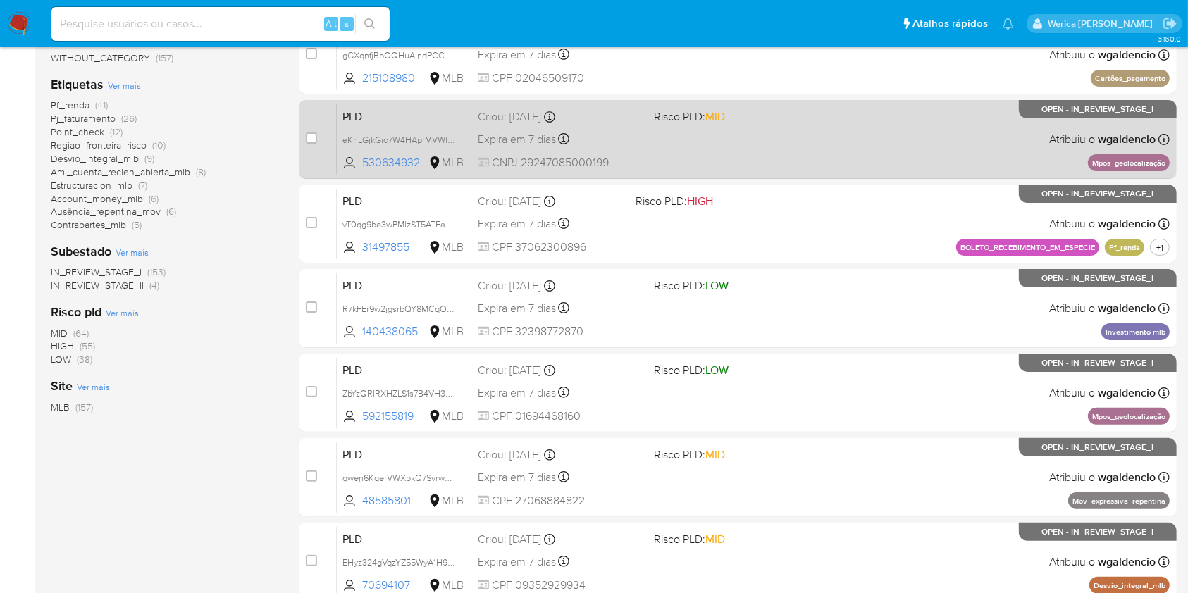
click at [731, 138] on span at bounding box center [736, 138] width 164 height 3
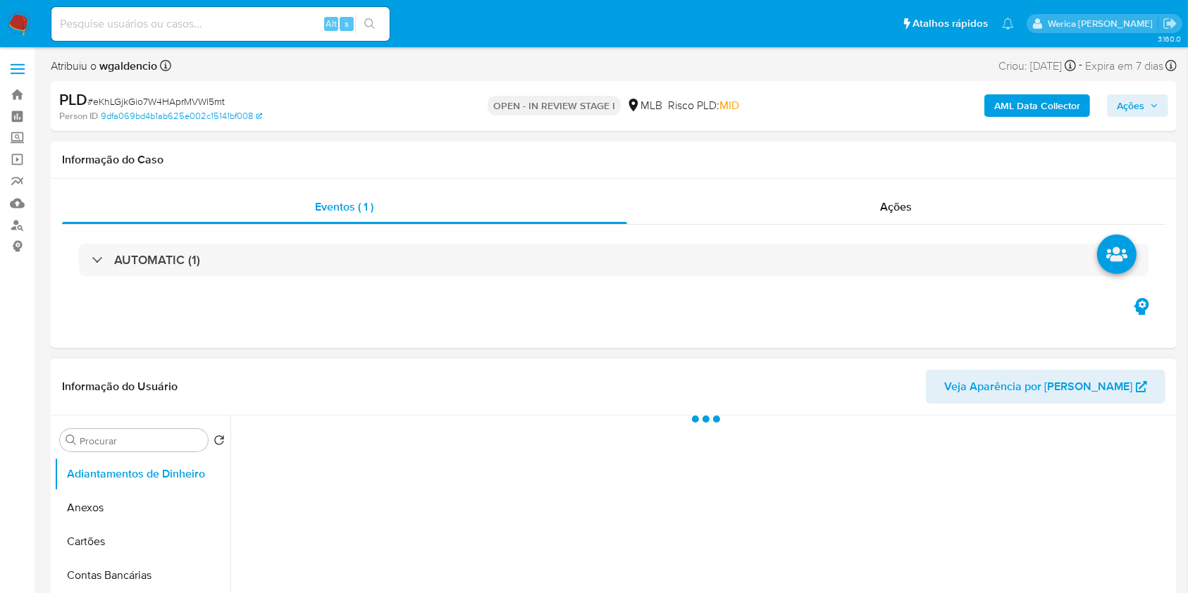
select select "10"
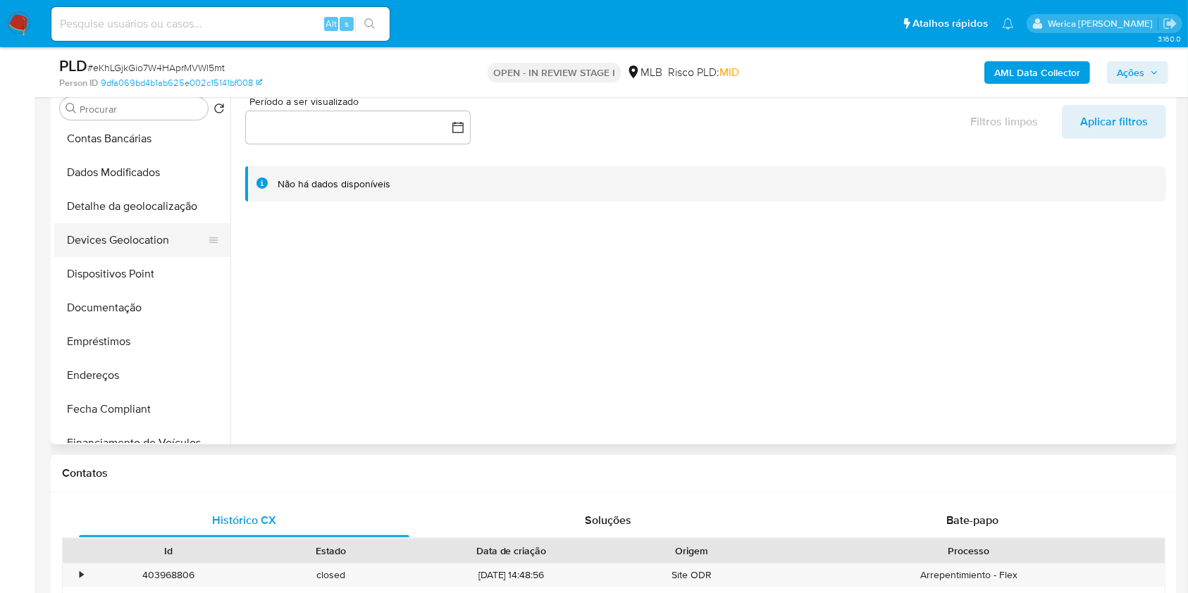
scroll to position [282, 0]
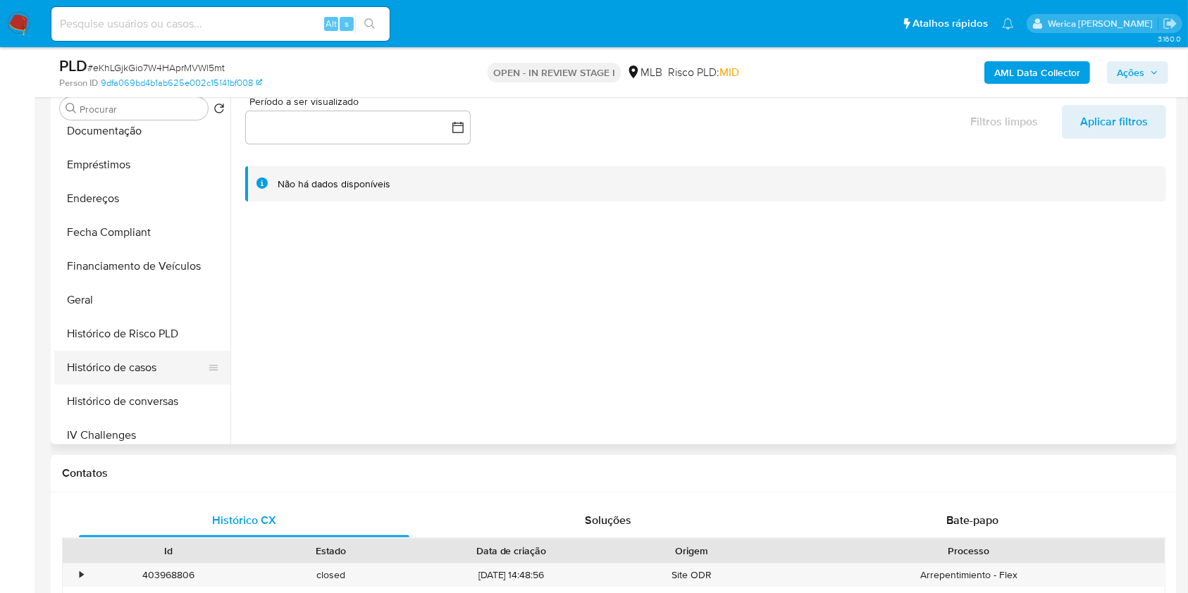
drag, startPoint x: 148, startPoint y: 375, endPoint x: 157, endPoint y: 369, distance: 11.1
click at [149, 372] on button "Histórico de casos" at bounding box center [136, 368] width 165 height 34
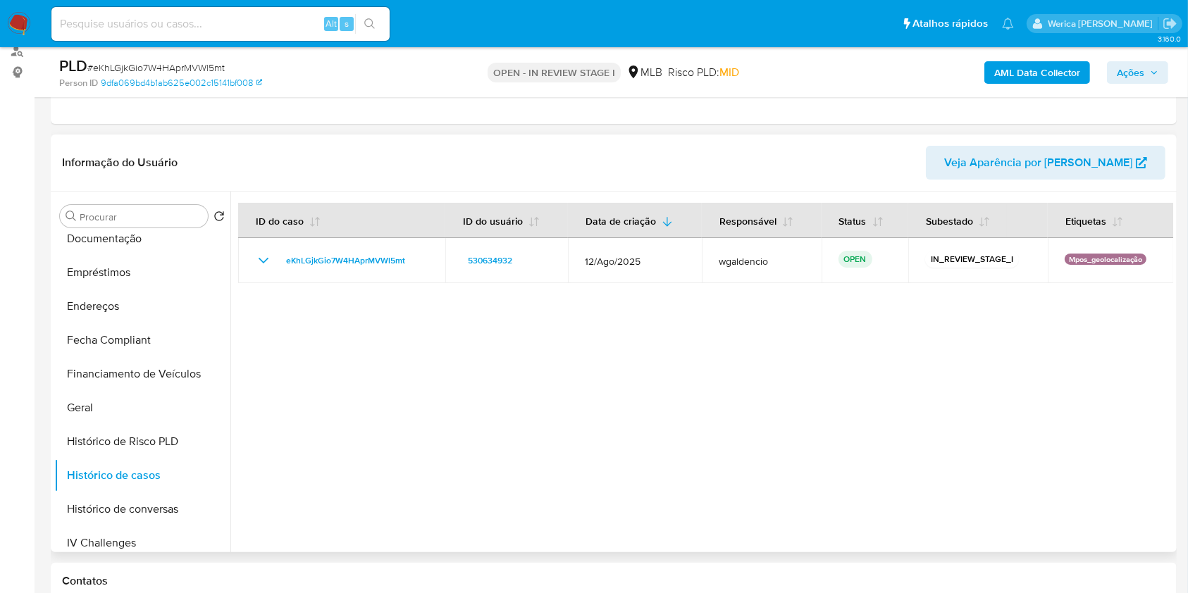
scroll to position [94, 0]
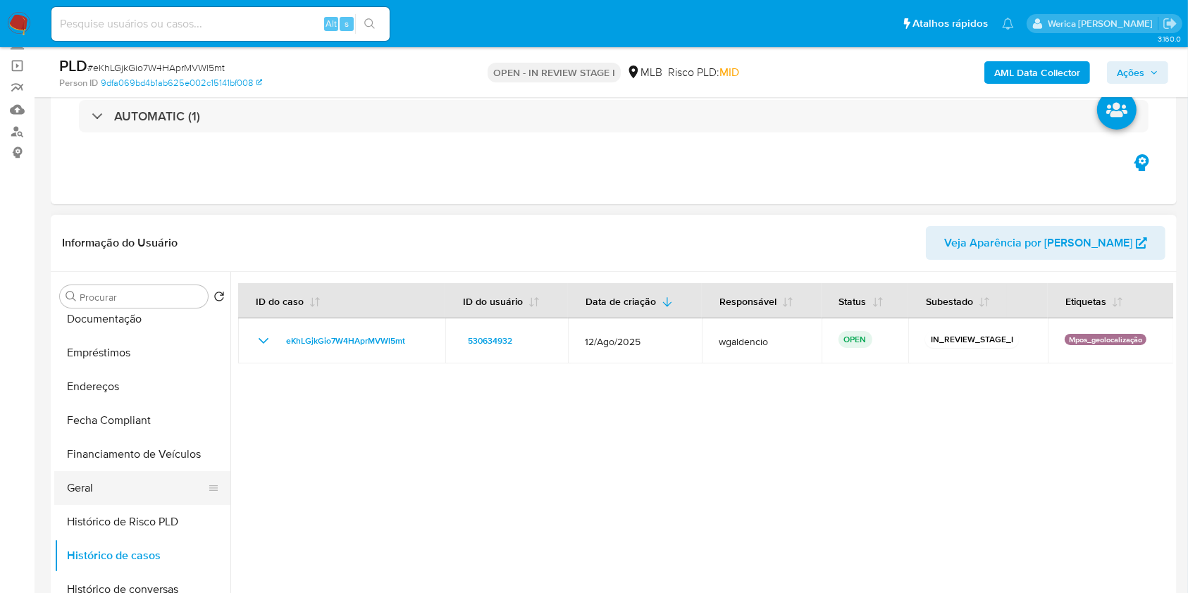
click at [85, 476] on button "Geral" at bounding box center [136, 488] width 165 height 34
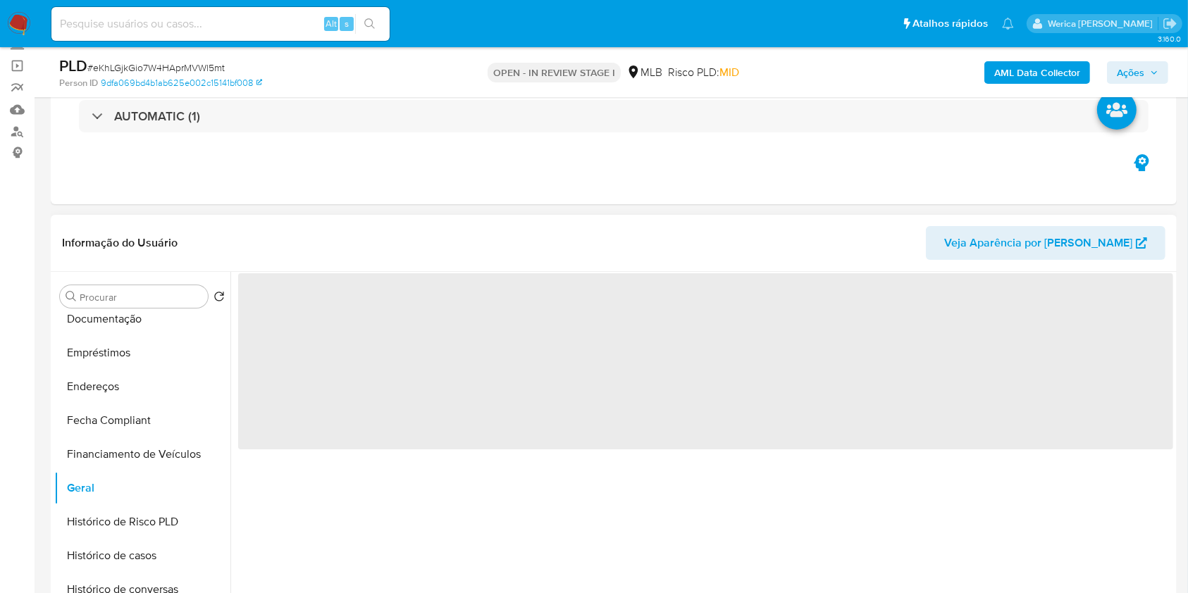
click at [332, 243] on header "Informação do Usuário Veja Aparência por Pessoa" at bounding box center [614, 243] width 1104 height 34
click at [290, 261] on div "Informação do Usuário Veja Aparência por Pessoa" at bounding box center [614, 243] width 1126 height 57
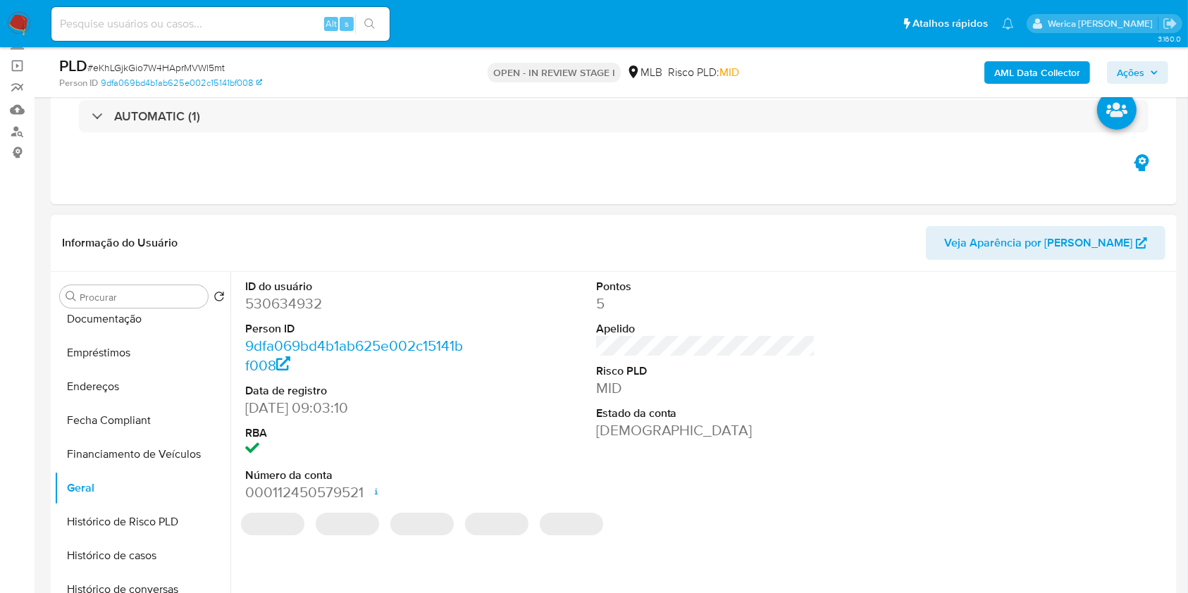
click at [286, 313] on dd "530634932" at bounding box center [355, 304] width 220 height 20
click at [284, 305] on dd "530634932" at bounding box center [355, 304] width 220 height 20
copy dd "530634932"
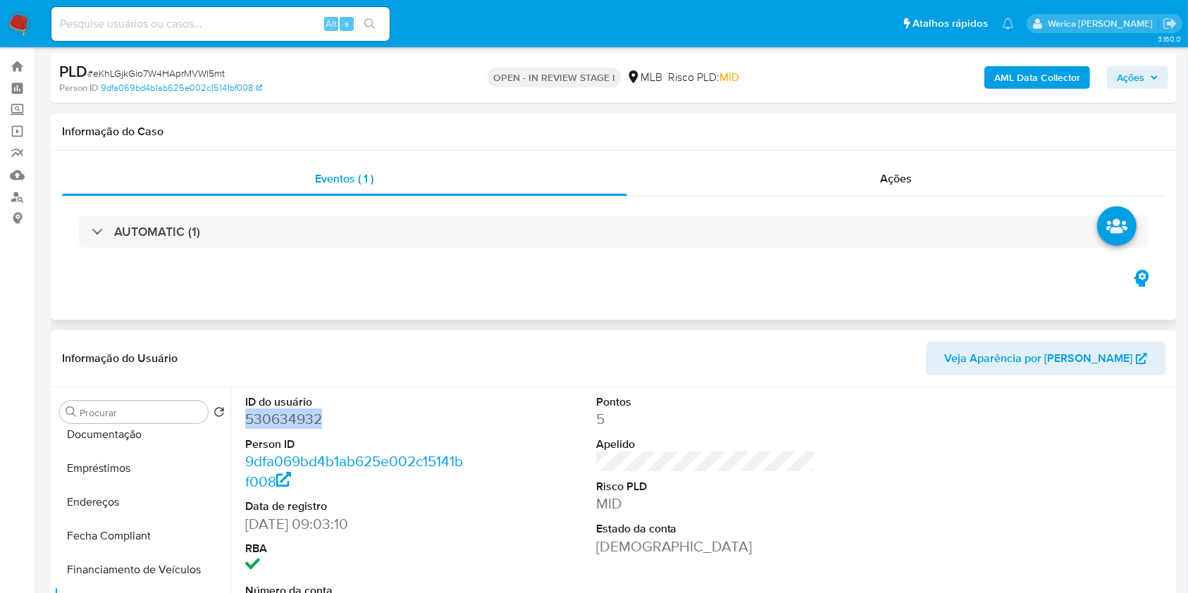
scroll to position [0, 0]
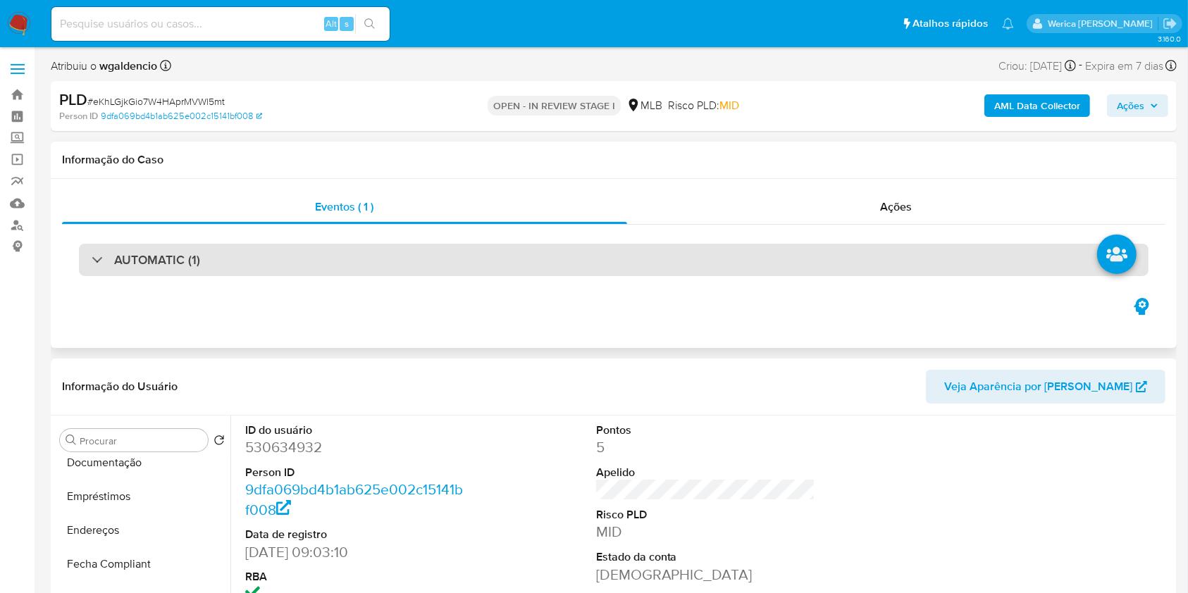
click at [709, 266] on div "AUTOMATIC (1)" at bounding box center [614, 260] width 1070 height 32
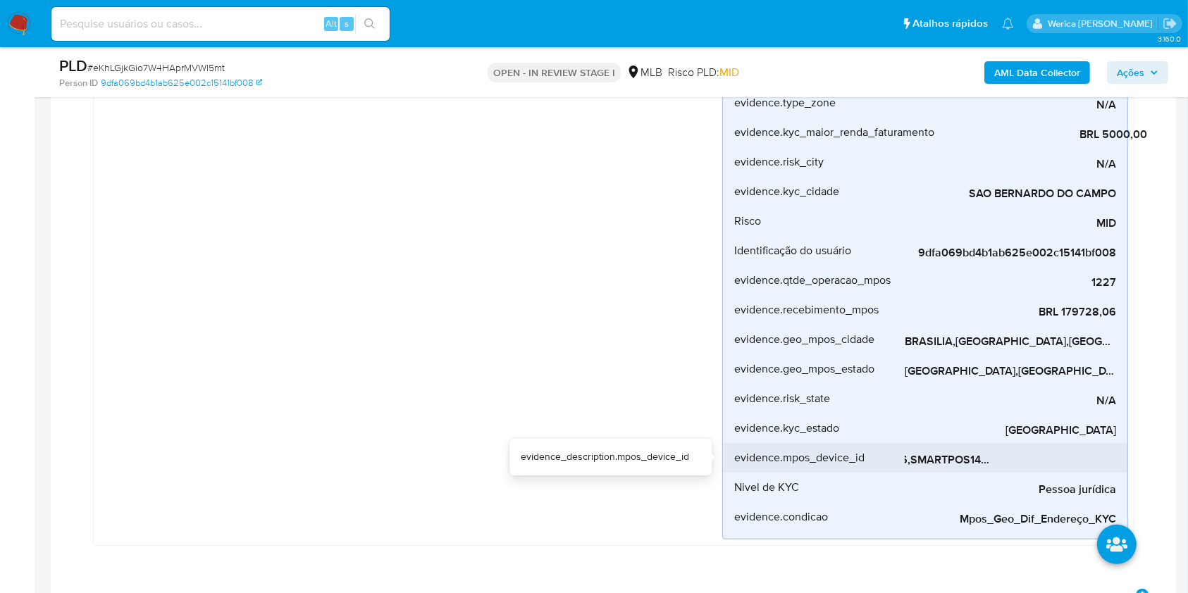
scroll to position [0, 128]
click at [978, 455] on span "SMARTPOS1494384766,SMARTPOS1494384593,SMARTPOS1494382485,N950NCB300552110,N950N…" at bounding box center [1010, 460] width 211 height 14
click at [982, 462] on span "SMARTPOS1494384766,SMARTPOS1494384593,SMARTPOS1494382485,N950NCB300552110,N950N…" at bounding box center [1010, 460] width 211 height 14
click at [963, 465] on span "SMARTPOS1494384766,SMARTPOS1494384593,SMARTPOS1494382485,N950NCB300552110,N950N…" at bounding box center [1010, 460] width 211 height 14
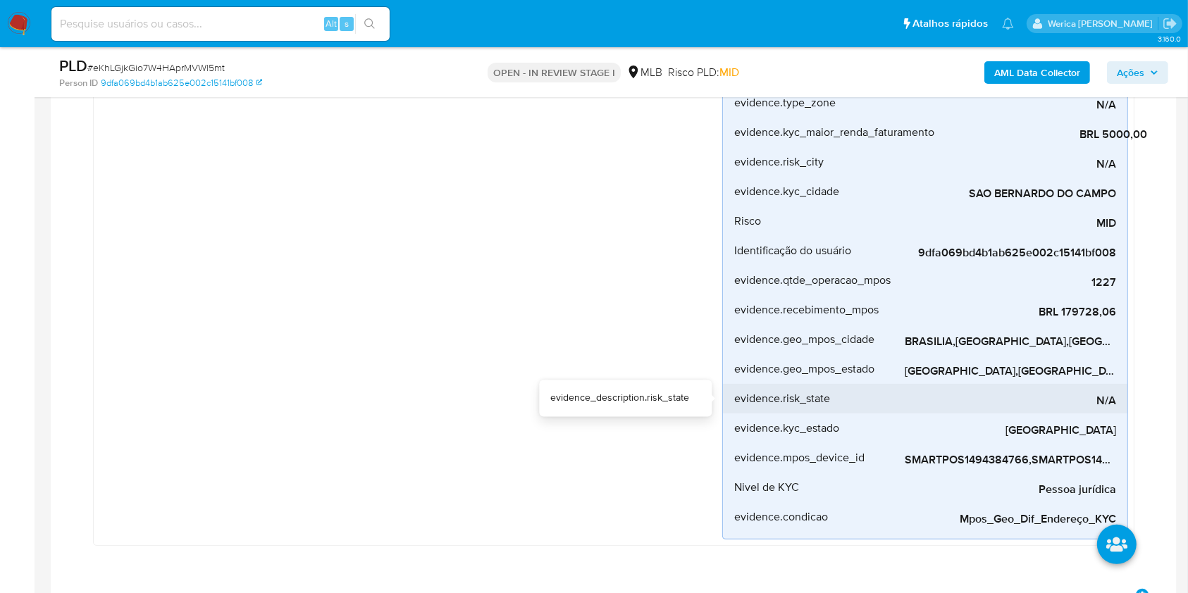
drag, startPoint x: 953, startPoint y: 385, endPoint x: 1009, endPoint y: 386, distance: 55.7
click at [1009, 386] on div "N/A" at bounding box center [1010, 399] width 211 height 30
click at [962, 388] on div "N/A" at bounding box center [1010, 399] width 211 height 30
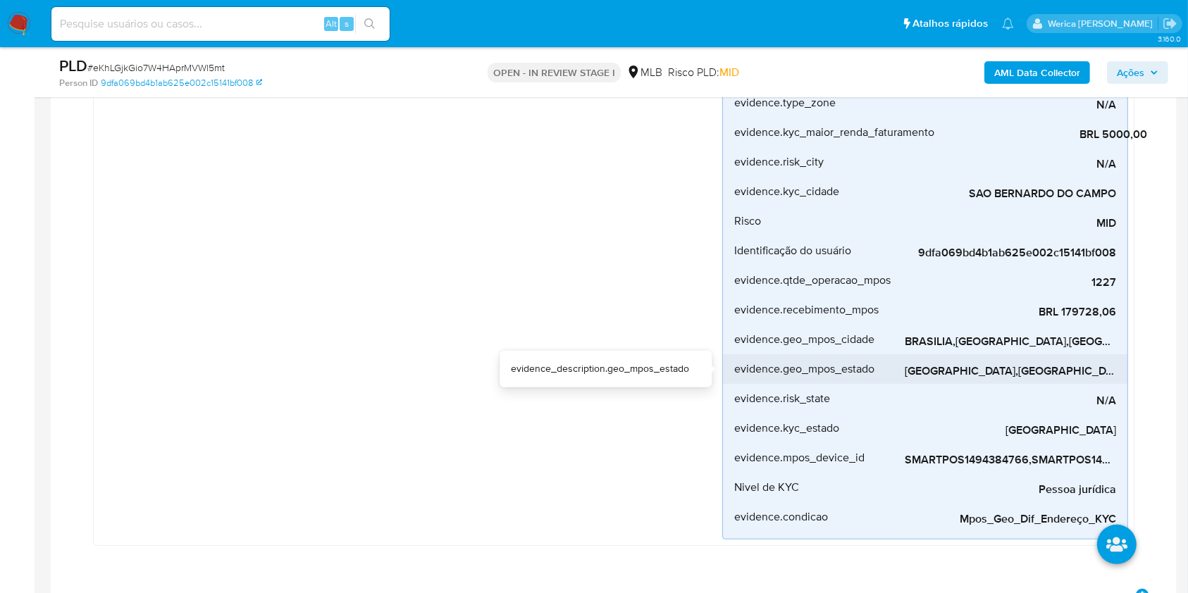
drag, startPoint x: 964, startPoint y: 355, endPoint x: 1015, endPoint y: 357, distance: 50.8
click at [1015, 357] on div "RIO DE JANEIRO,SAO PAULO,MINAS GERAIS,DISTRITO FEDERAL,AMAZONAS,RIO GRANDE DO S…" at bounding box center [1010, 369] width 211 height 30
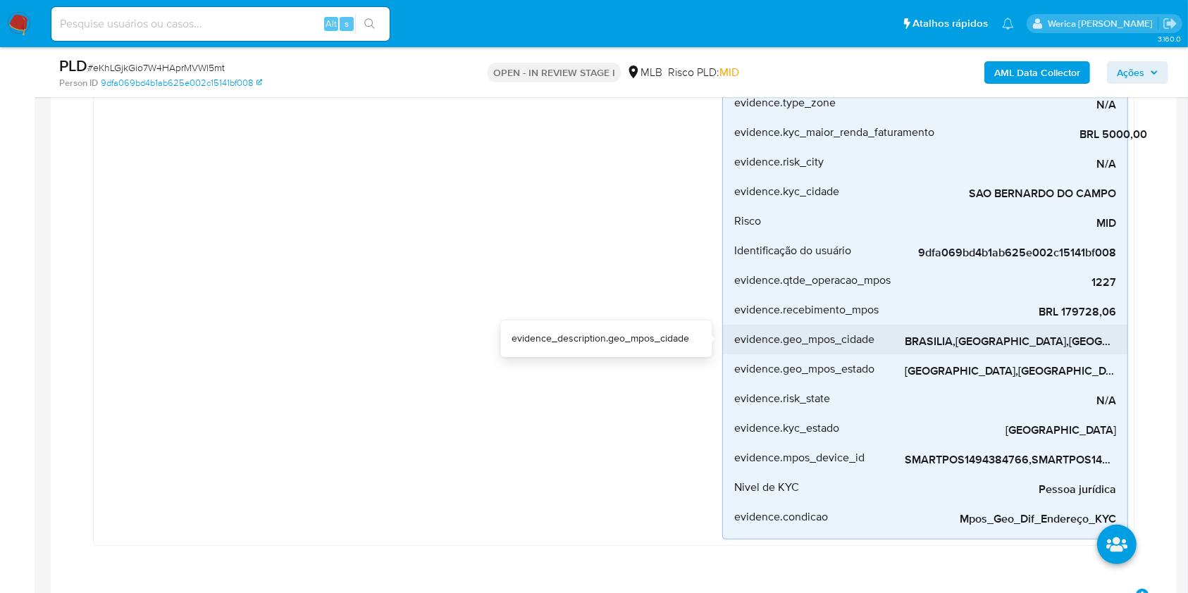
drag, startPoint x: 976, startPoint y: 347, endPoint x: 998, endPoint y: 351, distance: 22.1
click at [1016, 349] on span "BRASILIA,MANAUS,FLORIANOPOLIS,SAO PAULO,PORTO ALEGRE,BELO HORIZONTE,RIO DE JANE…" at bounding box center [1010, 342] width 211 height 14
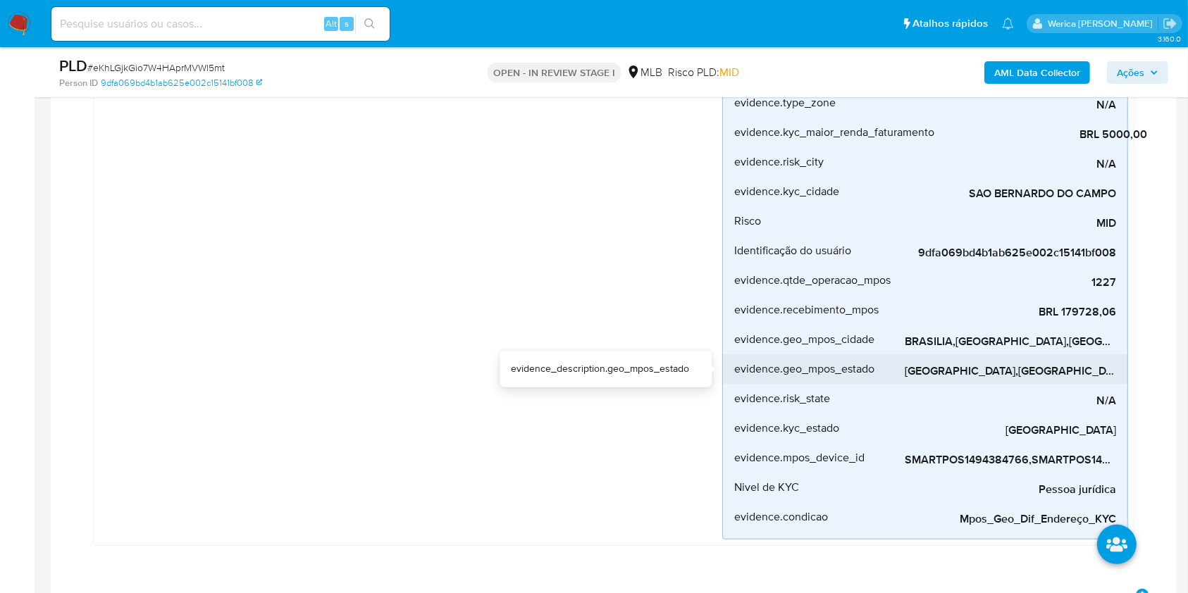
drag, startPoint x: 978, startPoint y: 354, endPoint x: 1004, endPoint y: 364, distance: 27.9
click at [1014, 364] on div "RIO DE JANEIRO,SAO PAULO,MINAS GERAIS,DISTRITO FEDERAL,AMAZONAS,RIO GRANDE DO S…" at bounding box center [1010, 369] width 211 height 30
drag, startPoint x: 981, startPoint y: 357, endPoint x: 991, endPoint y: 358, distance: 9.9
click at [1070, 357] on div "RIO DE JANEIRO,SAO PAULO,MINAS GERAIS,DISTRITO FEDERAL,AMAZONAS,RIO GRANDE DO S…" at bounding box center [1010, 369] width 211 height 30
